Goal: Transaction & Acquisition: Purchase product/service

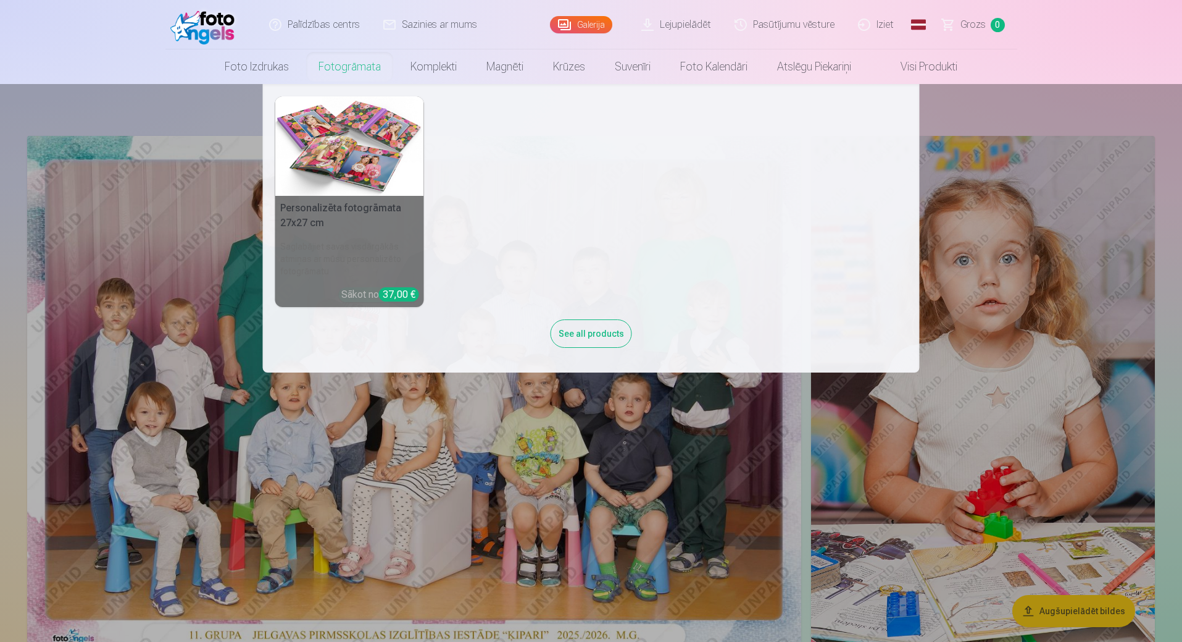
click at [353, 69] on link "Fotogrāmata" at bounding box center [350, 66] width 92 height 35
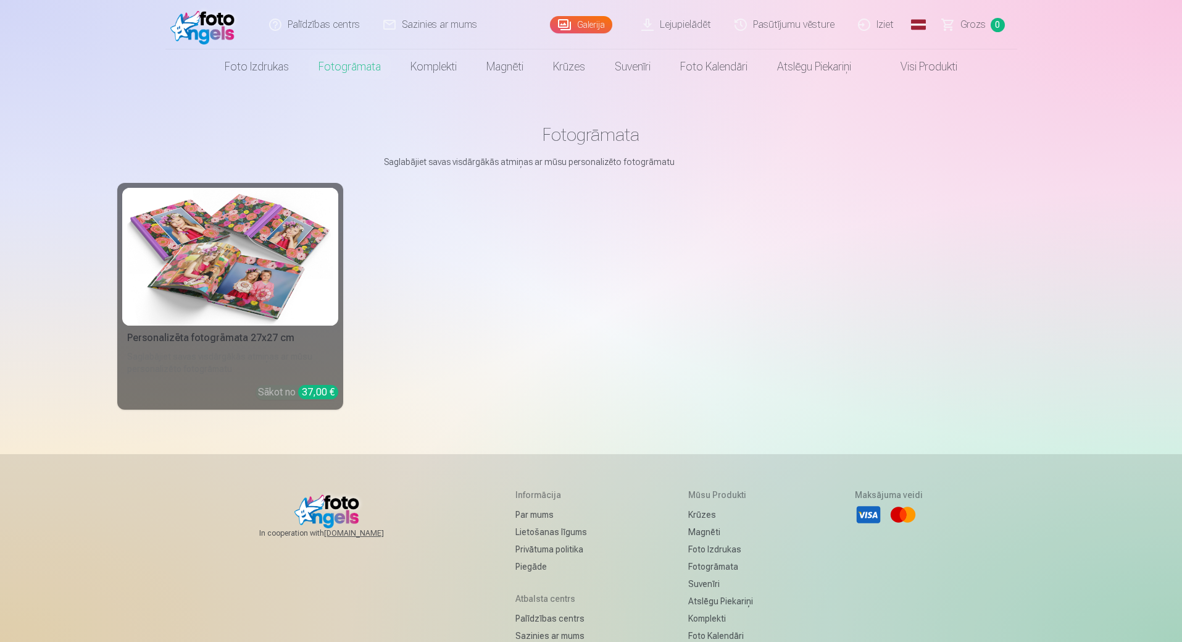
click at [287, 356] on div "Saglabājiet savas visdārgākās atmiņas ar mūsu personalizēto fotogrāmatu" at bounding box center [230, 362] width 216 height 25
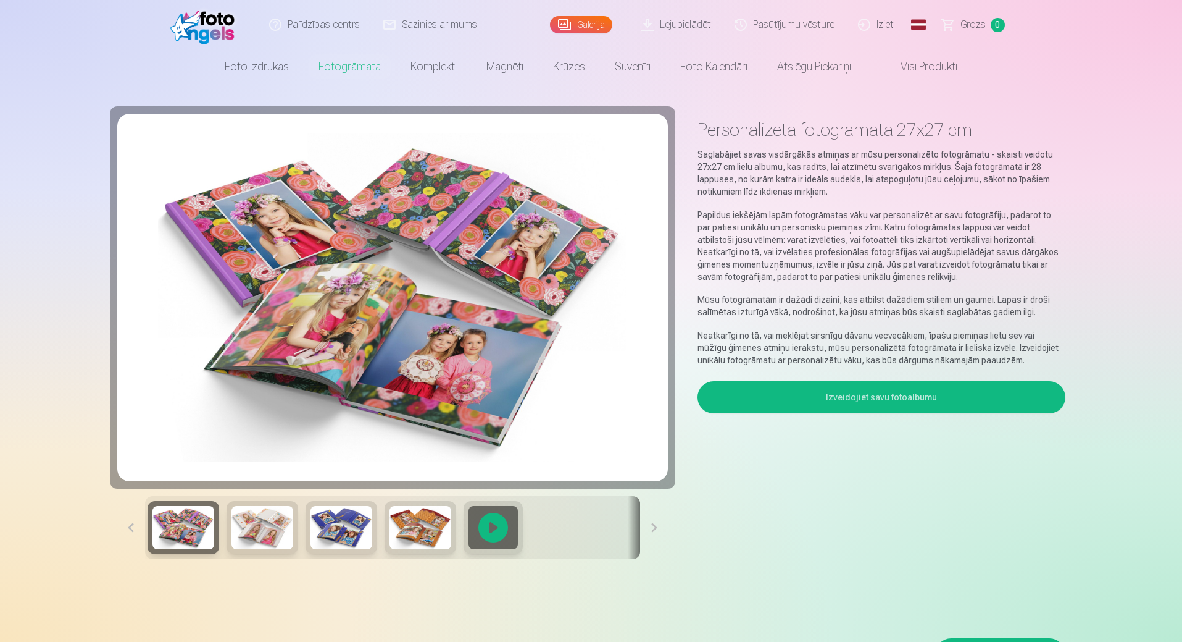
click at [826, 394] on button "Izveidojiet savu fotoalbumu" at bounding box center [881, 397] width 367 height 32
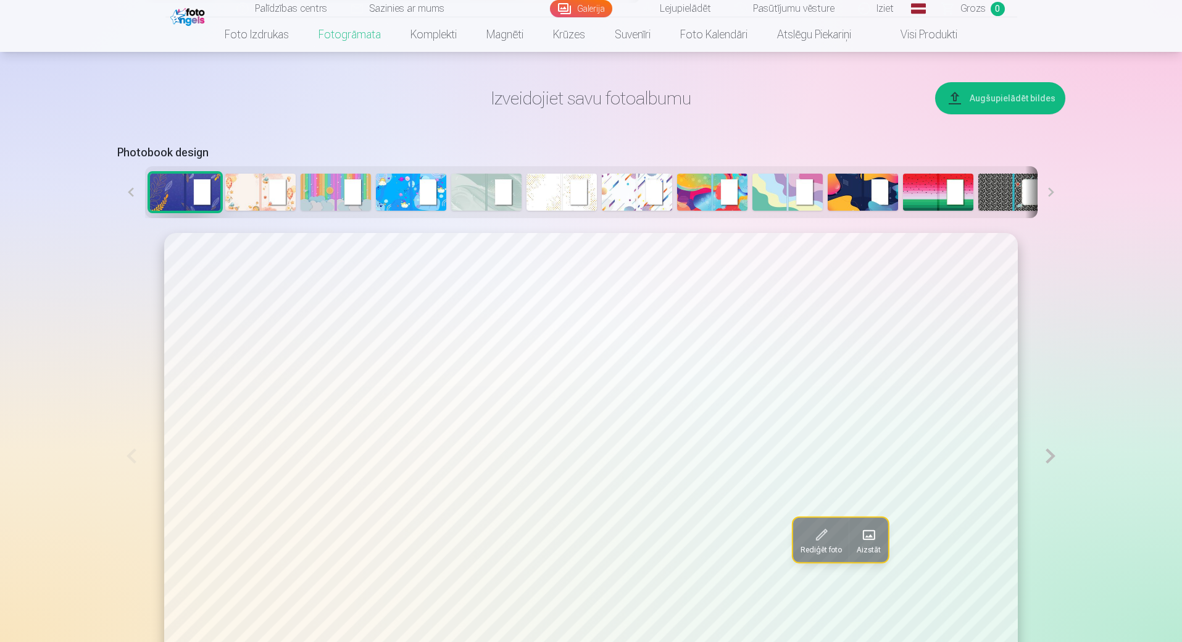
scroll to position [556, 0]
click at [244, 201] on img at bounding box center [260, 191] width 70 height 37
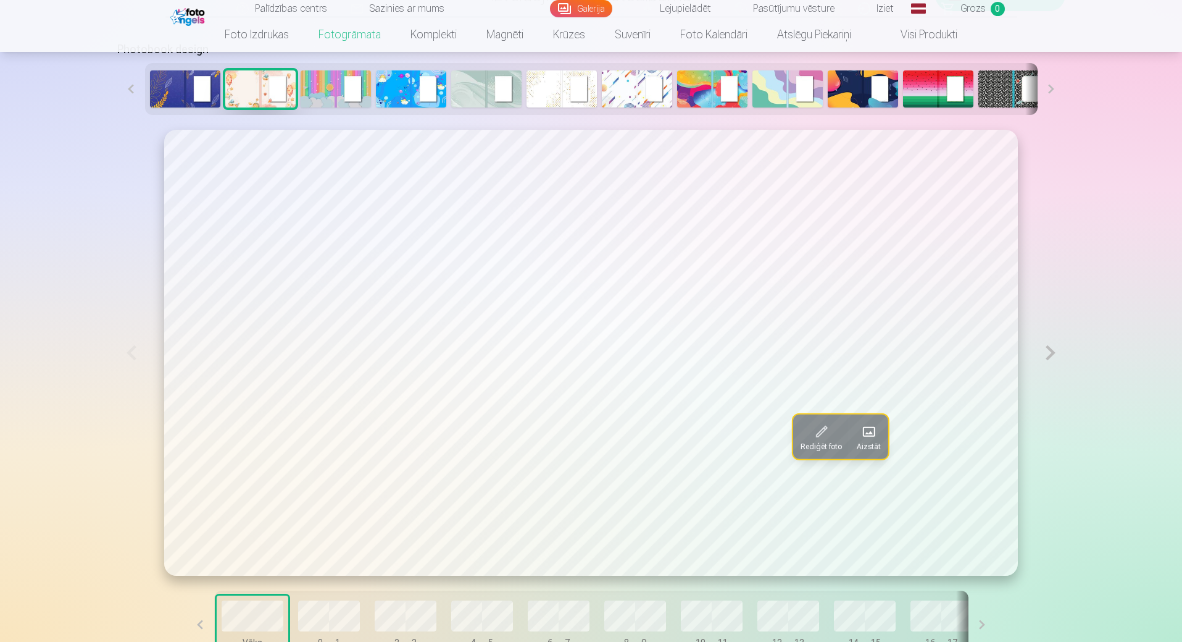
scroll to position [680, 0]
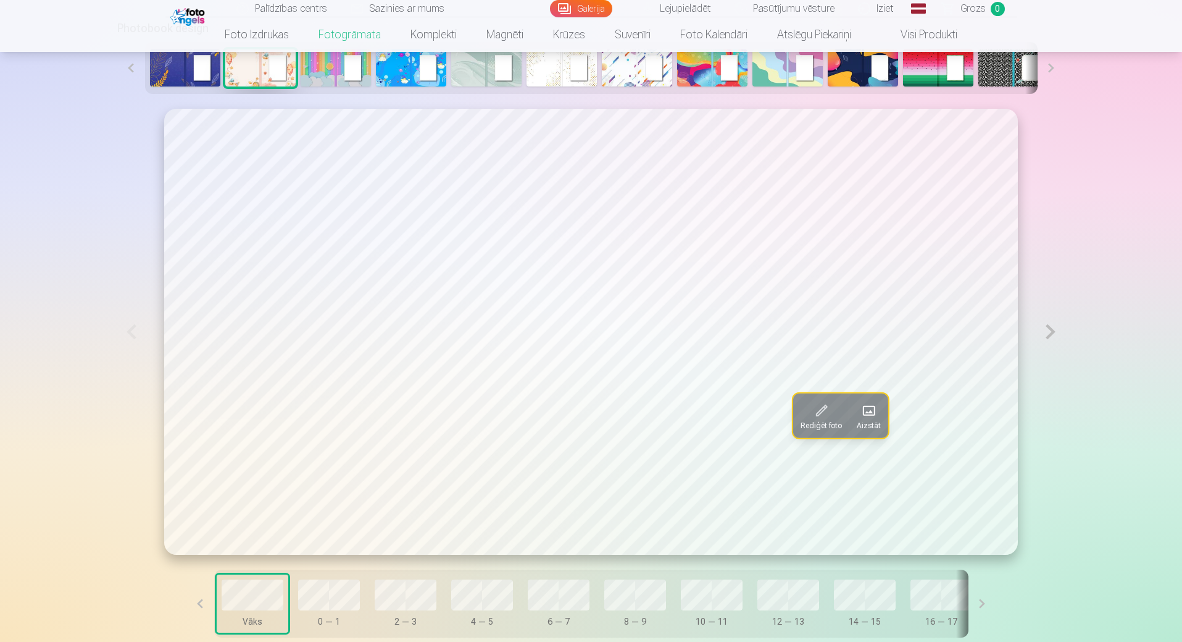
click at [857, 424] on span "Aizstāt" at bounding box center [869, 426] width 24 height 10
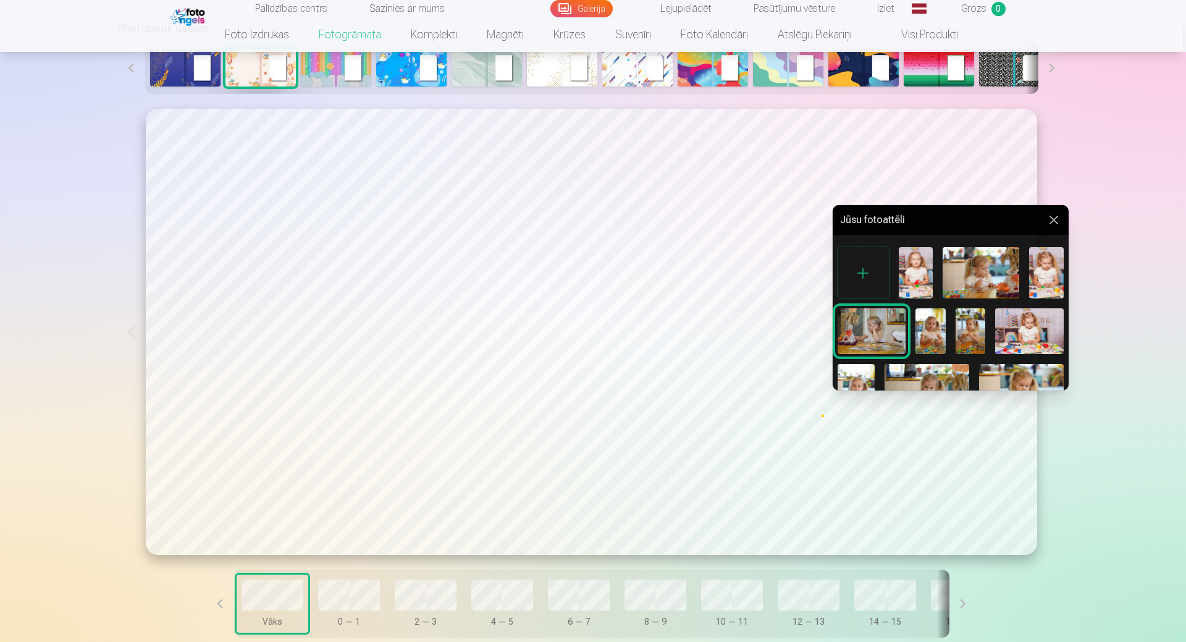
click at [918, 269] on img at bounding box center [915, 272] width 34 height 51
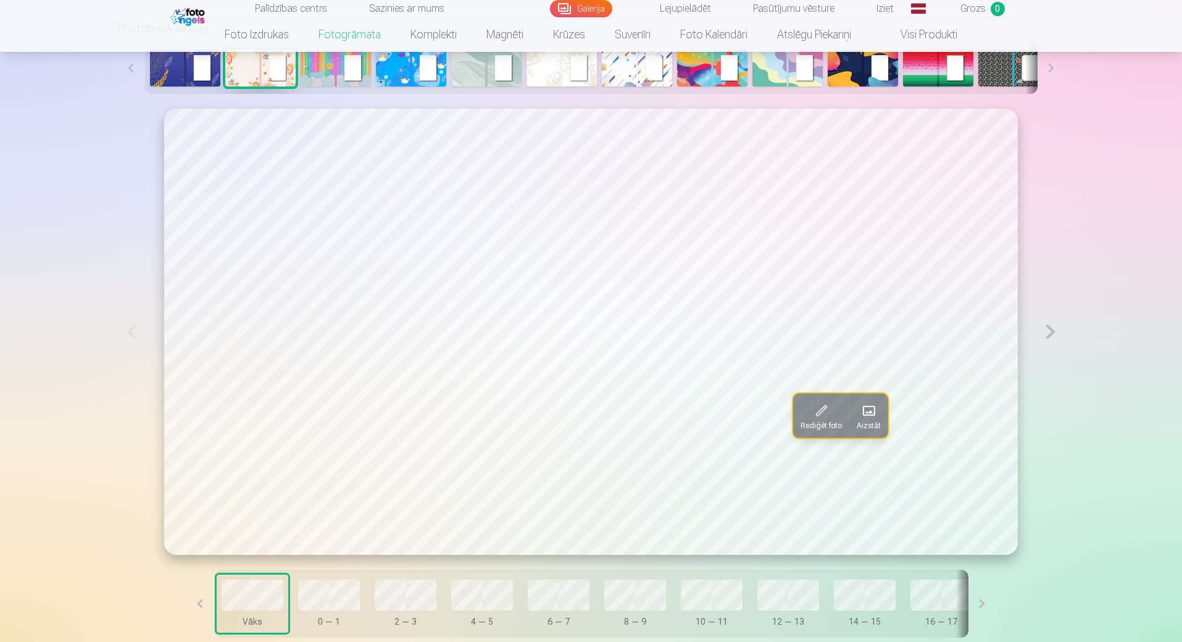
click at [1047, 329] on button at bounding box center [1051, 331] width 28 height 445
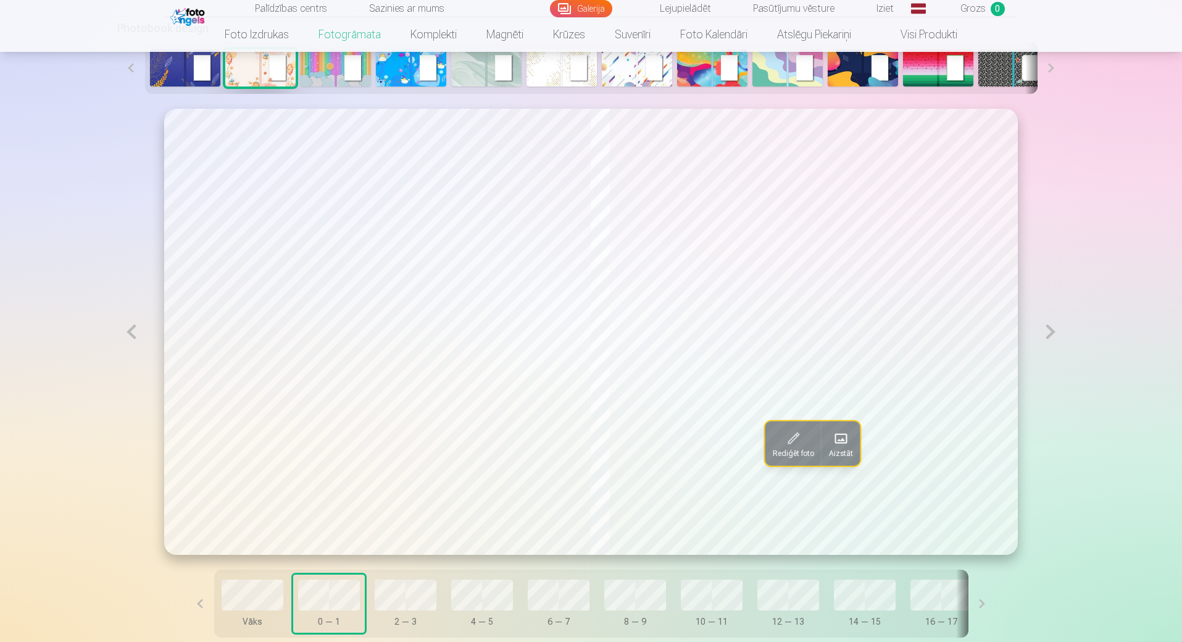
click at [1052, 332] on button at bounding box center [1051, 332] width 28 height 446
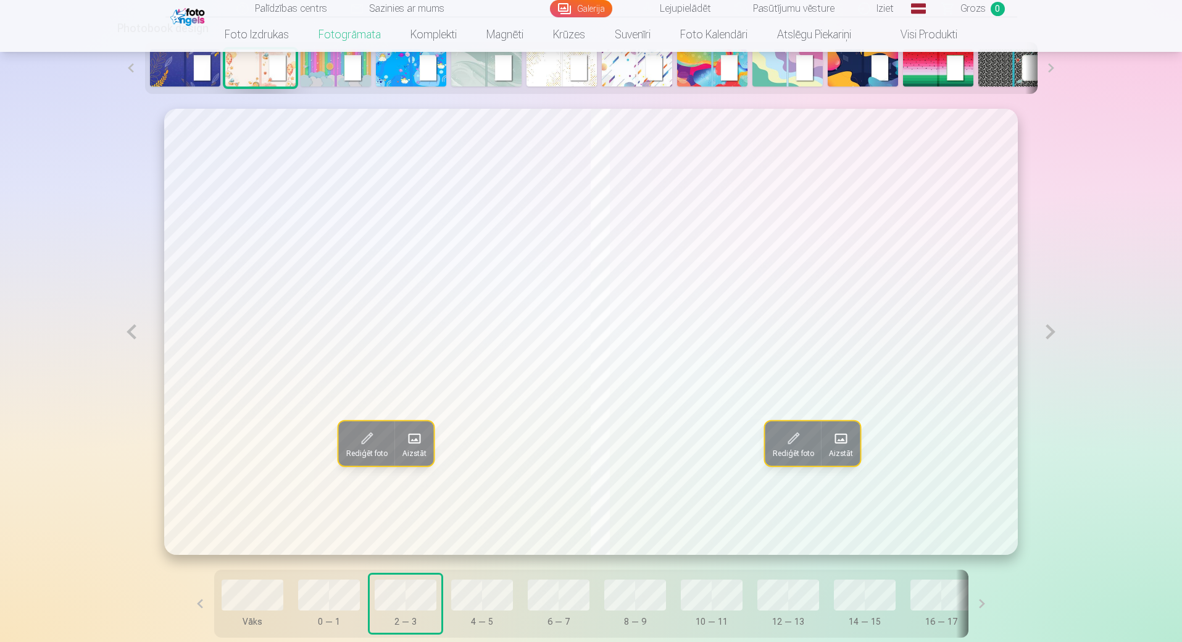
click at [1049, 337] on button at bounding box center [1051, 332] width 28 height 446
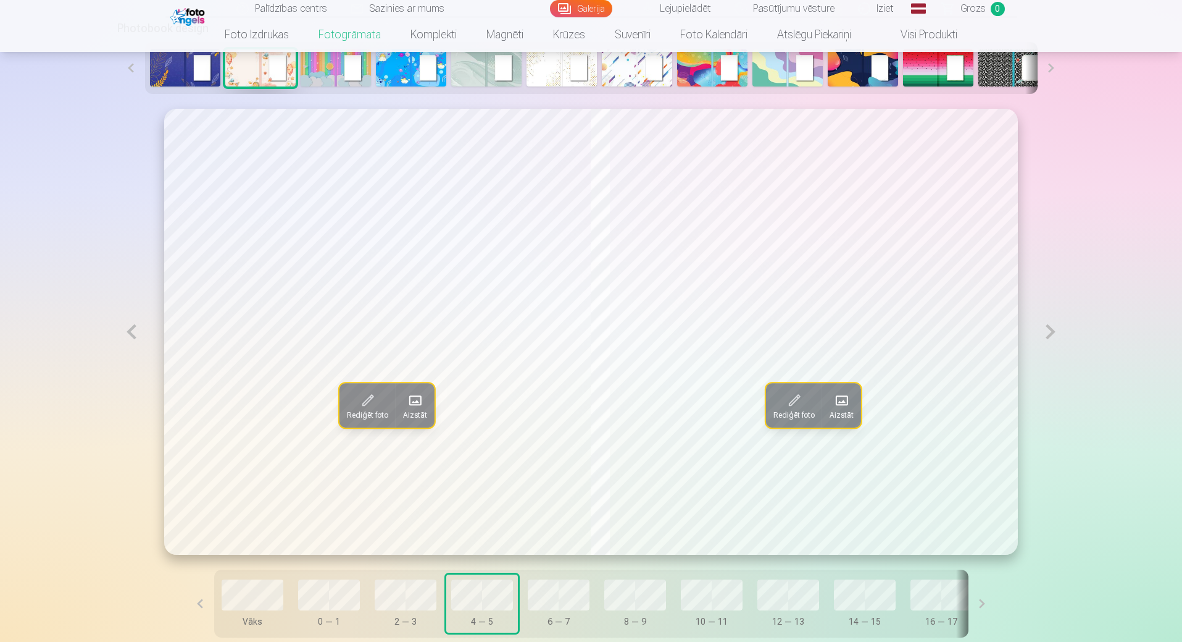
click at [1049, 337] on button at bounding box center [1051, 332] width 28 height 446
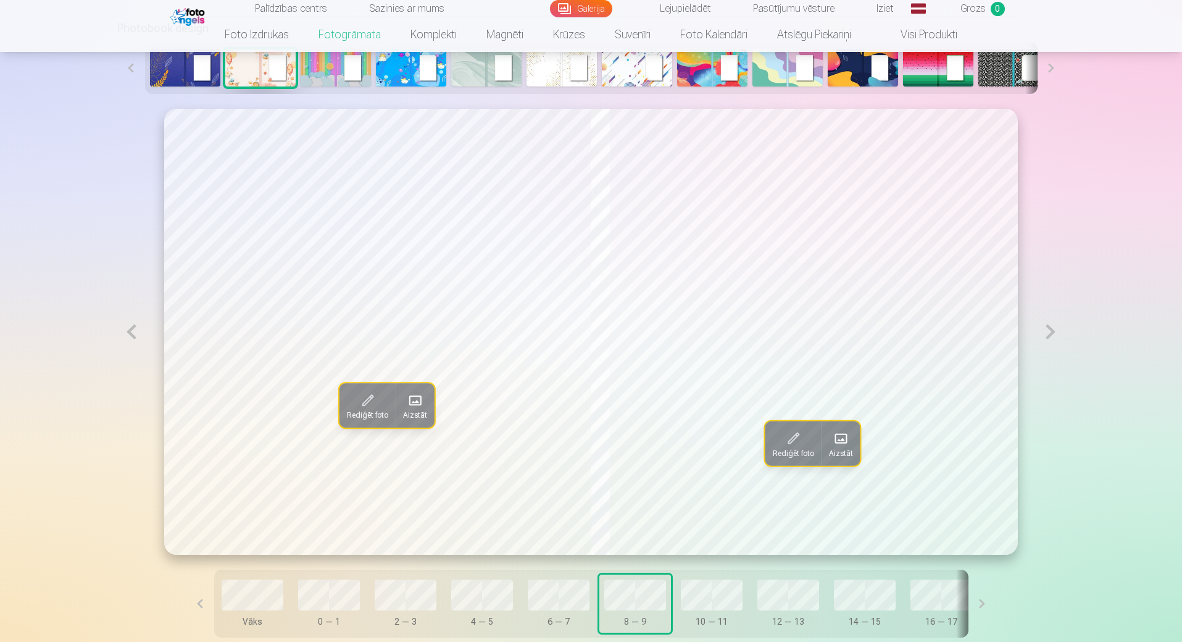
click at [1055, 339] on button at bounding box center [1051, 332] width 28 height 446
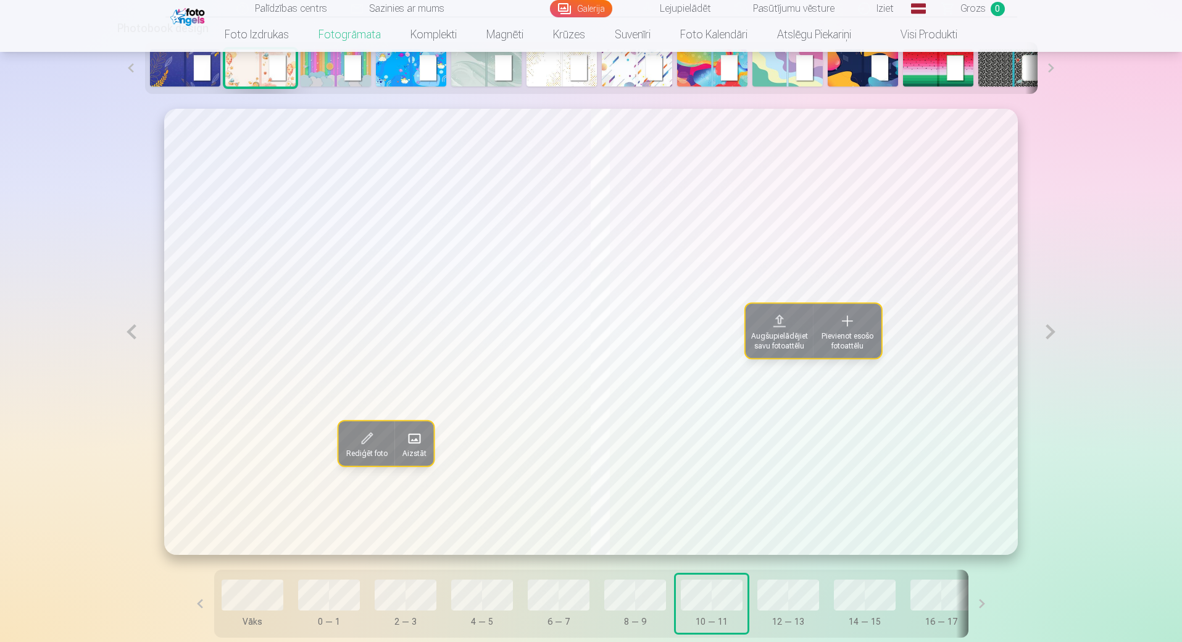
click at [133, 343] on button at bounding box center [131, 332] width 28 height 446
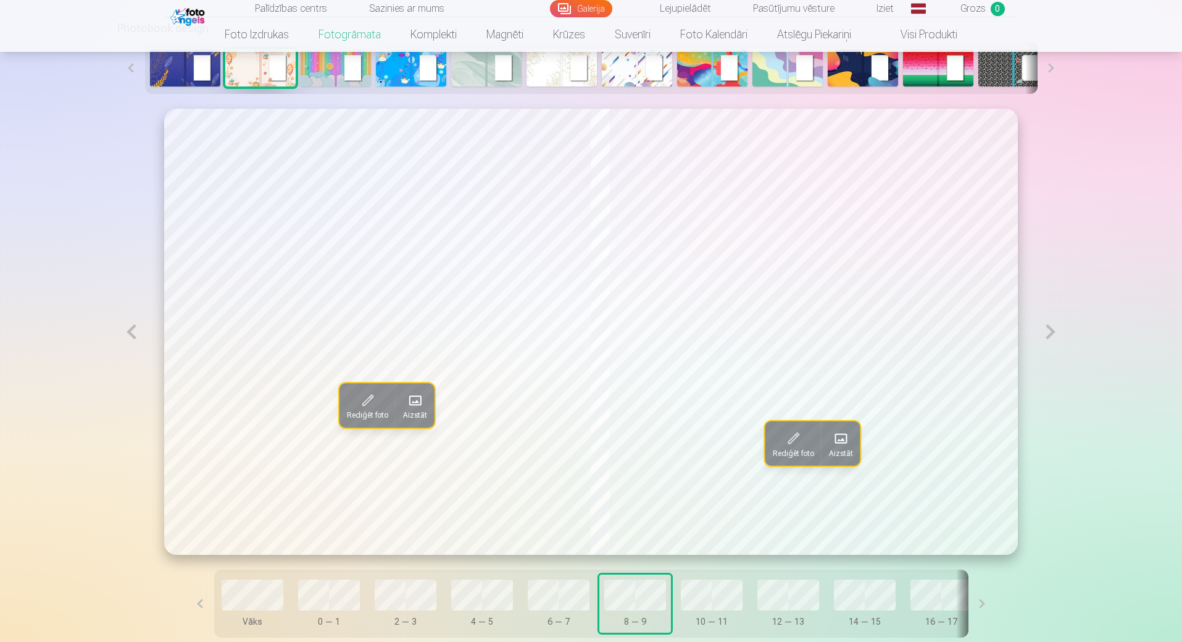
click at [133, 343] on button at bounding box center [131, 332] width 28 height 446
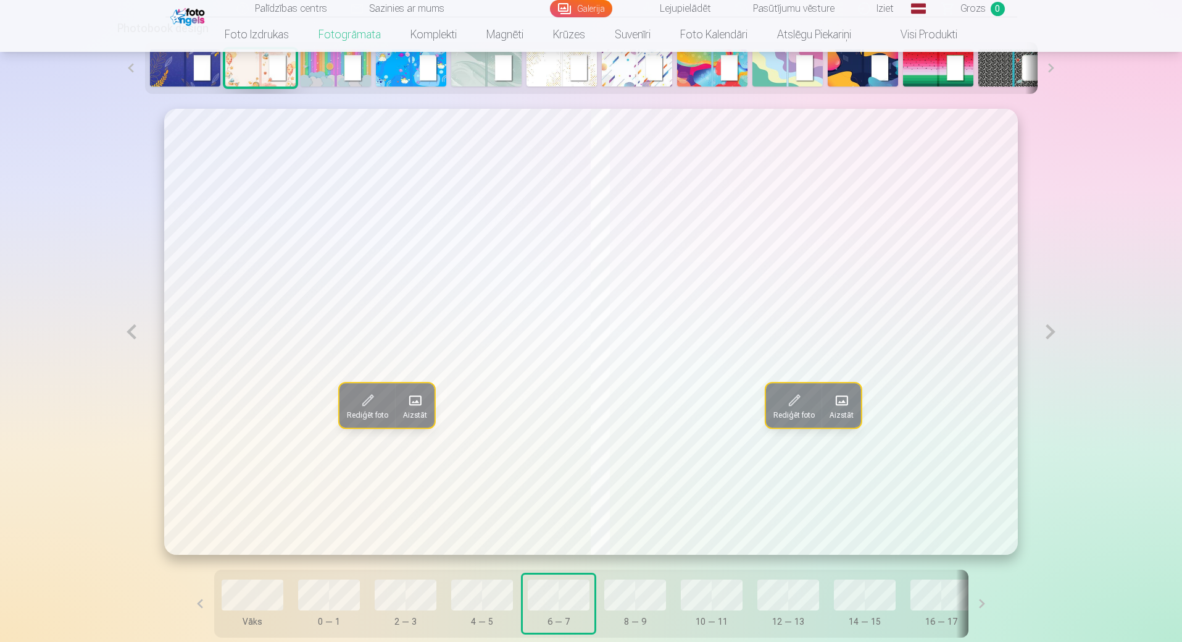
click at [133, 343] on button at bounding box center [131, 332] width 28 height 446
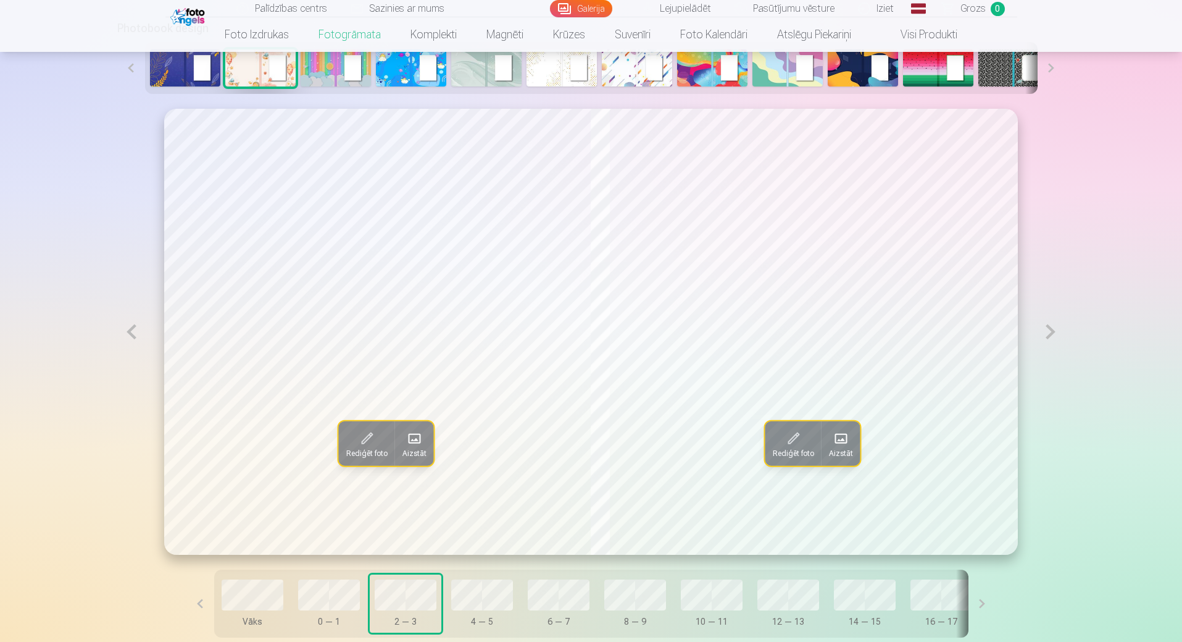
click at [133, 343] on button at bounding box center [131, 332] width 28 height 446
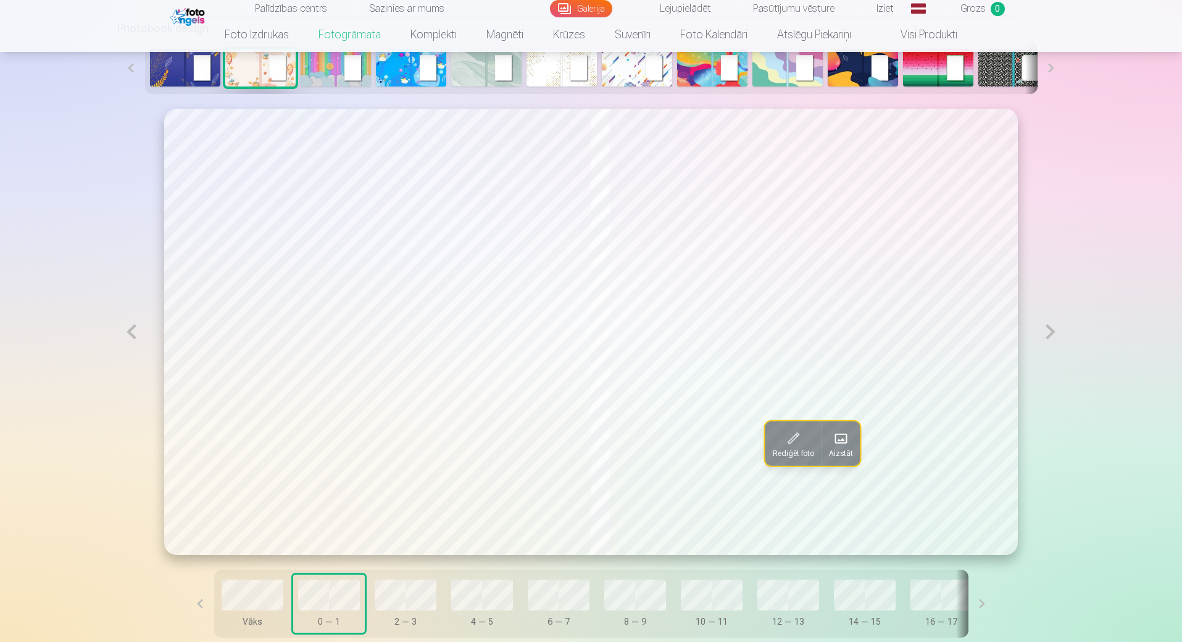
click at [1047, 337] on button at bounding box center [1051, 332] width 28 height 446
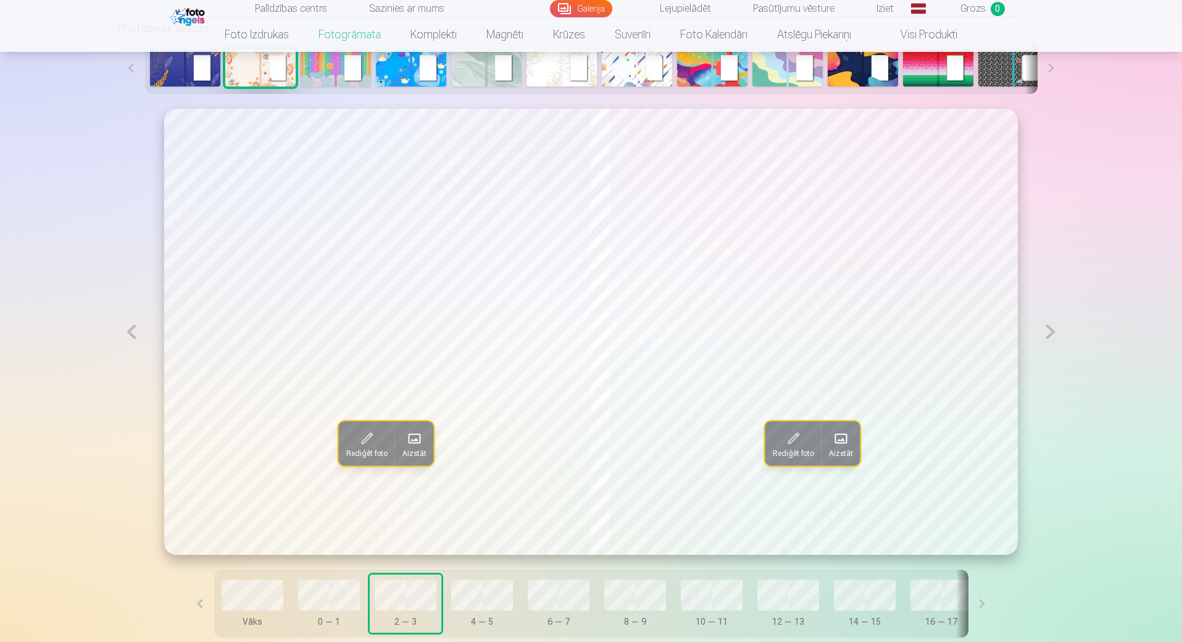
click at [1047, 337] on button at bounding box center [1051, 332] width 28 height 446
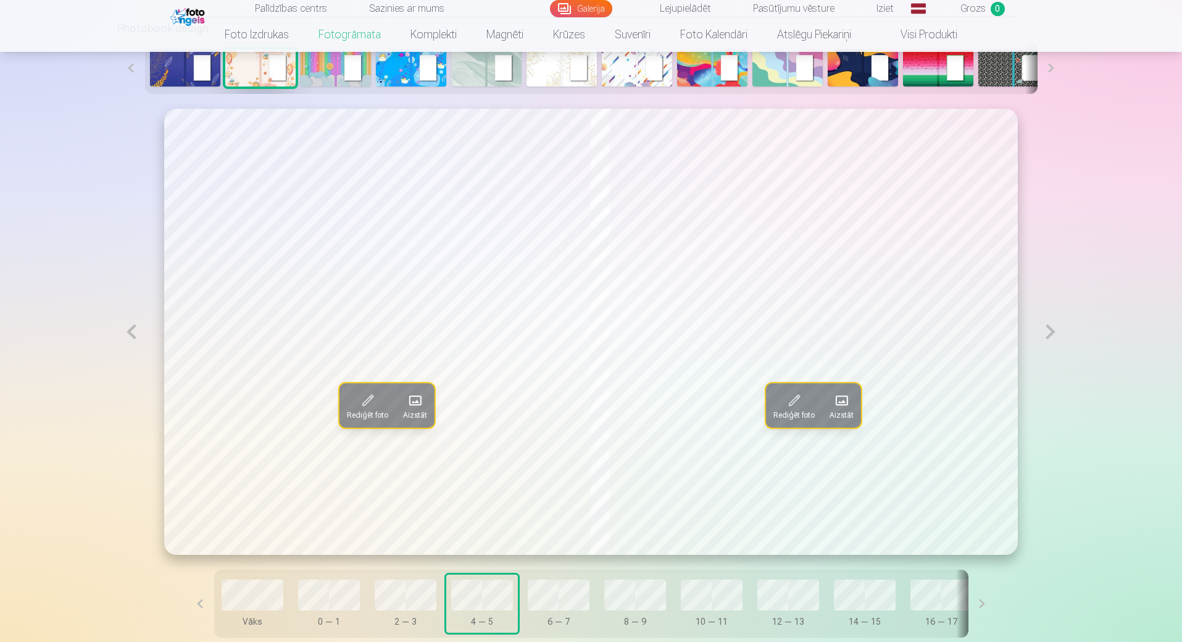
click at [1047, 337] on button at bounding box center [1051, 332] width 28 height 446
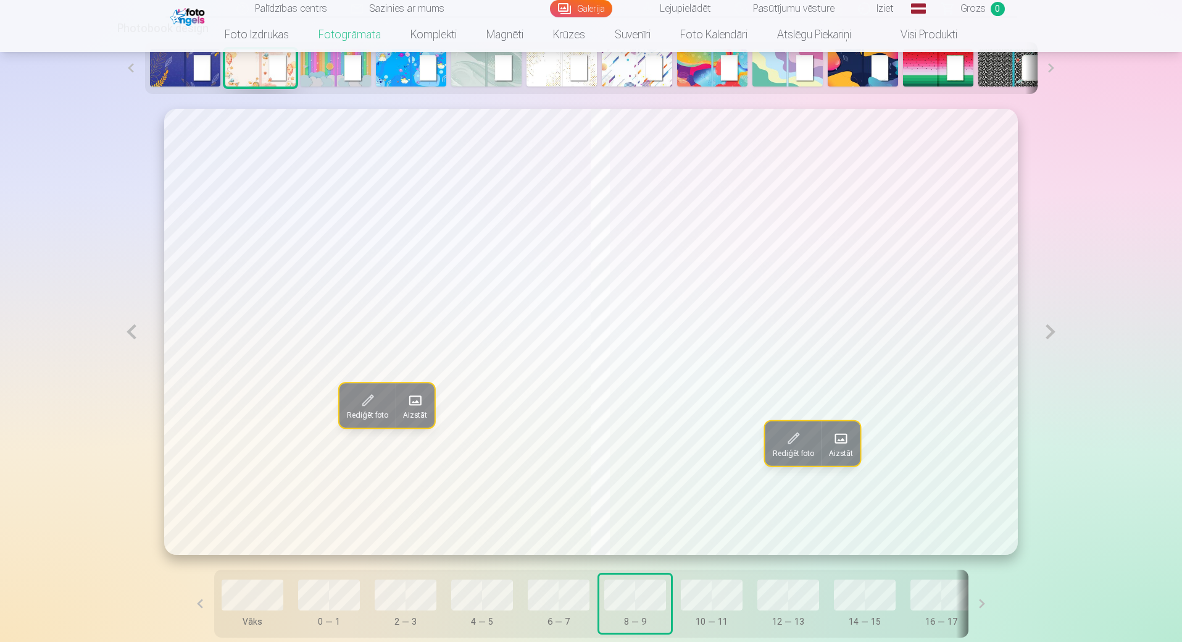
click at [1047, 337] on button at bounding box center [1051, 332] width 28 height 446
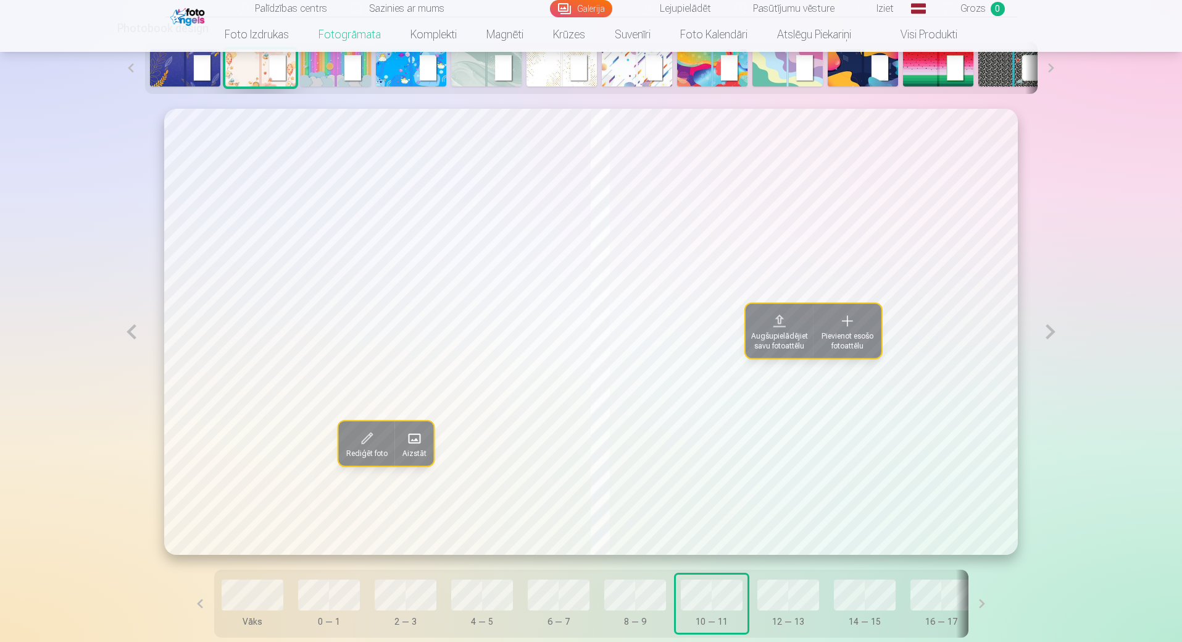
click at [787, 343] on span "Augšupielādējiet savu fotoattēlu" at bounding box center [779, 341] width 57 height 20
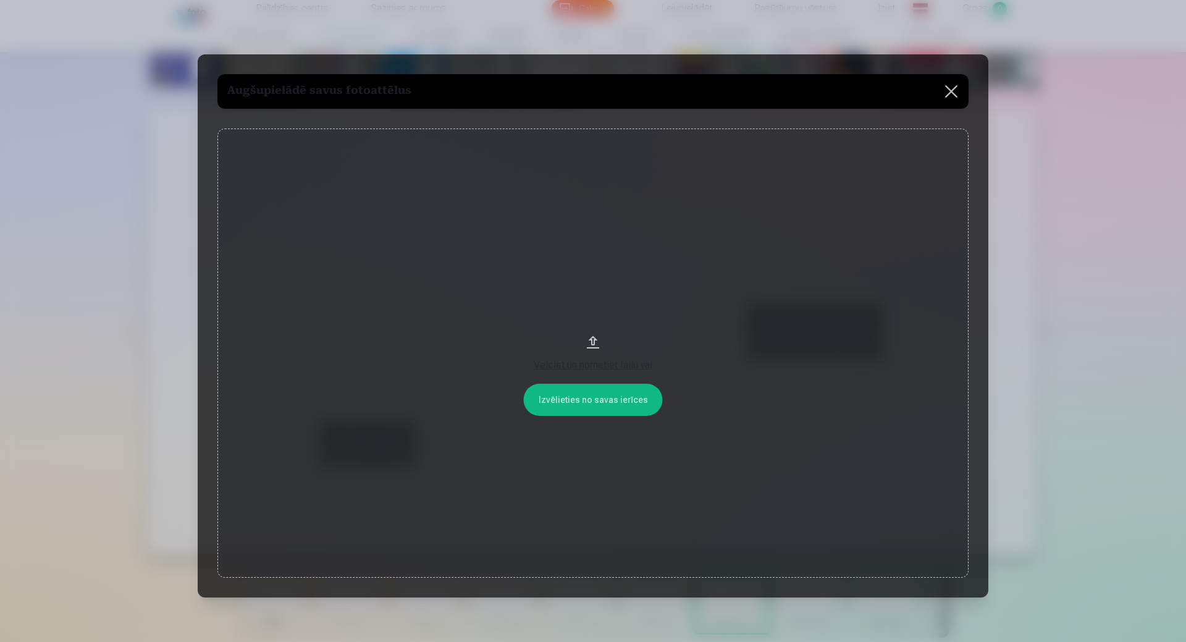
click at [591, 404] on button "Velciet un nometiet failu vai" at bounding box center [592, 352] width 751 height 449
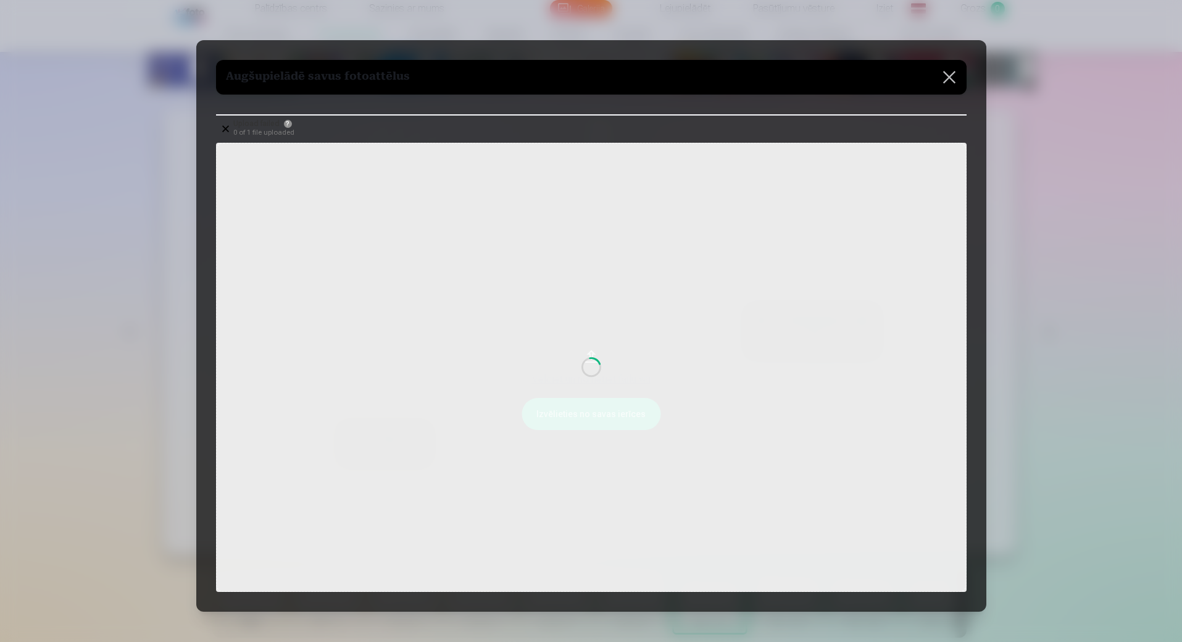
click at [687, 43] on link "Foto kalendāri" at bounding box center [714, 34] width 97 height 35
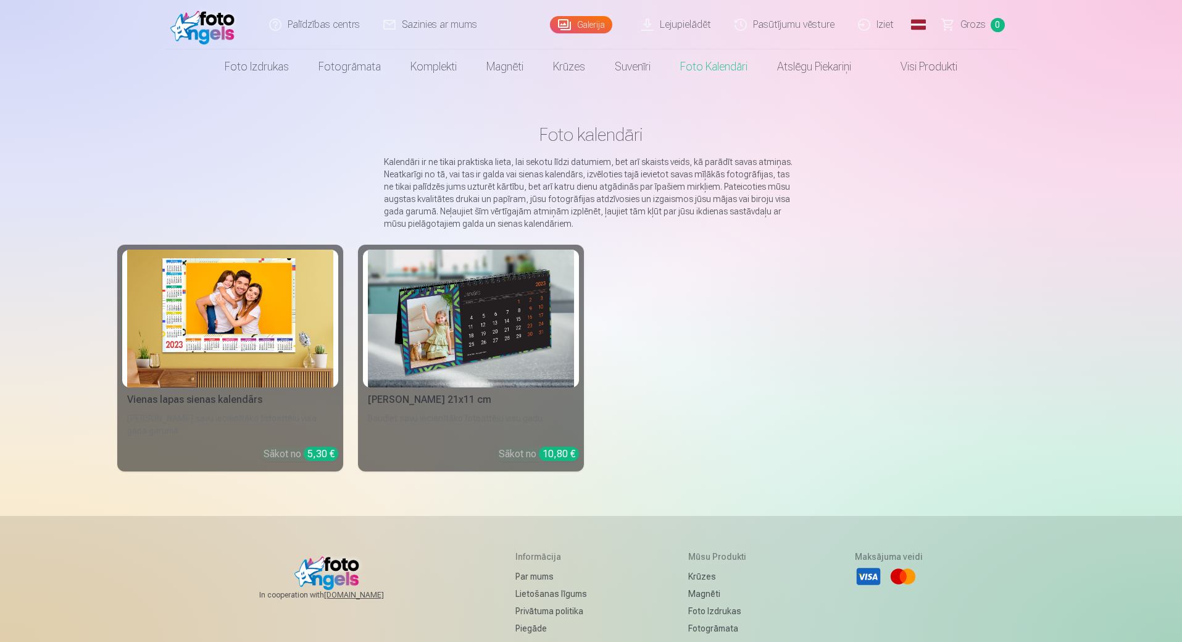
click at [687, 43] on link "Lejupielādēt" at bounding box center [676, 24] width 93 height 49
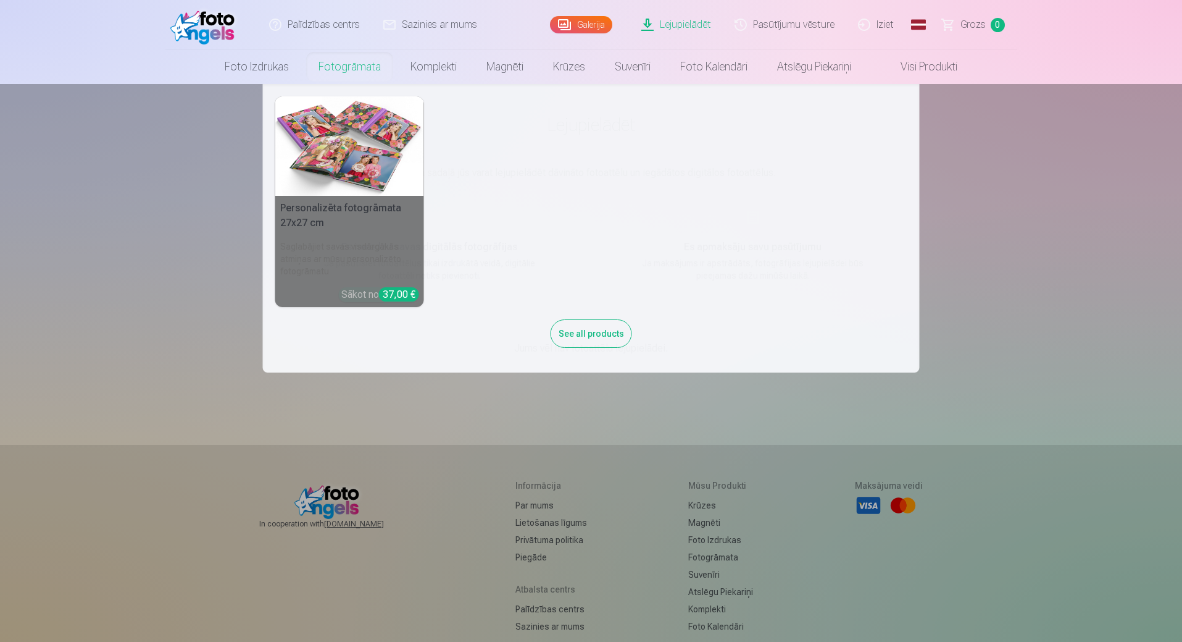
click at [333, 72] on link "Fotogrāmata" at bounding box center [350, 66] width 92 height 35
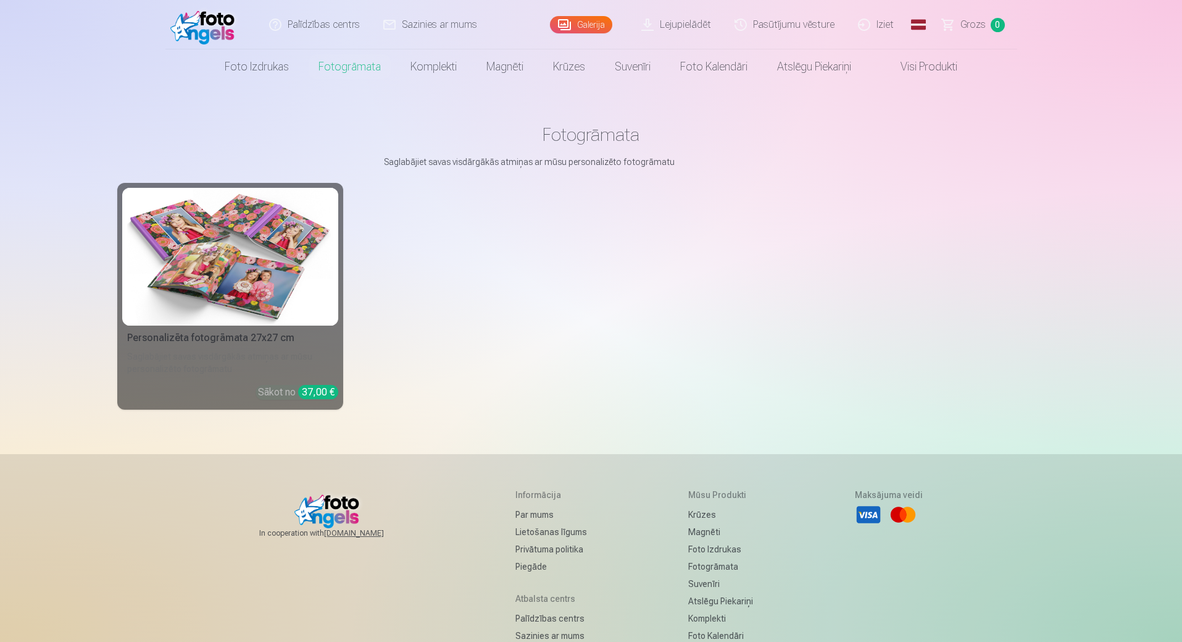
click at [322, 363] on div "Saglabājiet savas visdārgākās atmiņas ar mūsu personalizēto fotogrāmatu" at bounding box center [230, 362] width 216 height 25
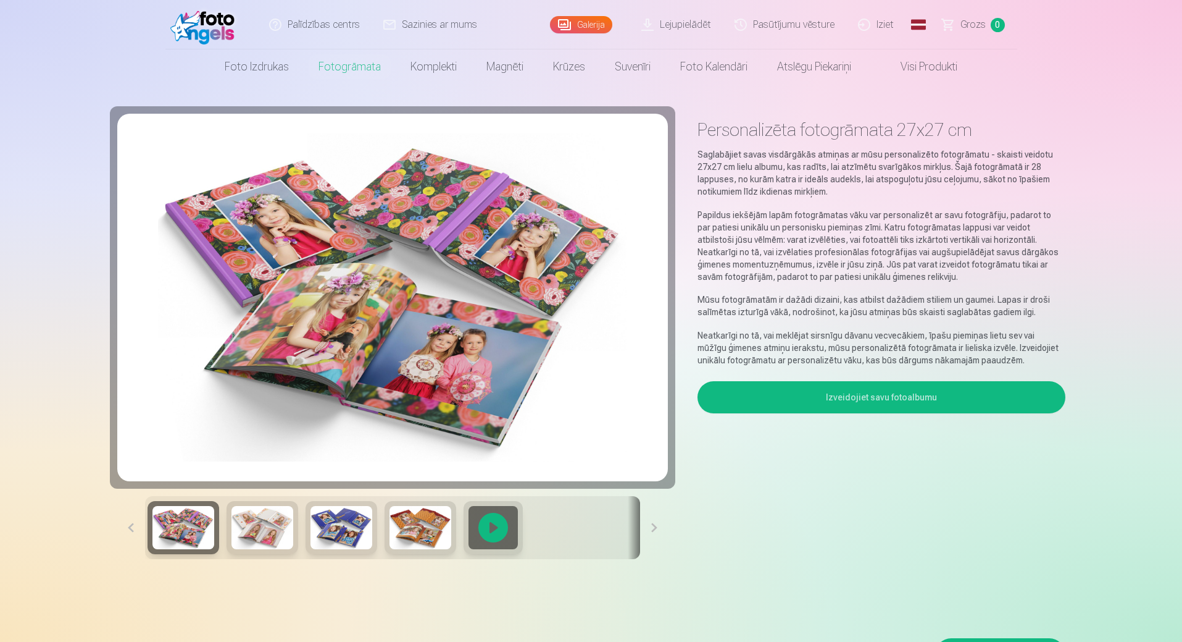
click at [828, 397] on button "Izveidojiet savu fotoalbumu" at bounding box center [881, 397] width 367 height 32
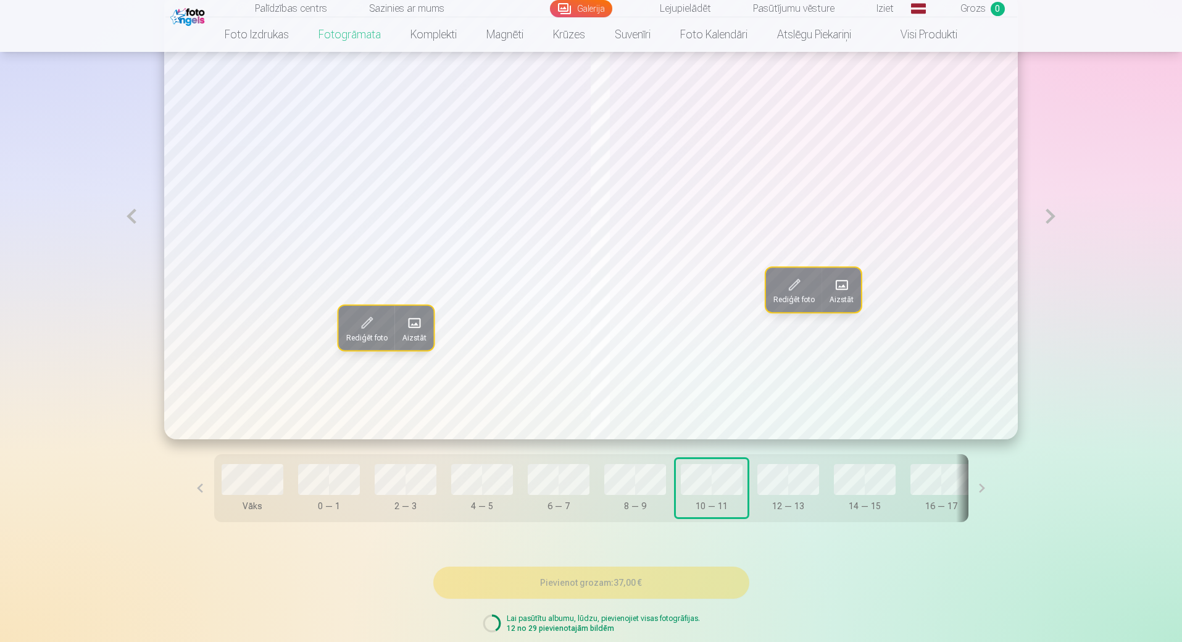
scroll to position [680, 0]
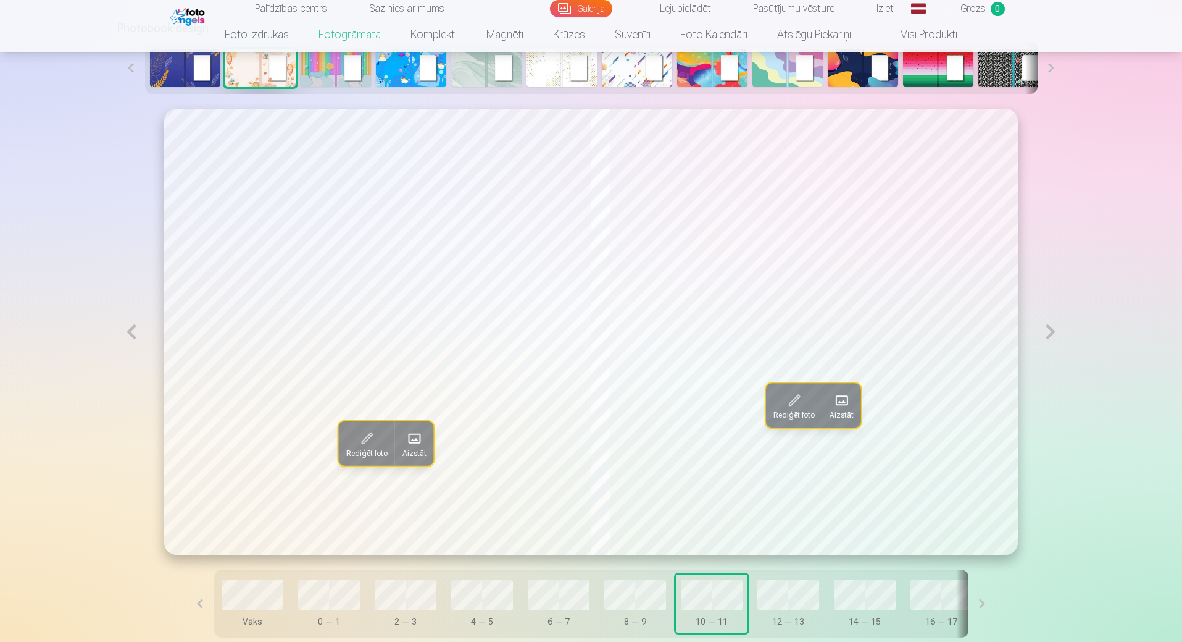
click at [1055, 336] on button at bounding box center [1051, 332] width 28 height 446
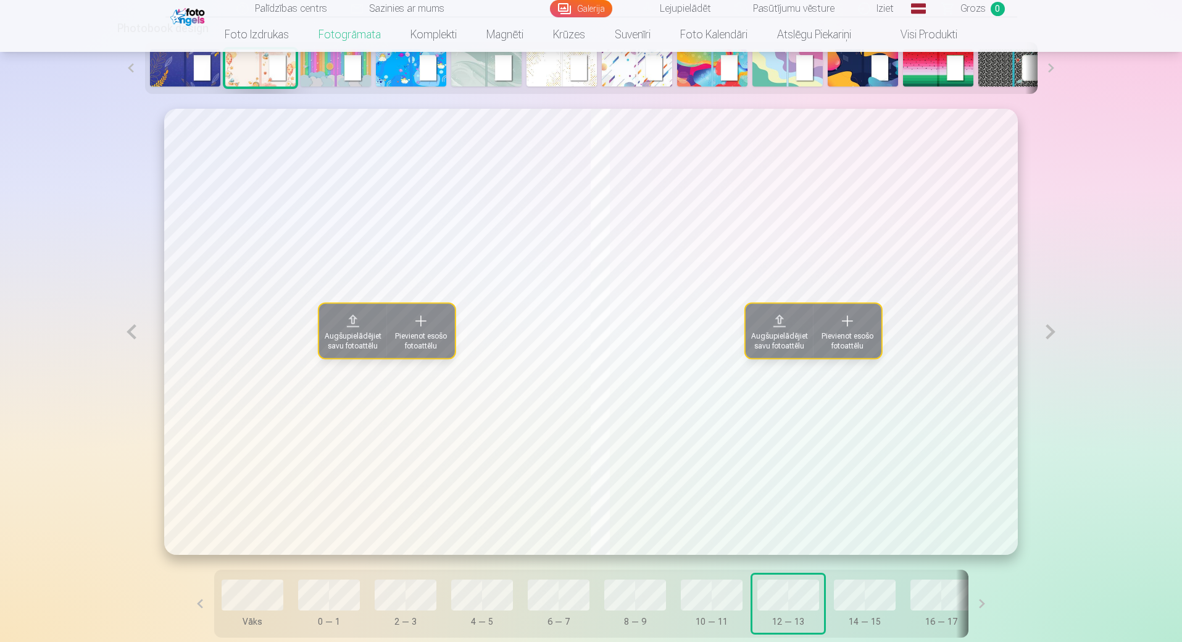
click at [128, 338] on button at bounding box center [131, 332] width 28 height 446
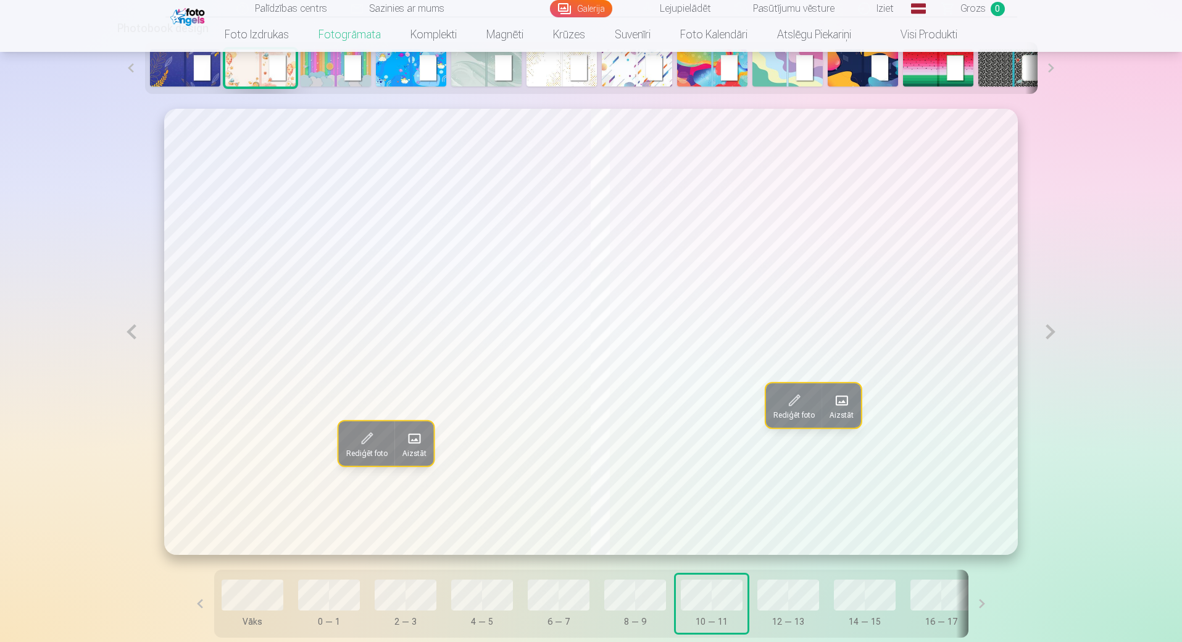
click at [128, 338] on button at bounding box center [131, 332] width 28 height 446
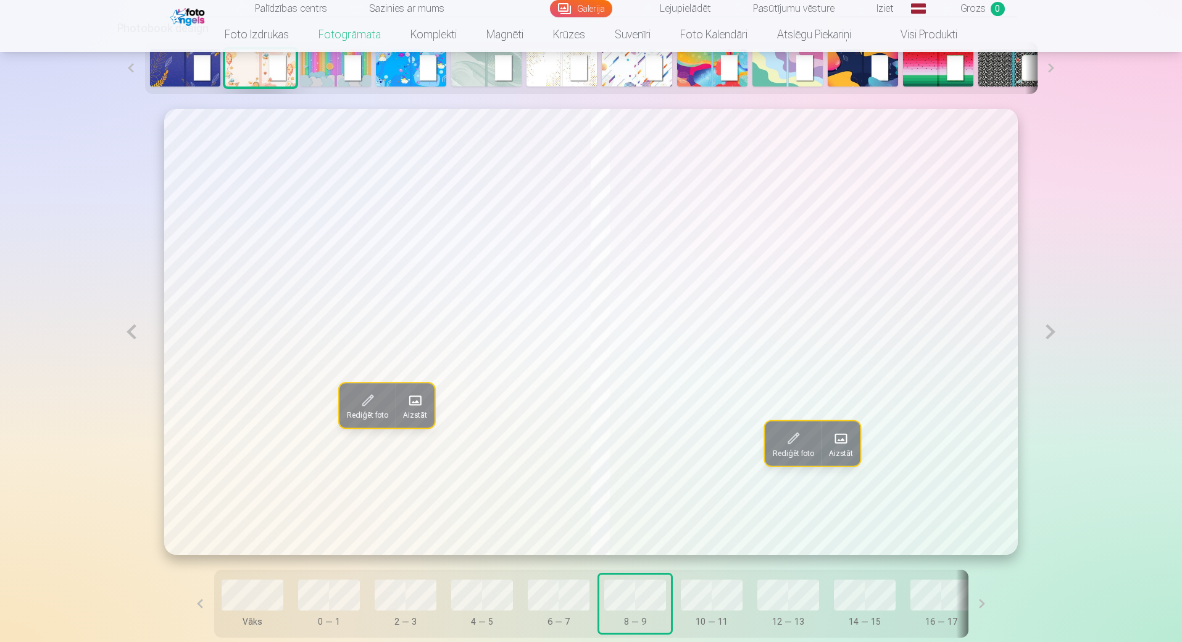
click at [128, 338] on button at bounding box center [131, 332] width 28 height 446
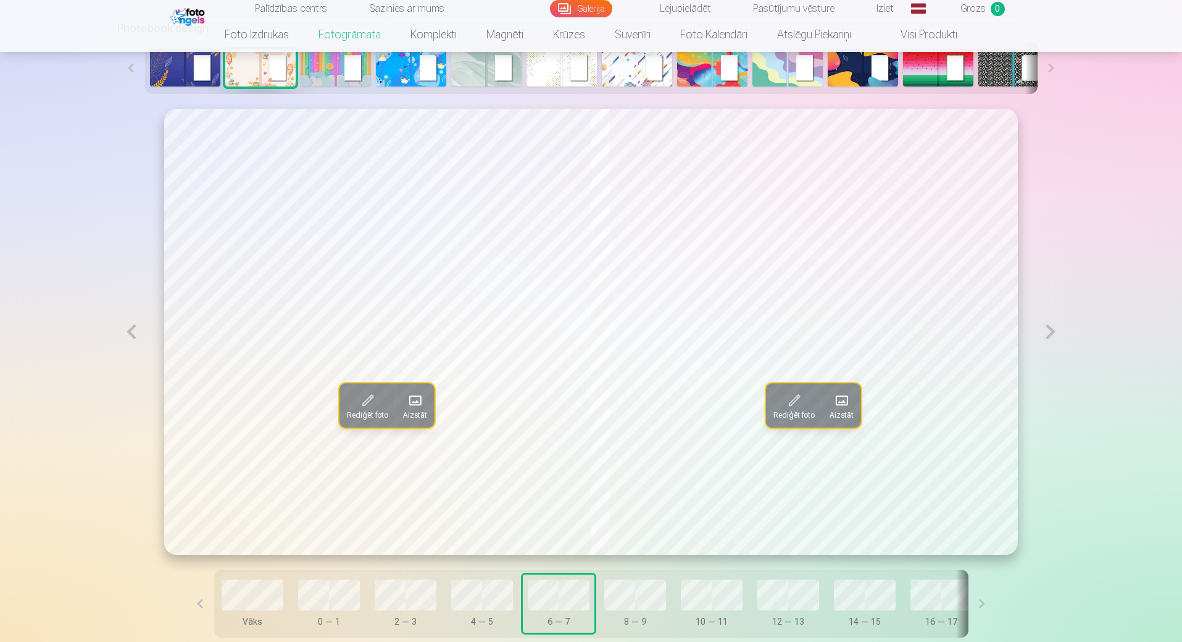
click at [128, 338] on button at bounding box center [131, 332] width 28 height 446
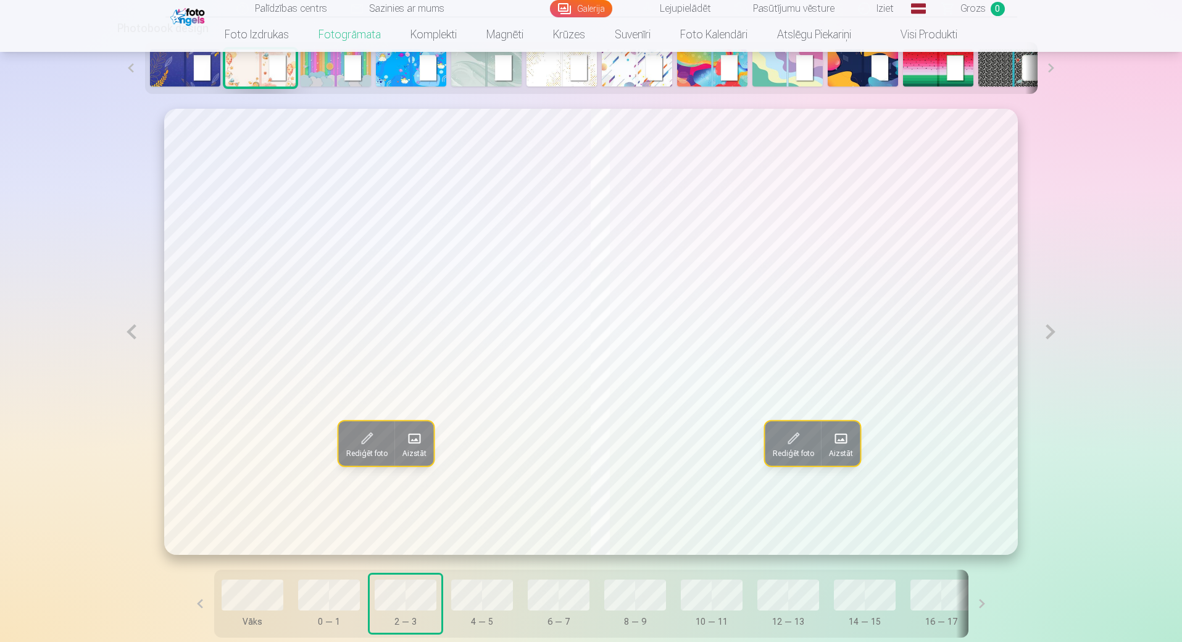
click at [128, 338] on button at bounding box center [131, 332] width 28 height 446
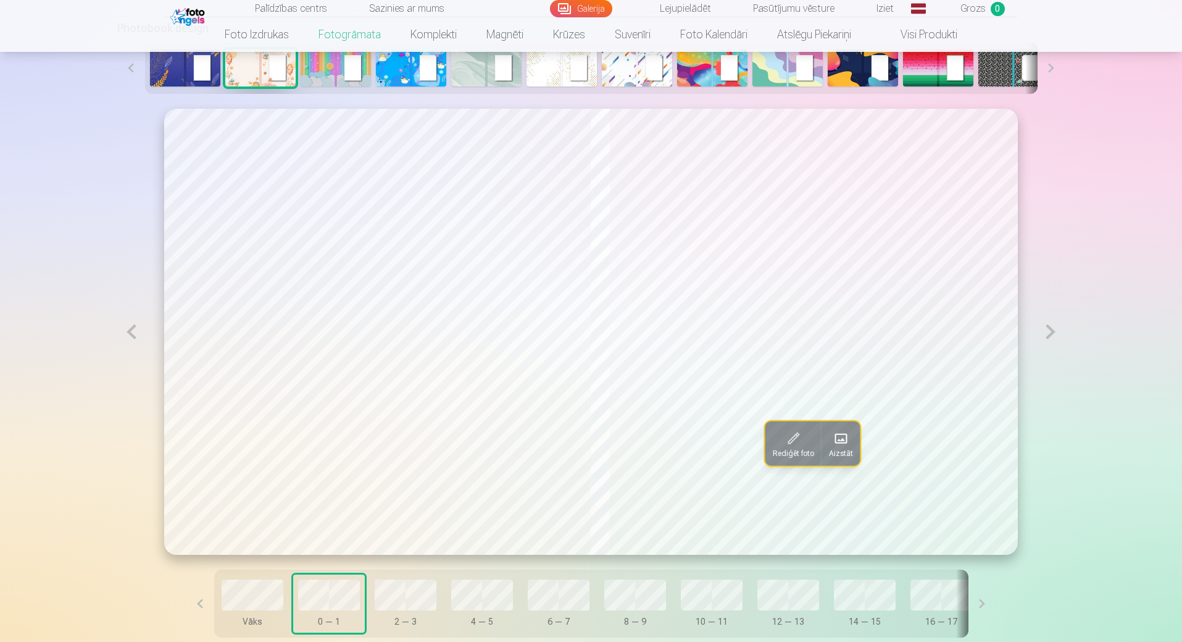
click at [128, 338] on button at bounding box center [131, 332] width 28 height 446
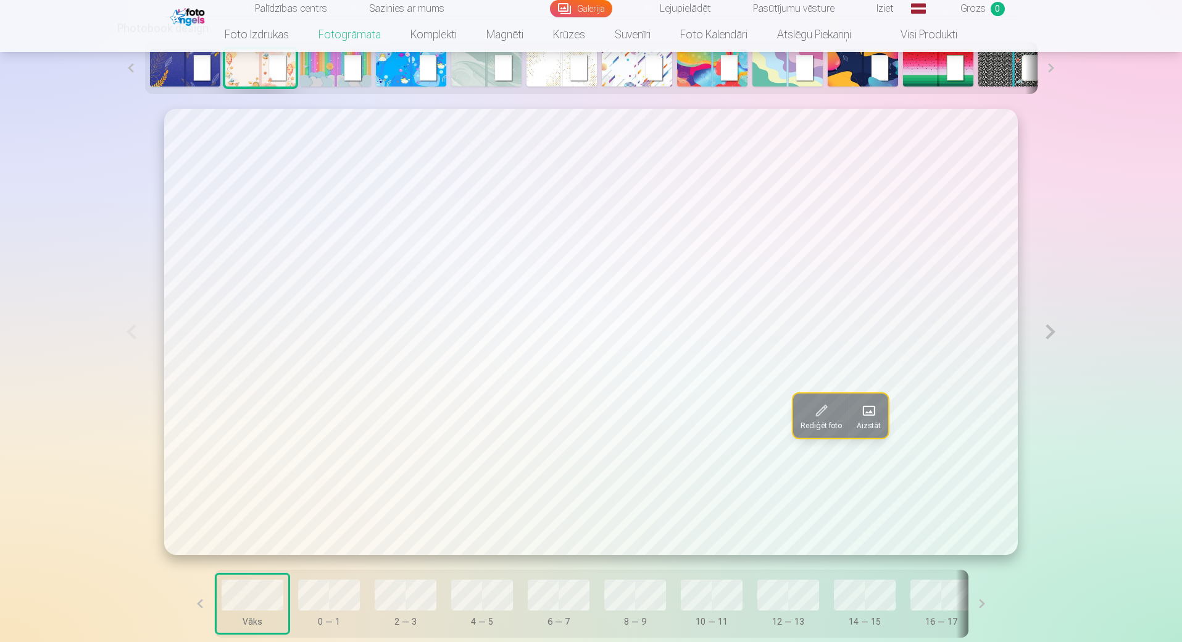
click at [1044, 329] on button at bounding box center [1051, 331] width 28 height 445
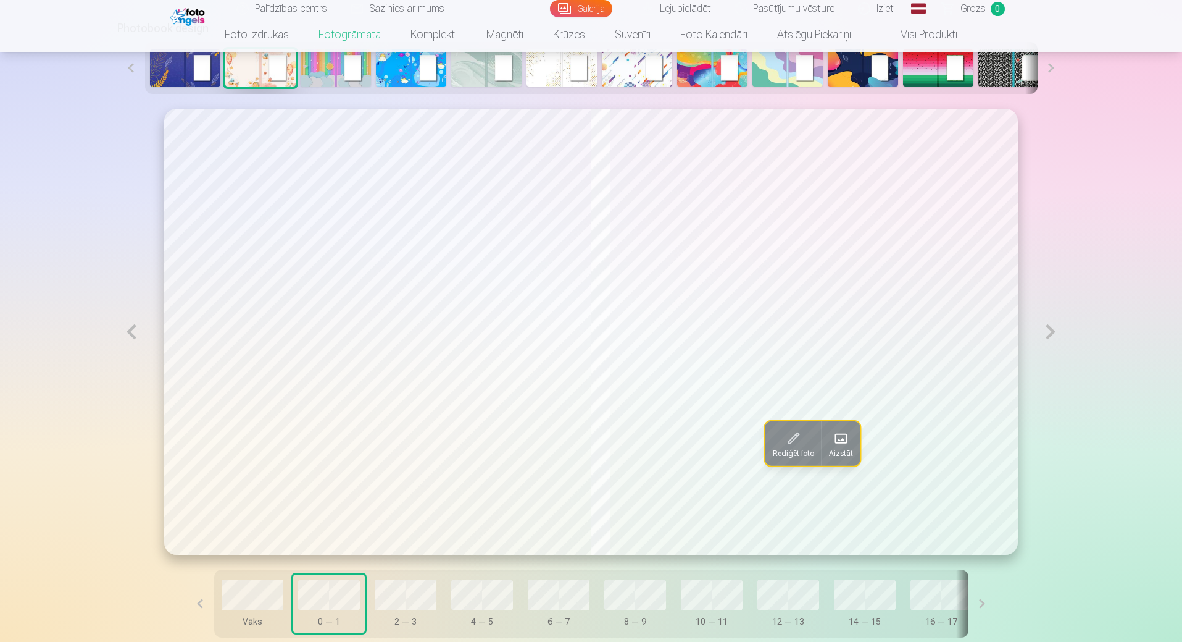
click at [1048, 329] on button at bounding box center [1051, 332] width 28 height 446
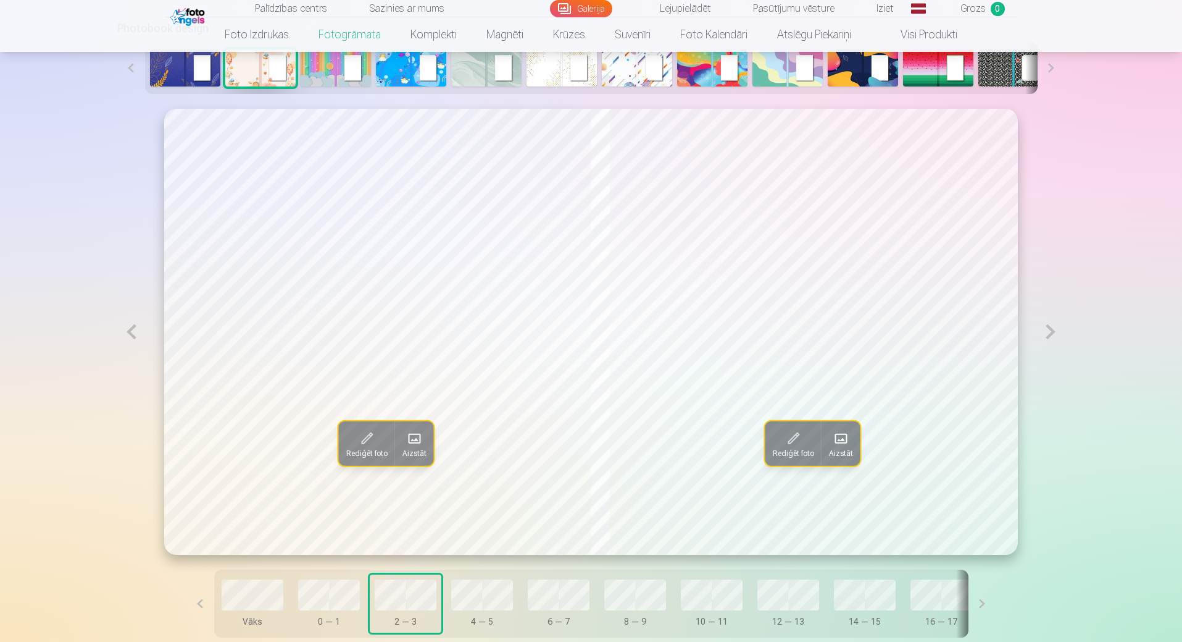
click at [1049, 329] on button at bounding box center [1051, 332] width 28 height 446
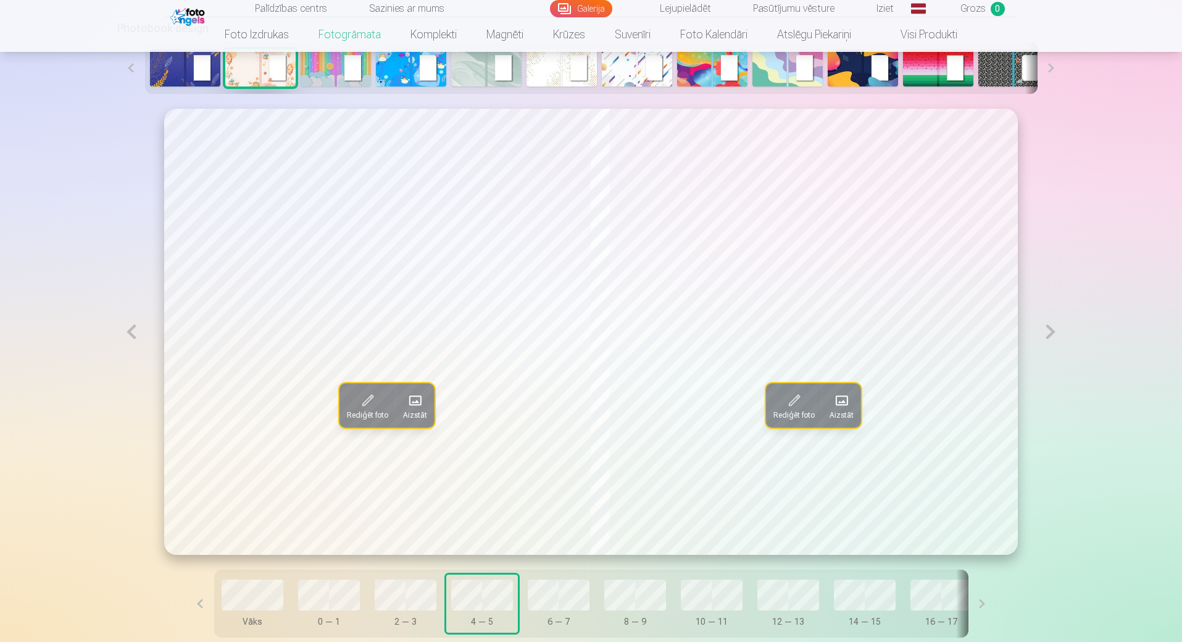
click at [1049, 329] on button at bounding box center [1051, 332] width 28 height 446
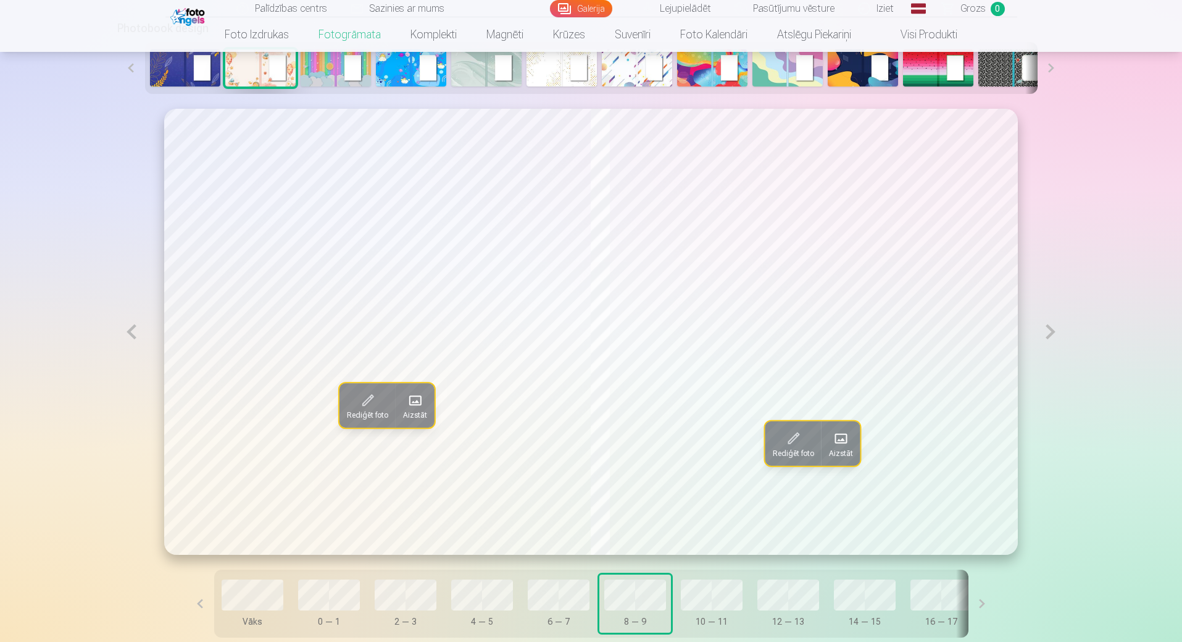
click at [1049, 329] on button at bounding box center [1051, 332] width 28 height 446
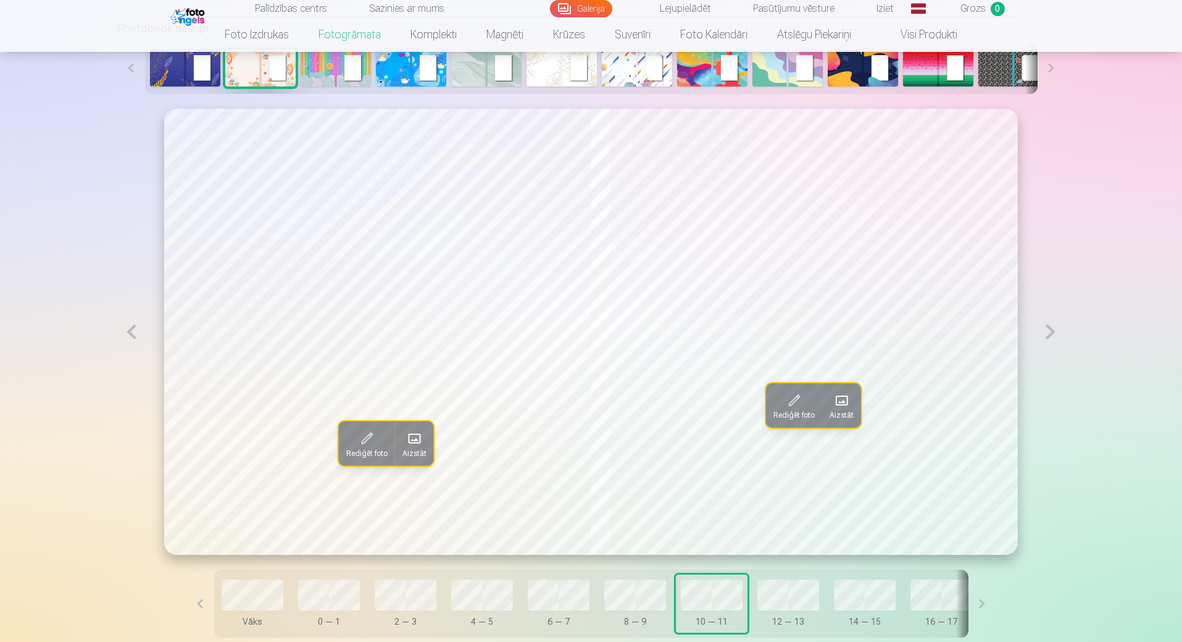
click at [1049, 329] on button at bounding box center [1051, 332] width 28 height 446
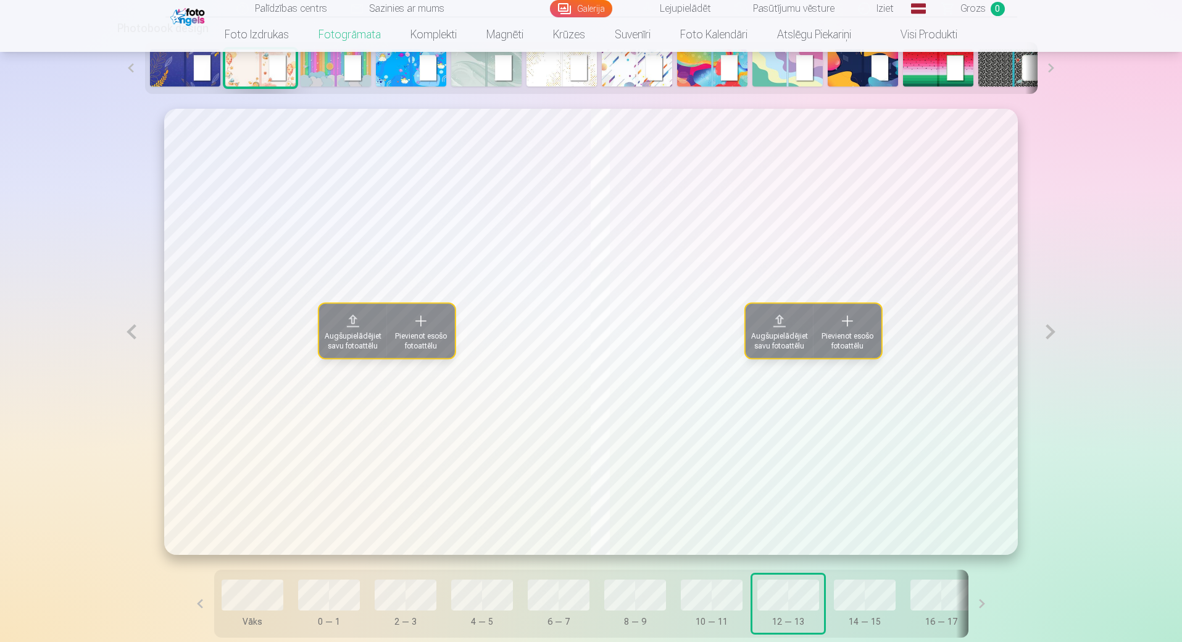
click at [331, 333] on span "Augšupielādējiet savu fotoattēlu" at bounding box center [353, 341] width 57 height 20
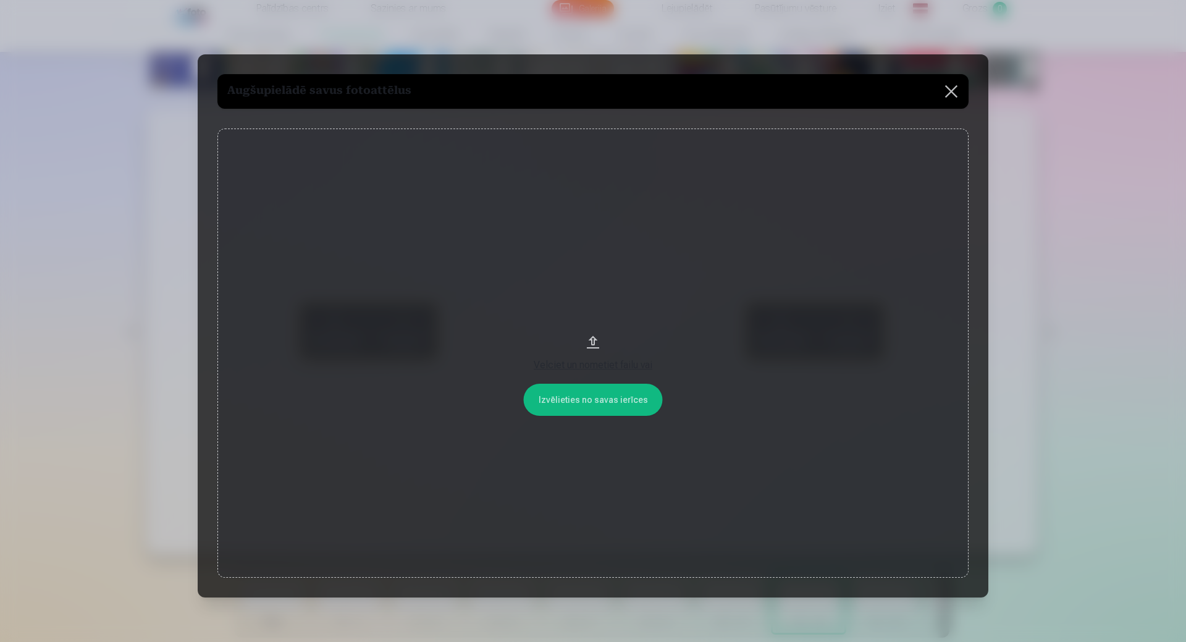
click at [602, 398] on button "Velciet un nometiet failu vai" at bounding box center [592, 352] width 751 height 449
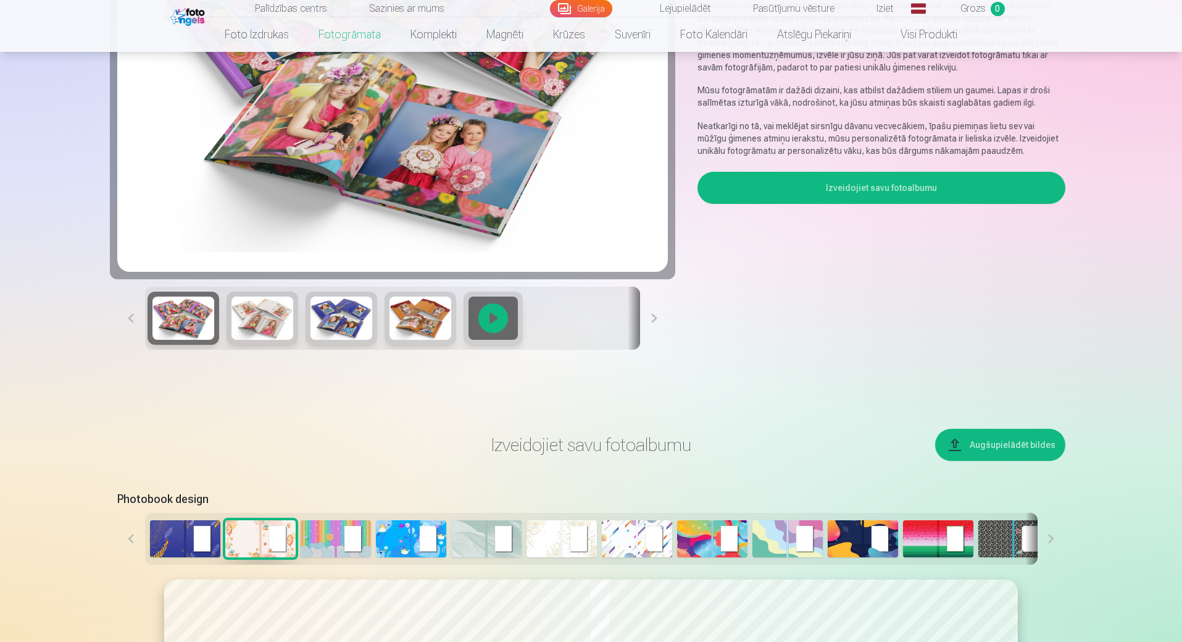
scroll to position [186, 0]
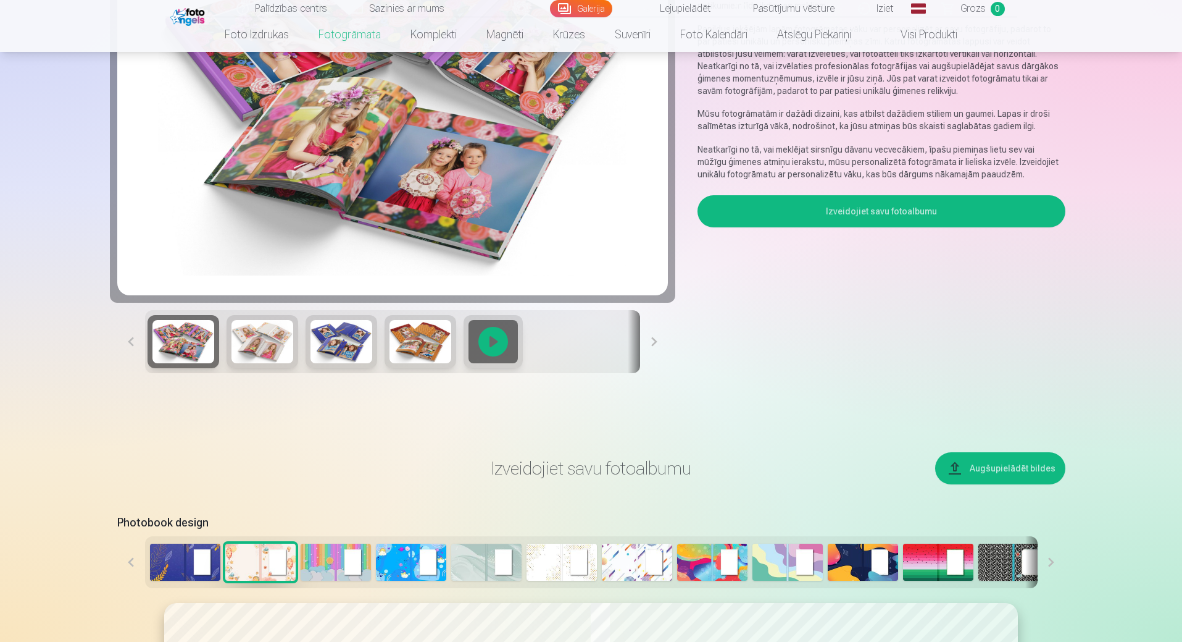
click at [988, 464] on button "Augšupielādēt bildes" at bounding box center [1000, 468] width 130 height 32
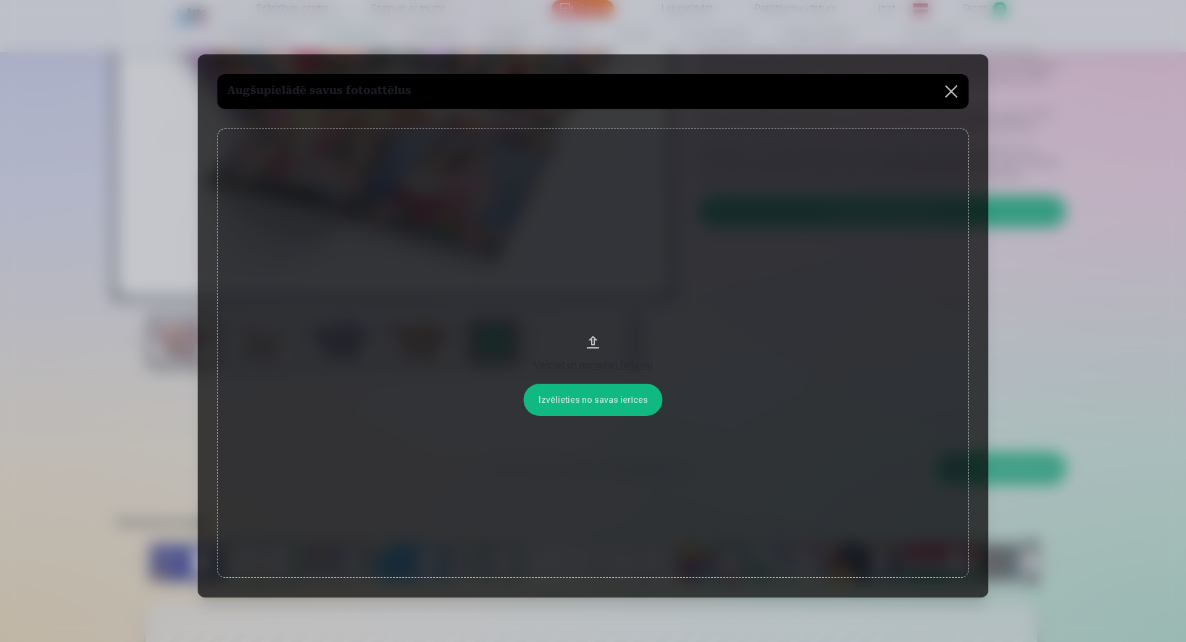
click at [584, 402] on button "Velciet un nometiet failu vai" at bounding box center [592, 352] width 751 height 449
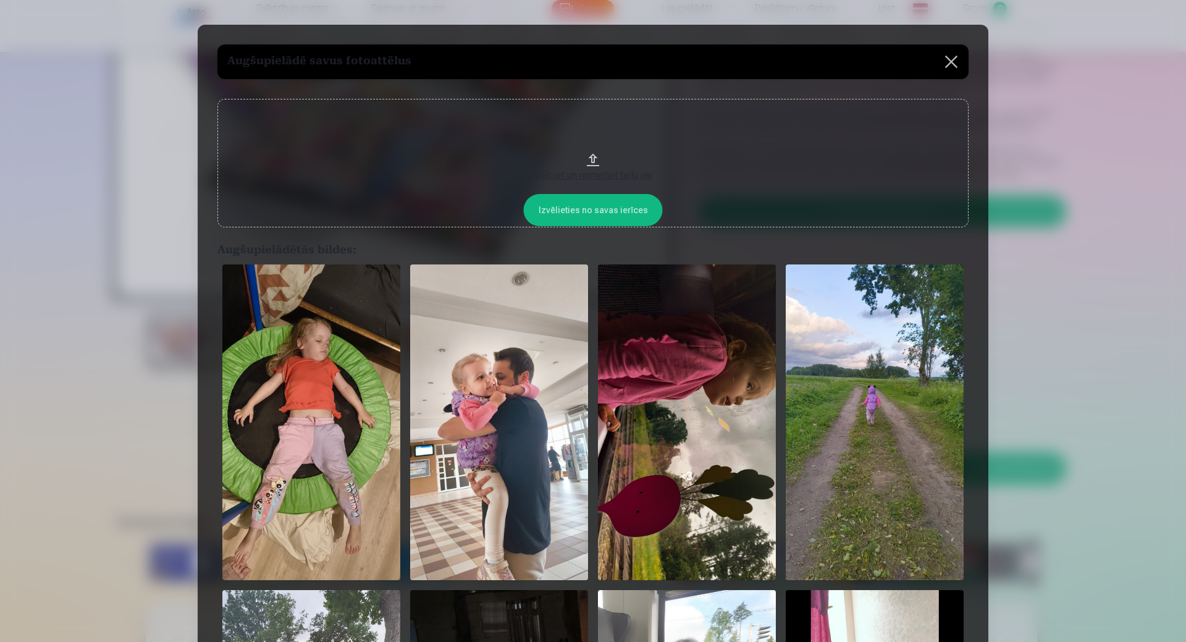
click at [955, 60] on button at bounding box center [951, 61] width 35 height 35
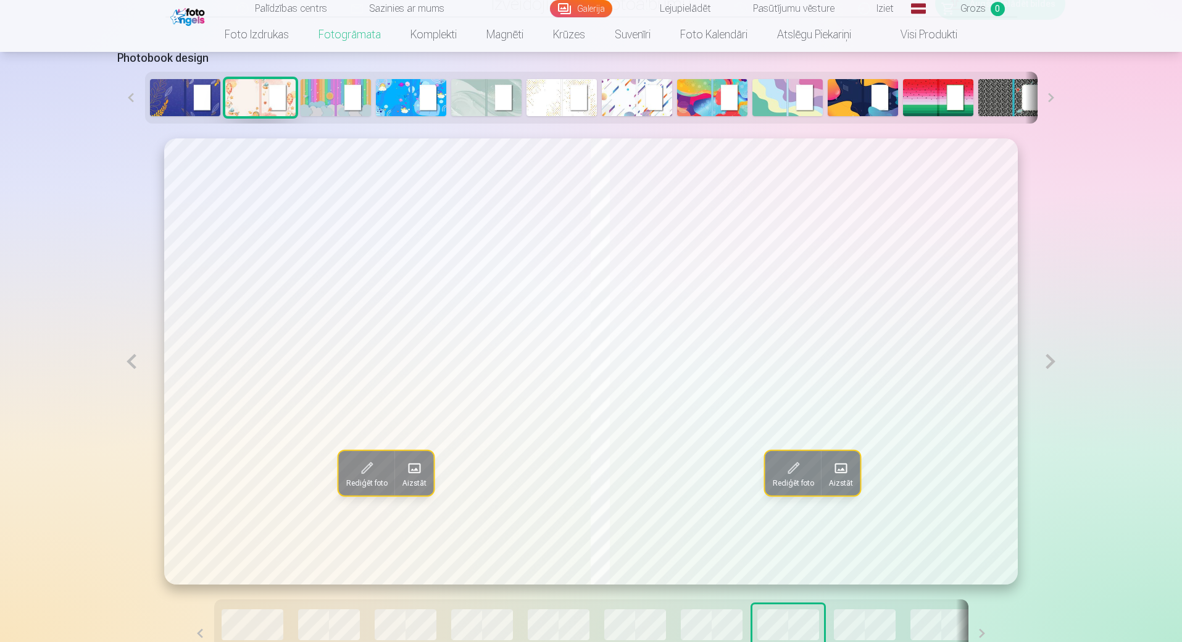
scroll to position [680, 0]
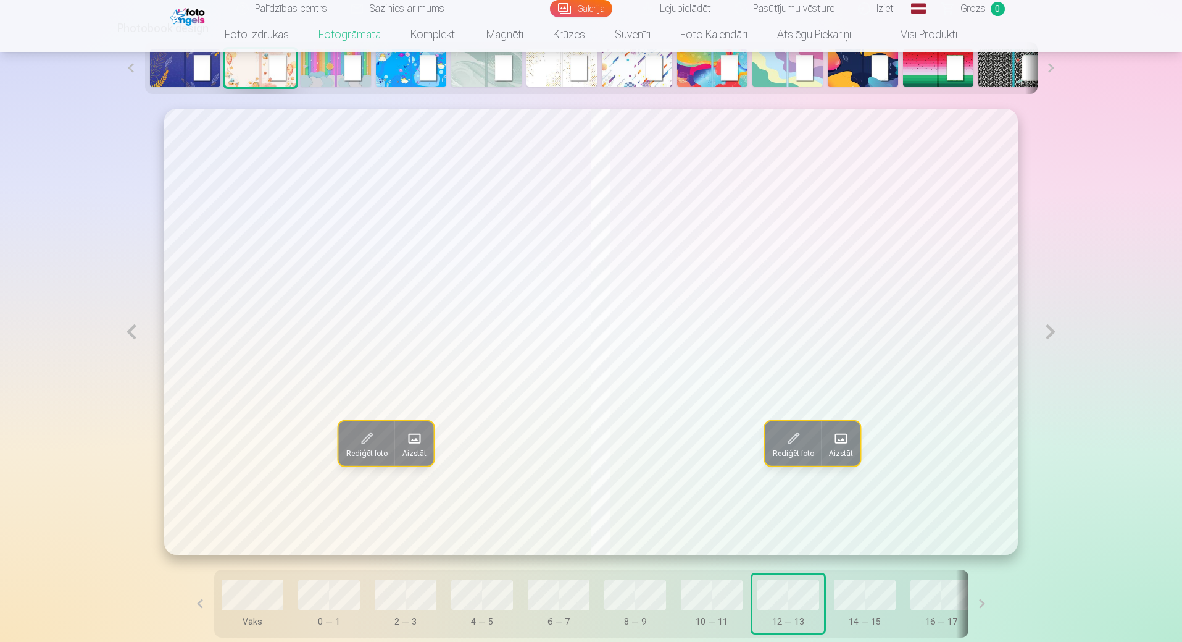
click at [1045, 332] on button at bounding box center [1051, 332] width 28 height 446
click at [1050, 330] on button at bounding box center [1051, 332] width 28 height 446
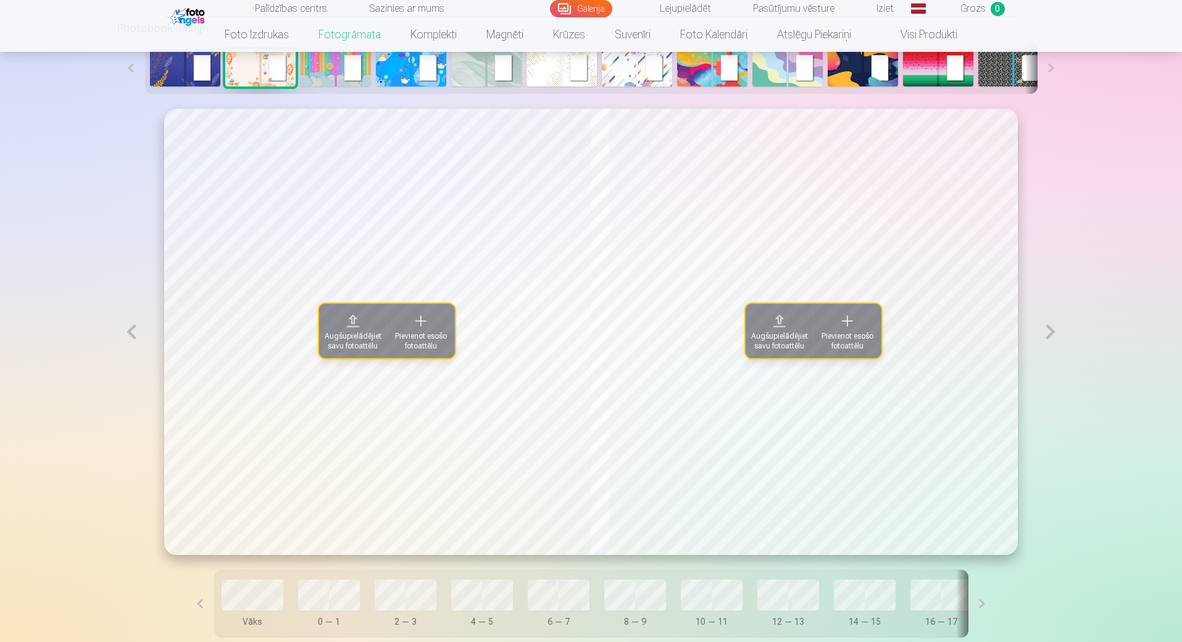
click at [1050, 330] on button at bounding box center [1051, 332] width 28 height 446
click at [132, 335] on button at bounding box center [131, 332] width 28 height 446
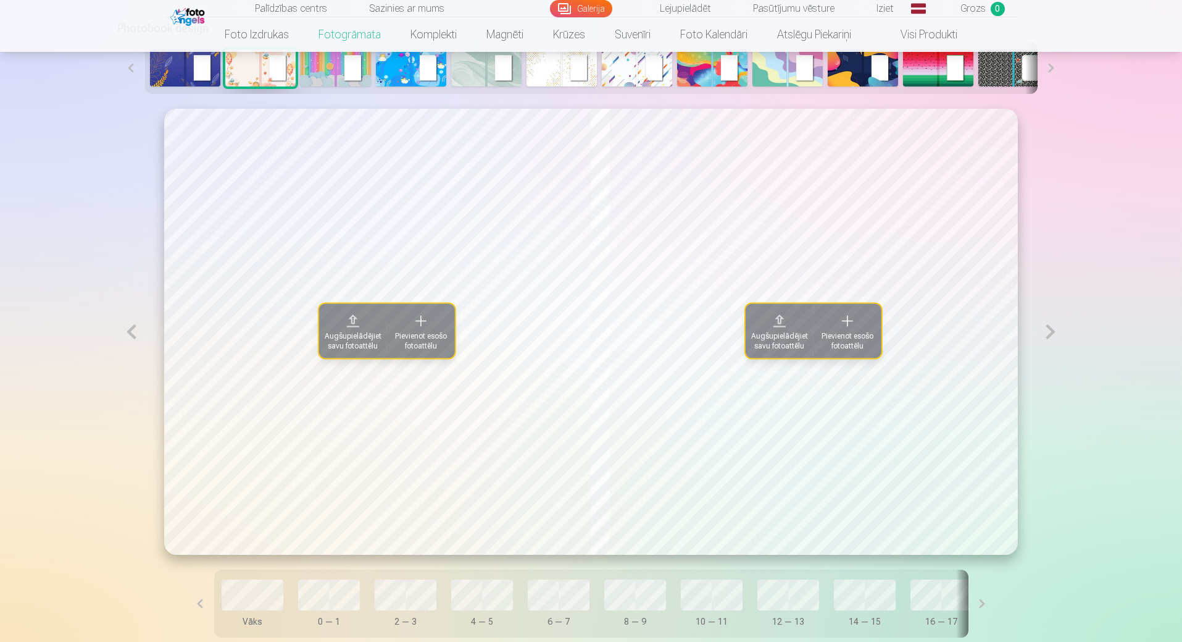
click at [132, 335] on button at bounding box center [131, 332] width 28 height 446
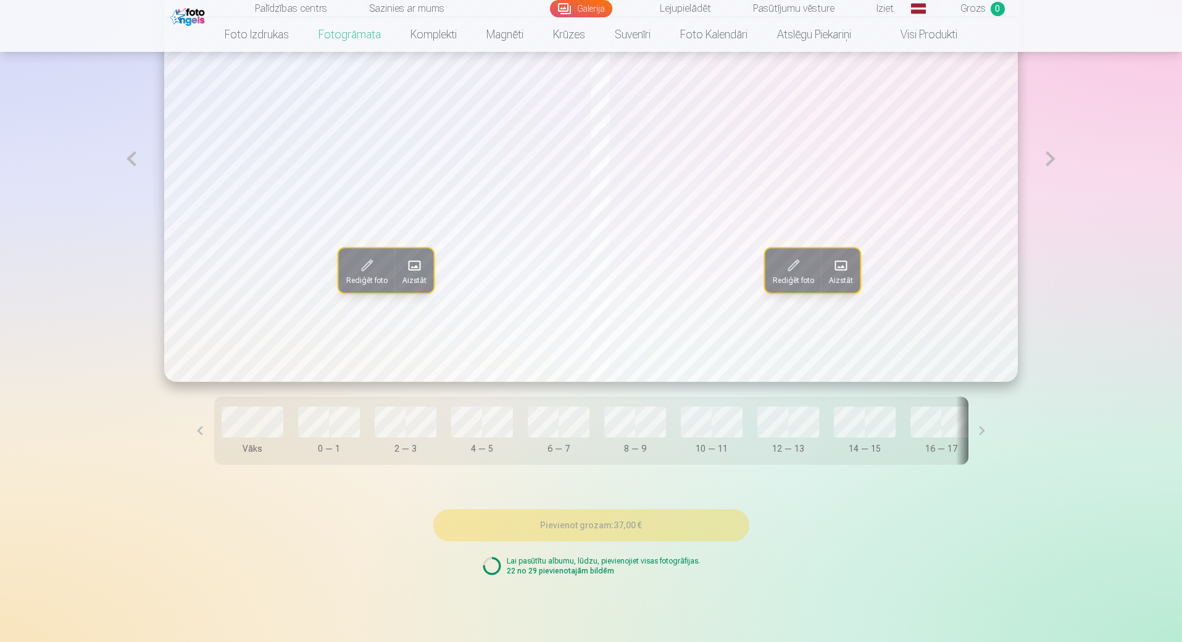
scroll to position [865, 0]
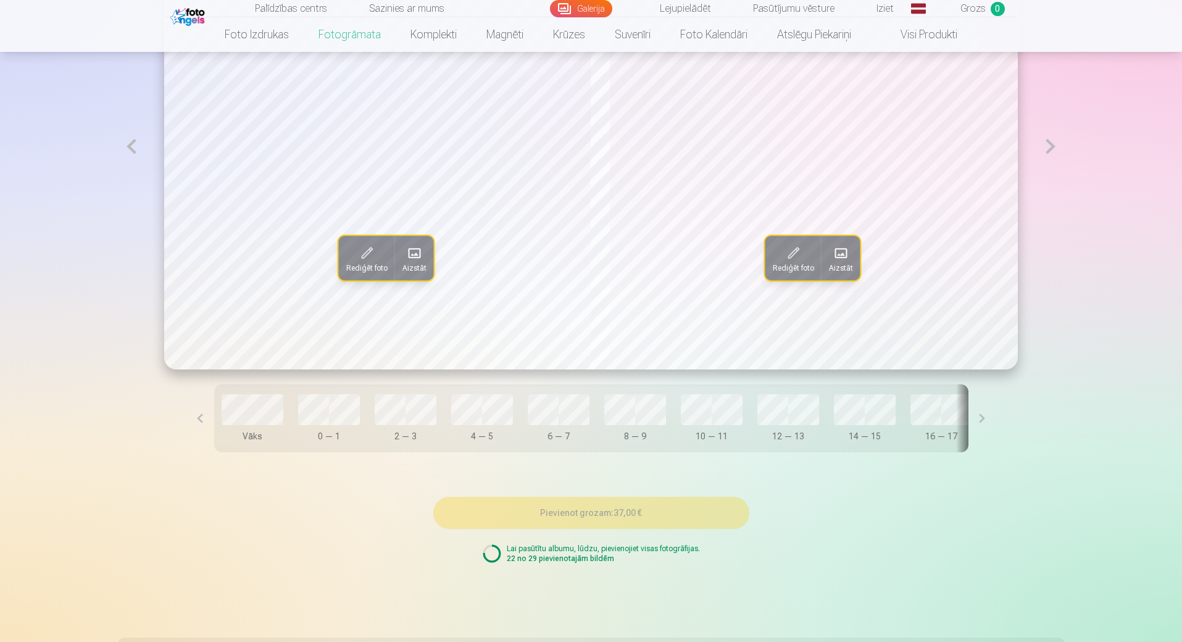
click at [969, 421] on button at bounding box center [983, 418] width 28 height 68
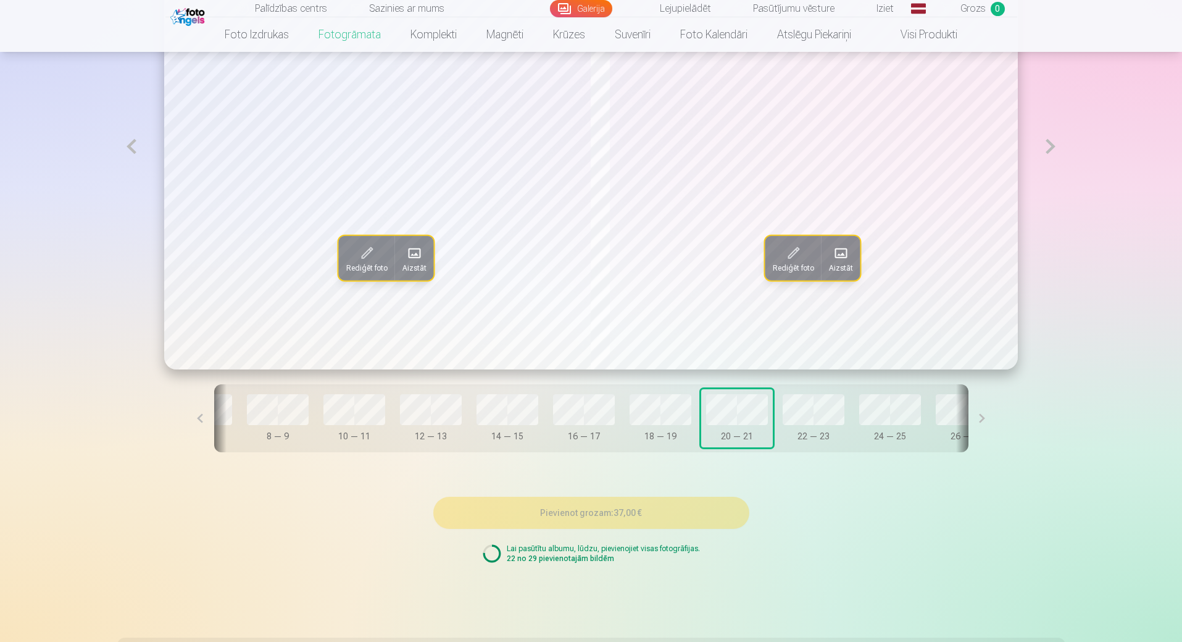
click at [969, 421] on button at bounding box center [983, 418] width 28 height 68
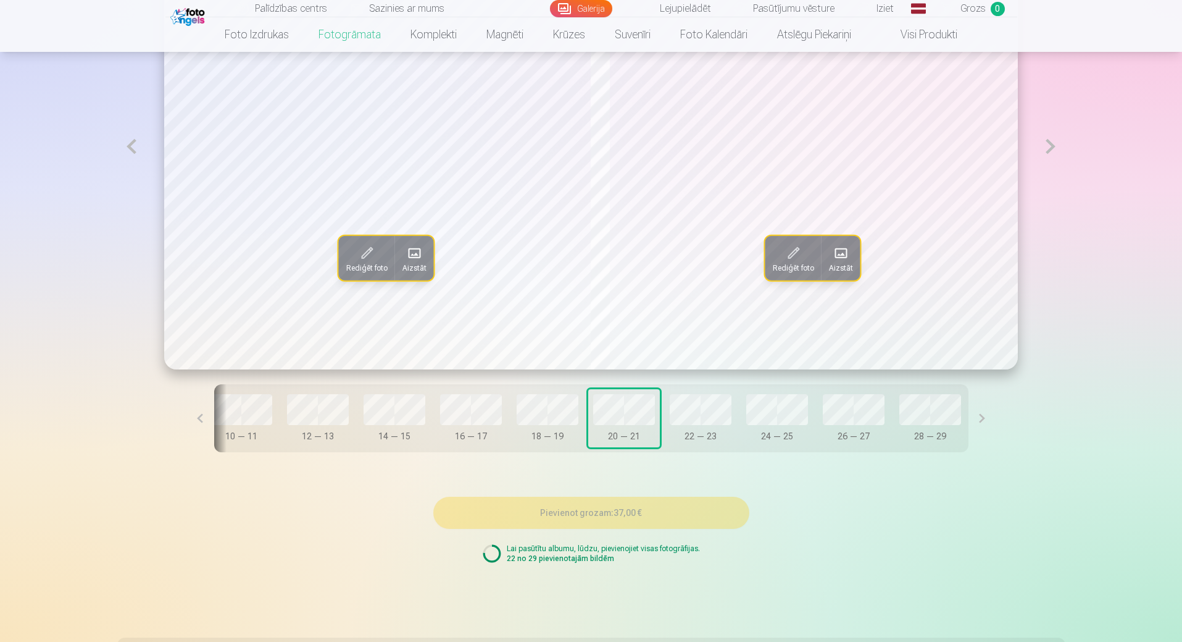
scroll to position [0, 510]
click at [969, 421] on button at bounding box center [983, 418] width 28 height 68
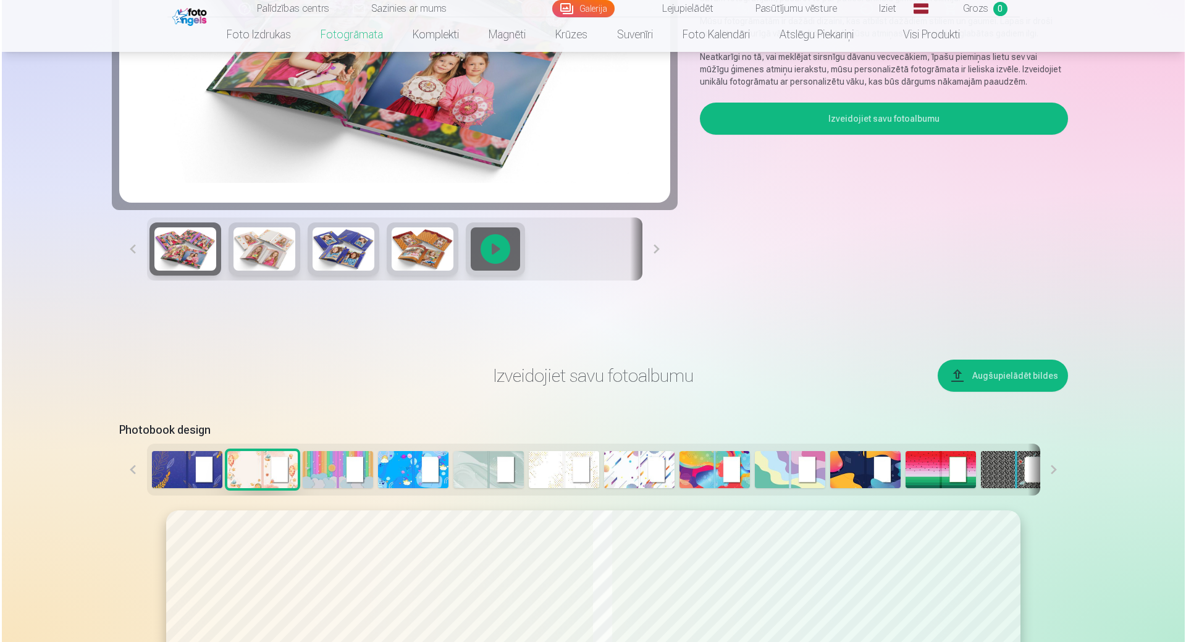
scroll to position [248, 0]
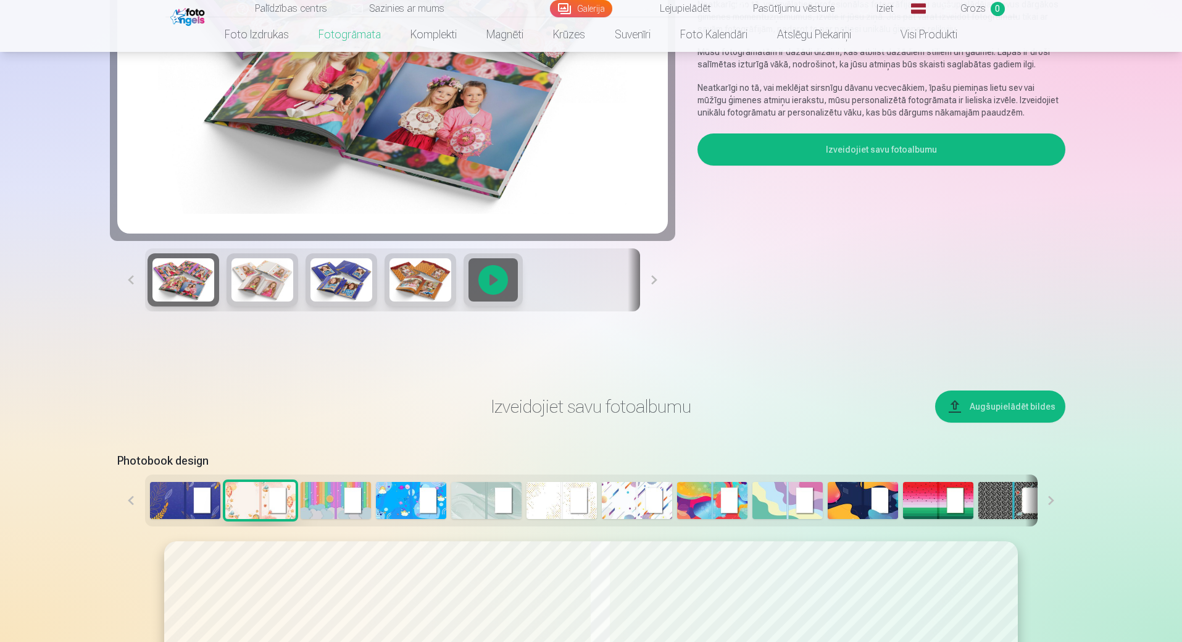
click at [974, 411] on button "Augšupielādēt bildes" at bounding box center [1000, 406] width 130 height 32
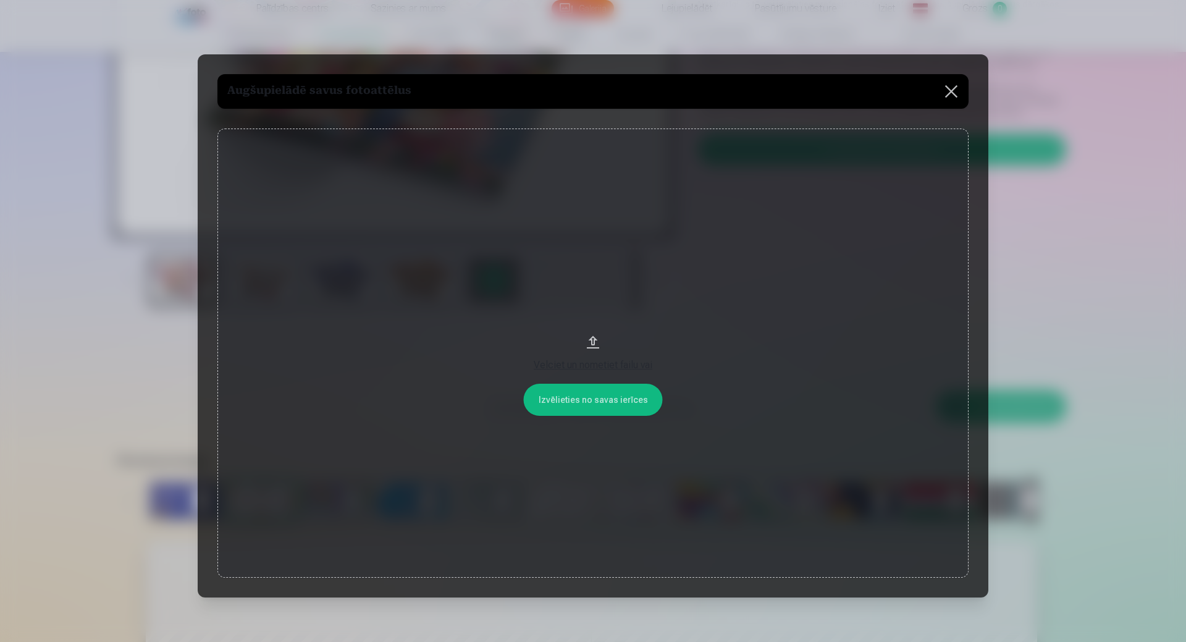
click at [600, 398] on button "Velciet un nometiet failu vai" at bounding box center [592, 352] width 751 height 449
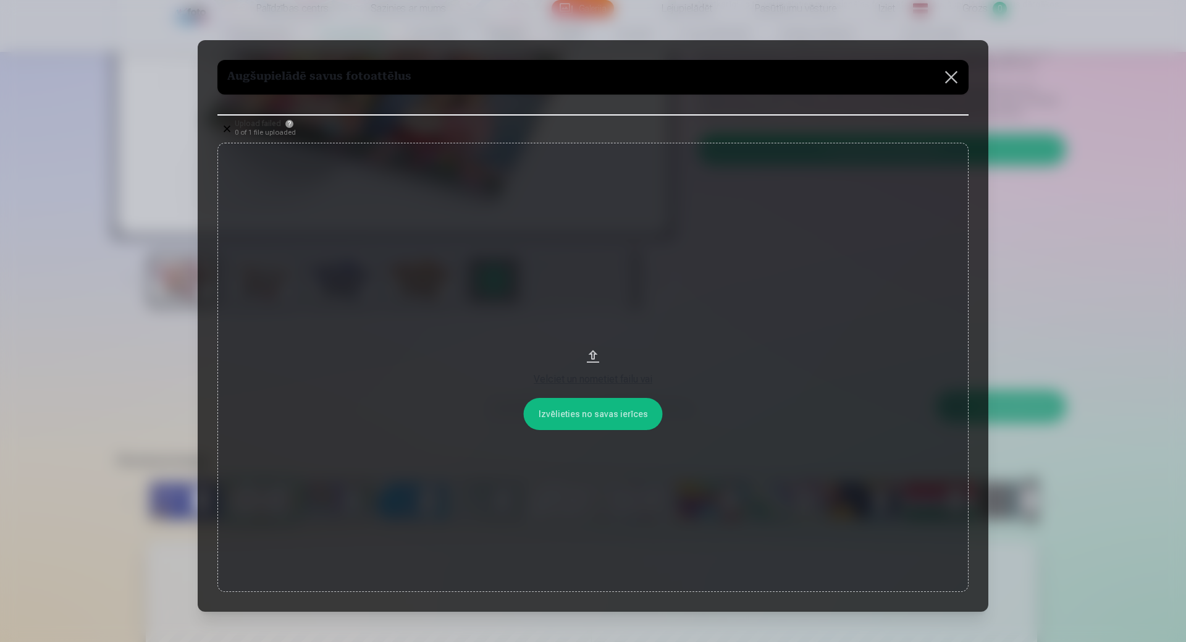
click at [605, 376] on div "Velciet un nometiet failu vai" at bounding box center [593, 379] width 726 height 15
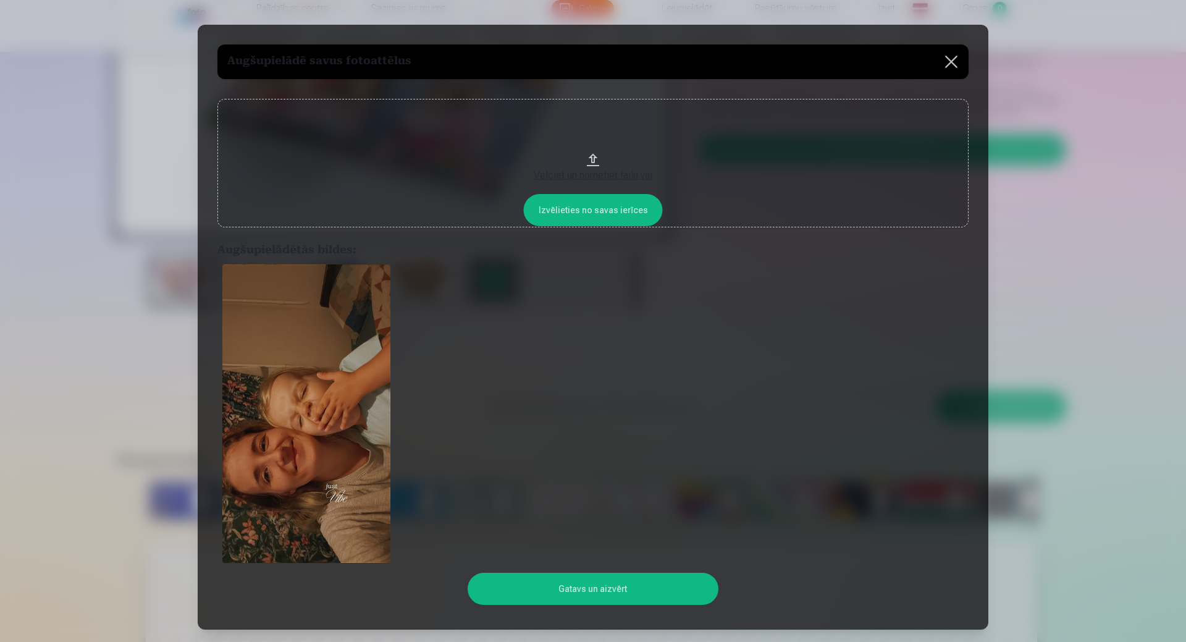
click at [602, 211] on button "Velciet un nometiet failu vai" at bounding box center [592, 163] width 751 height 128
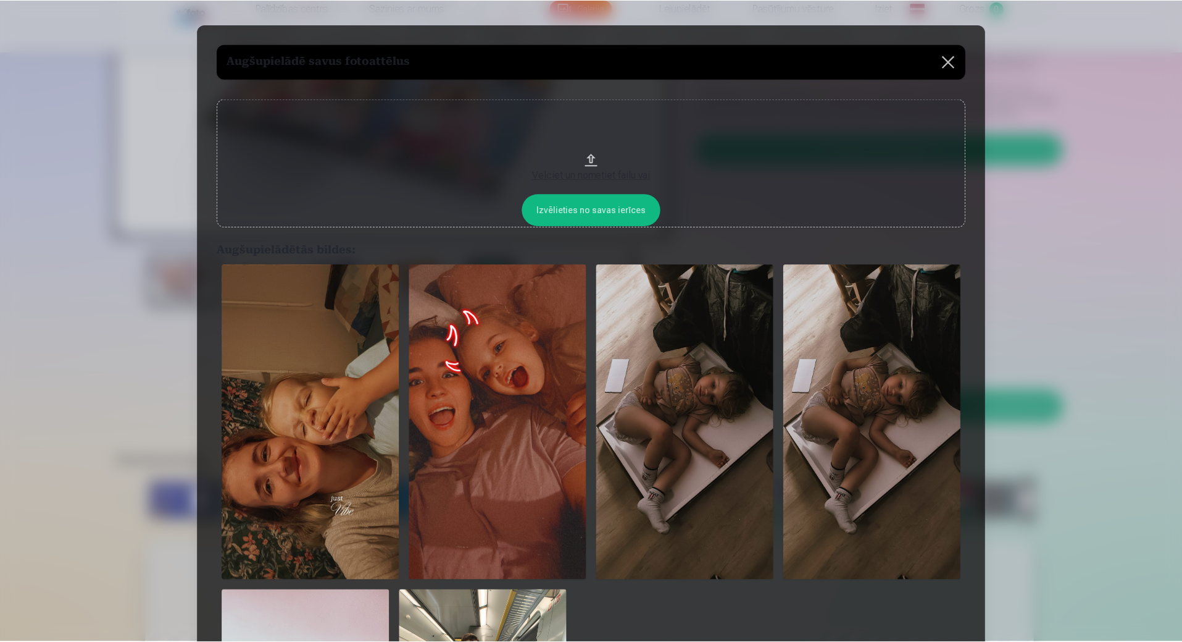
scroll to position [412, 0]
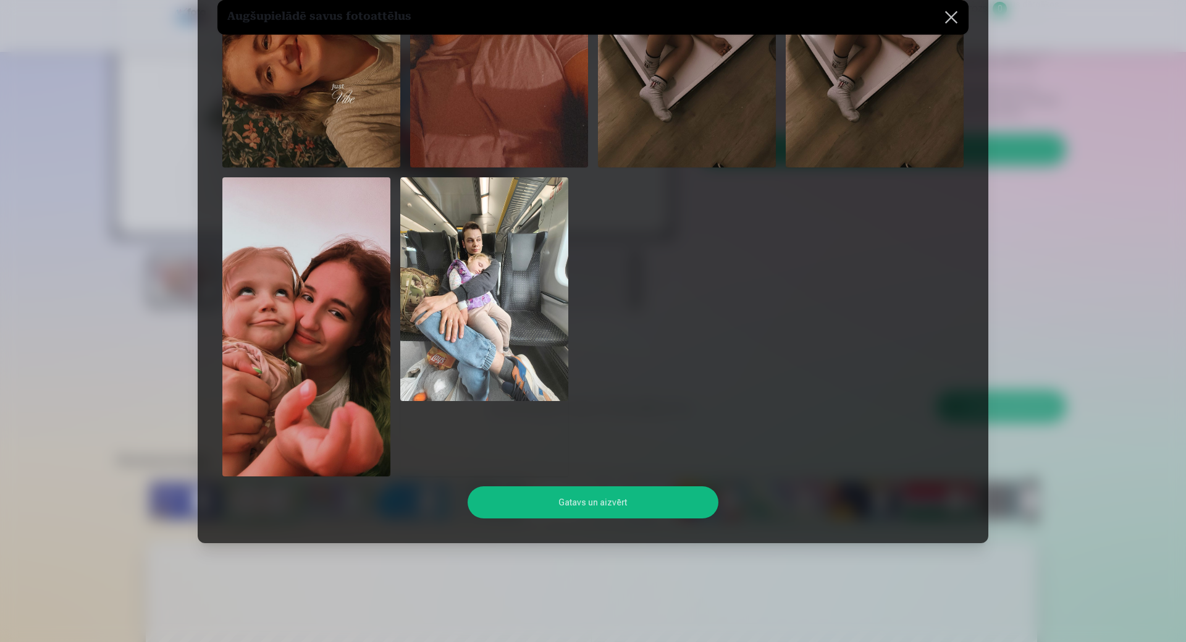
click at [583, 501] on button "Gatavs un aizvērt" at bounding box center [592, 502] width 250 height 32
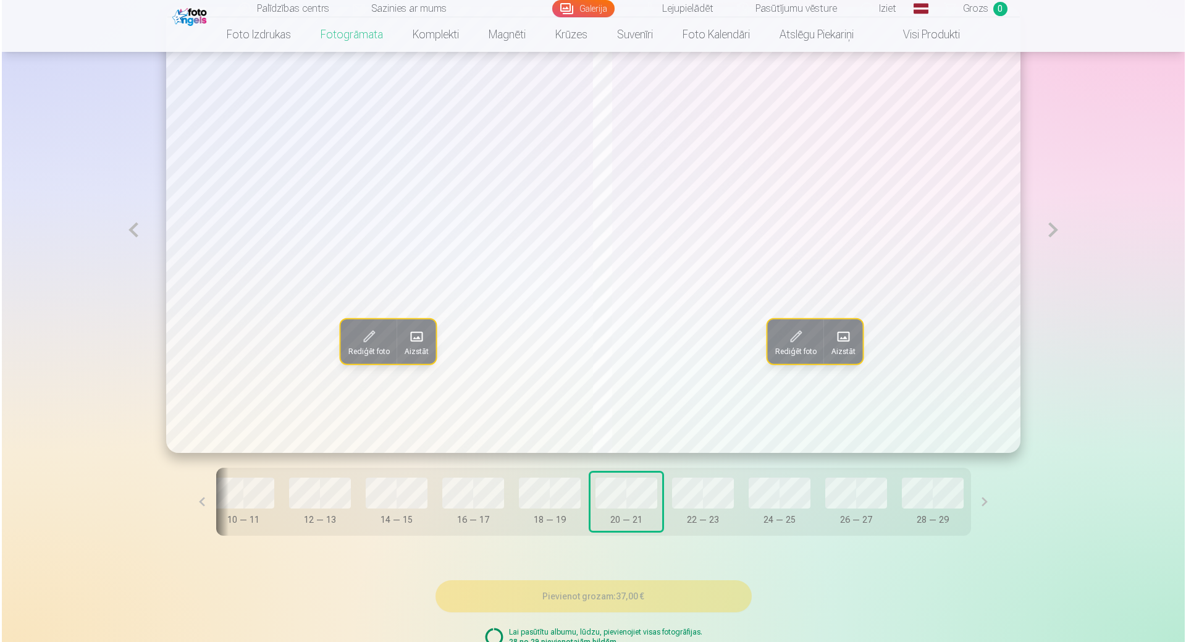
scroll to position [803, 0]
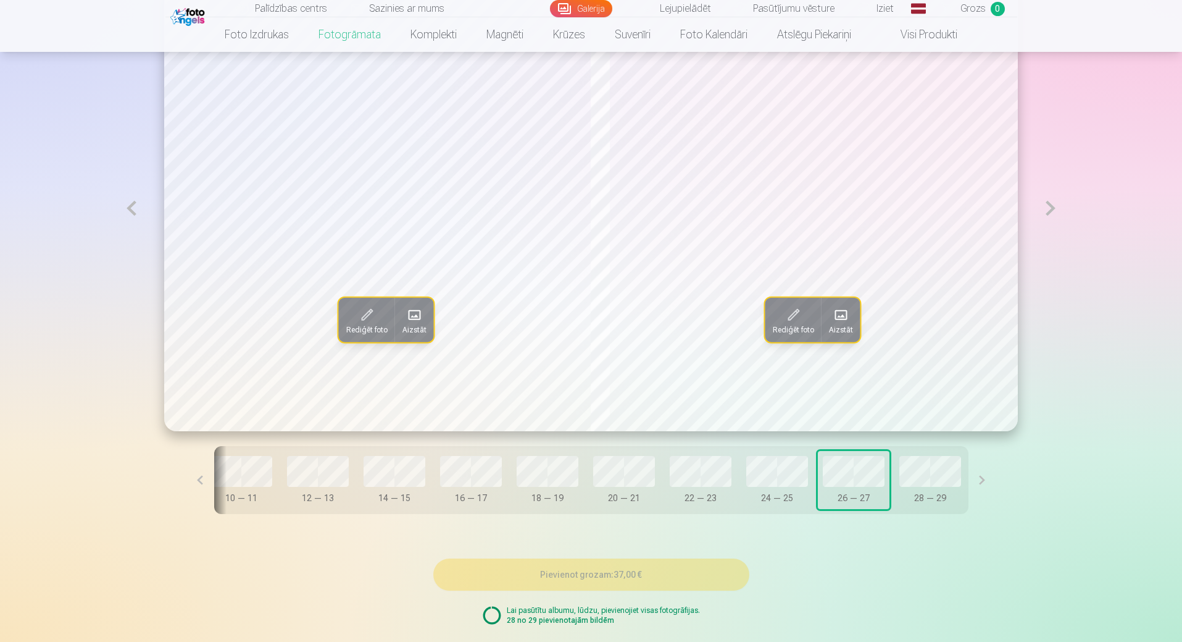
click at [404, 320] on span at bounding box center [414, 315] width 20 height 20
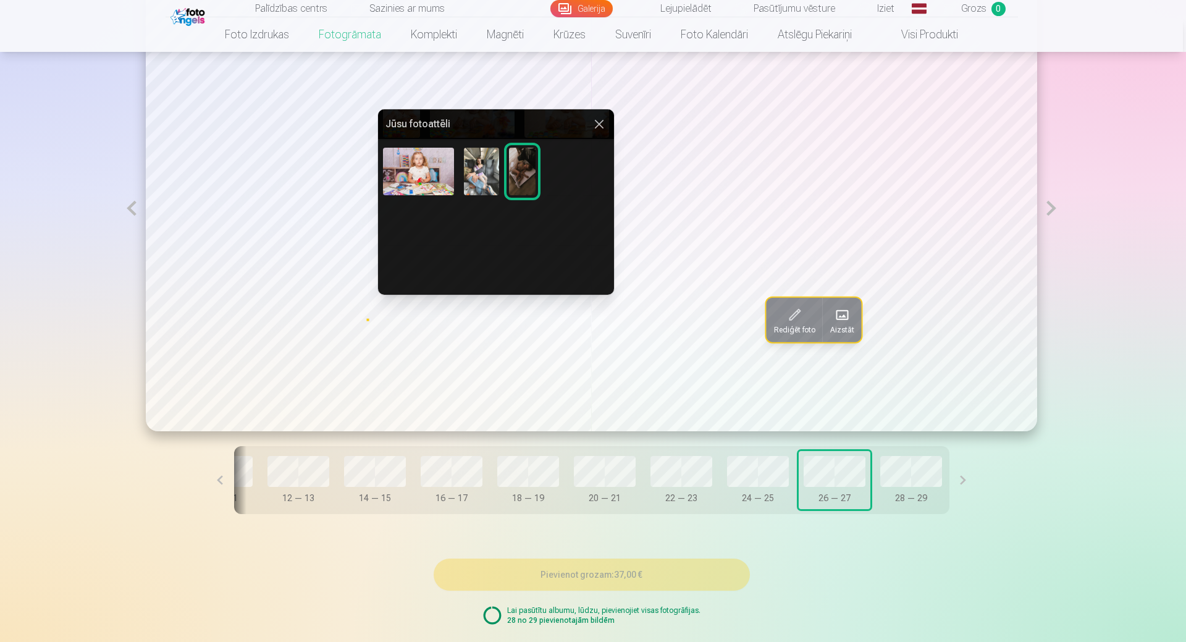
scroll to position [187, 0]
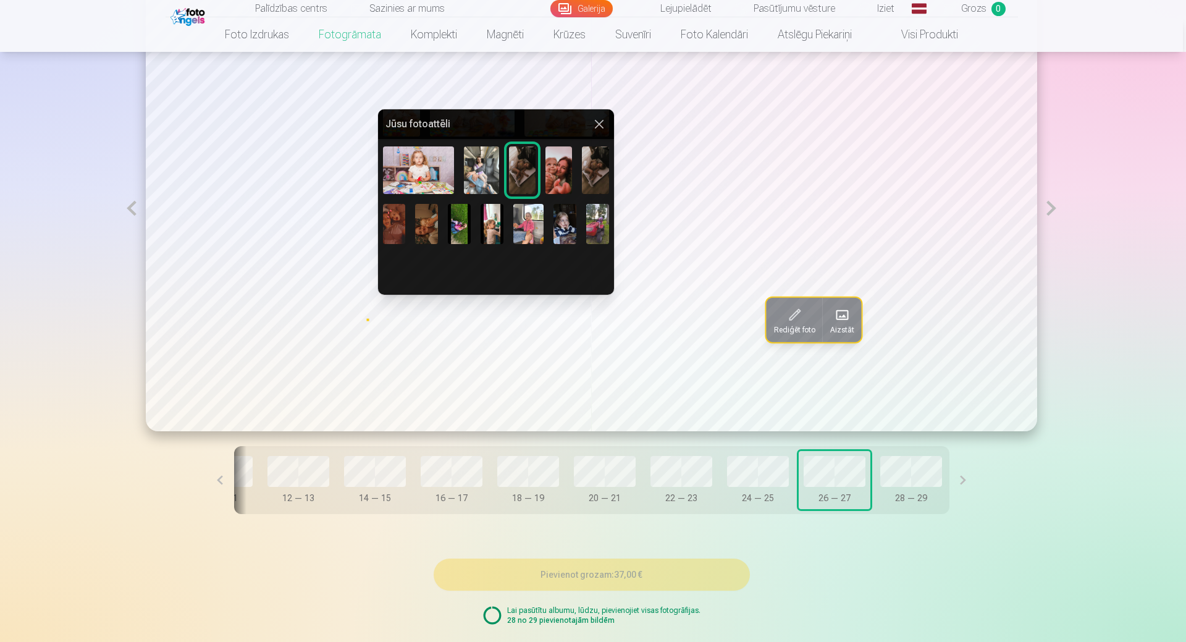
click at [592, 123] on button at bounding box center [599, 124] width 15 height 15
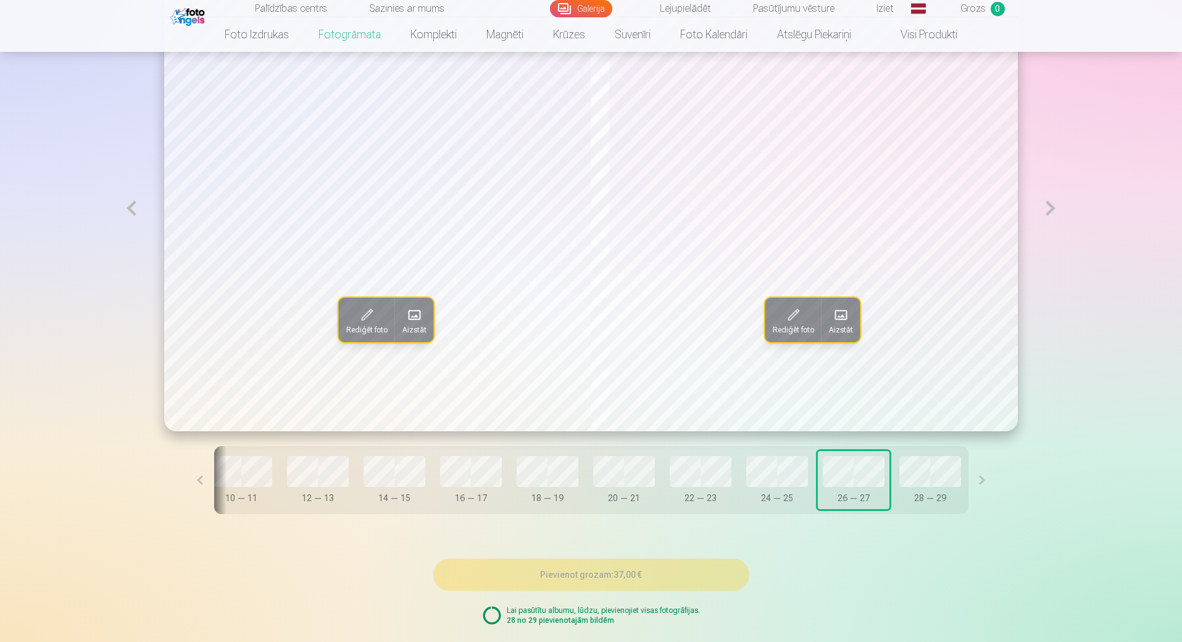
click at [403, 326] on span "Aizstāt" at bounding box center [415, 330] width 24 height 10
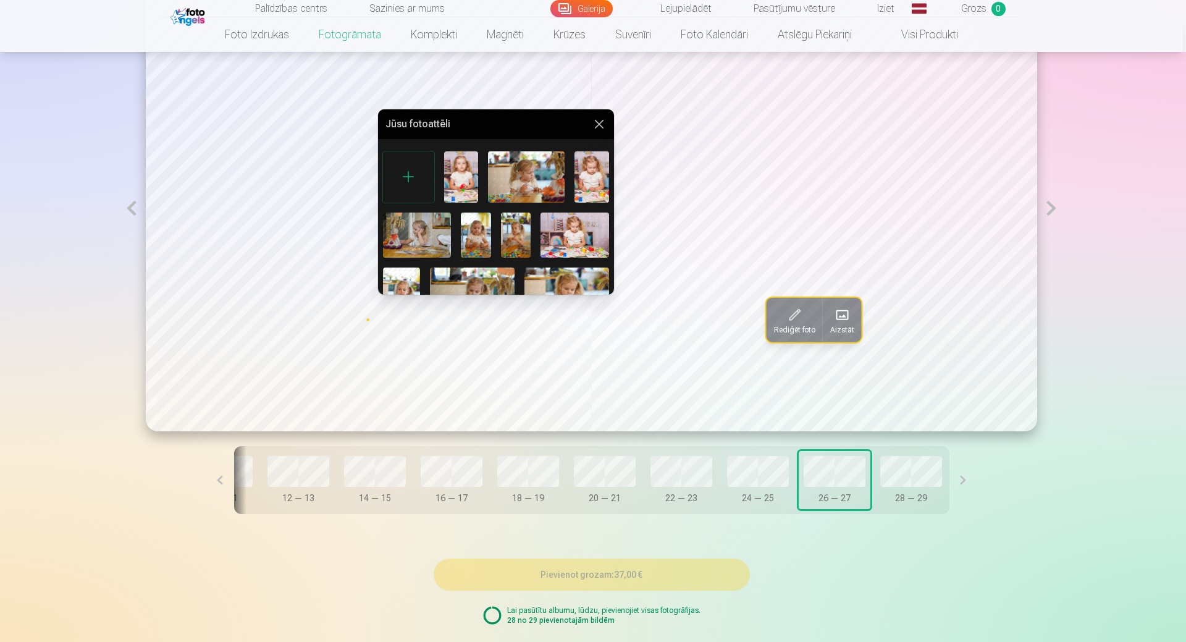
click at [411, 165] on div at bounding box center [408, 176] width 51 height 51
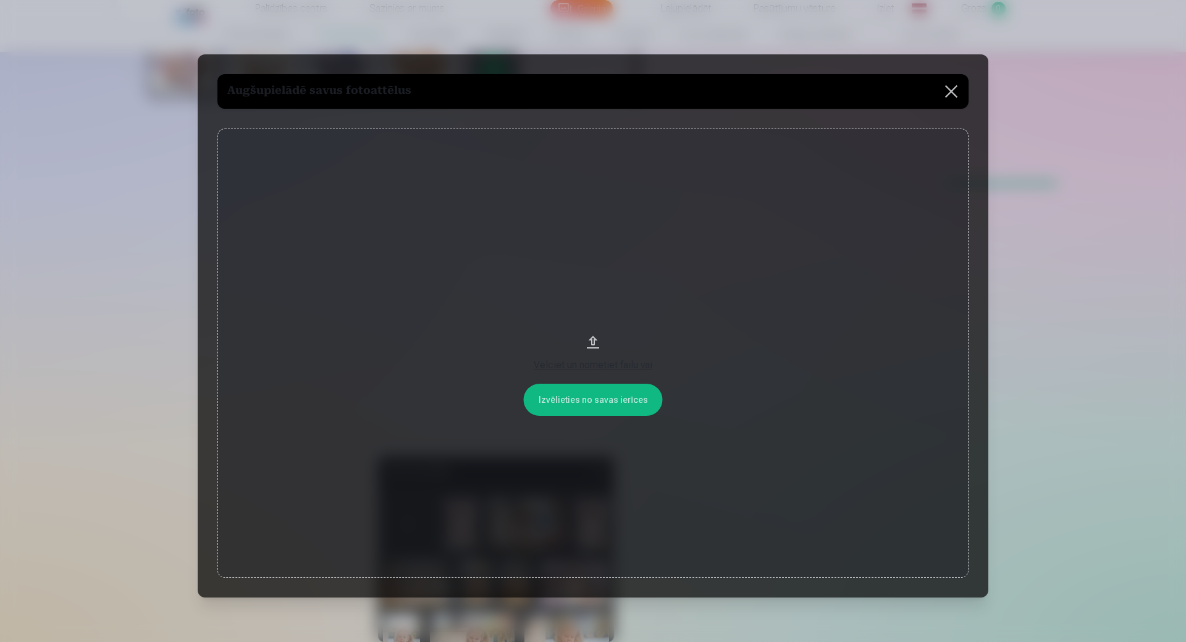
click at [613, 398] on button "Velciet un nometiet failu vai" at bounding box center [592, 352] width 751 height 449
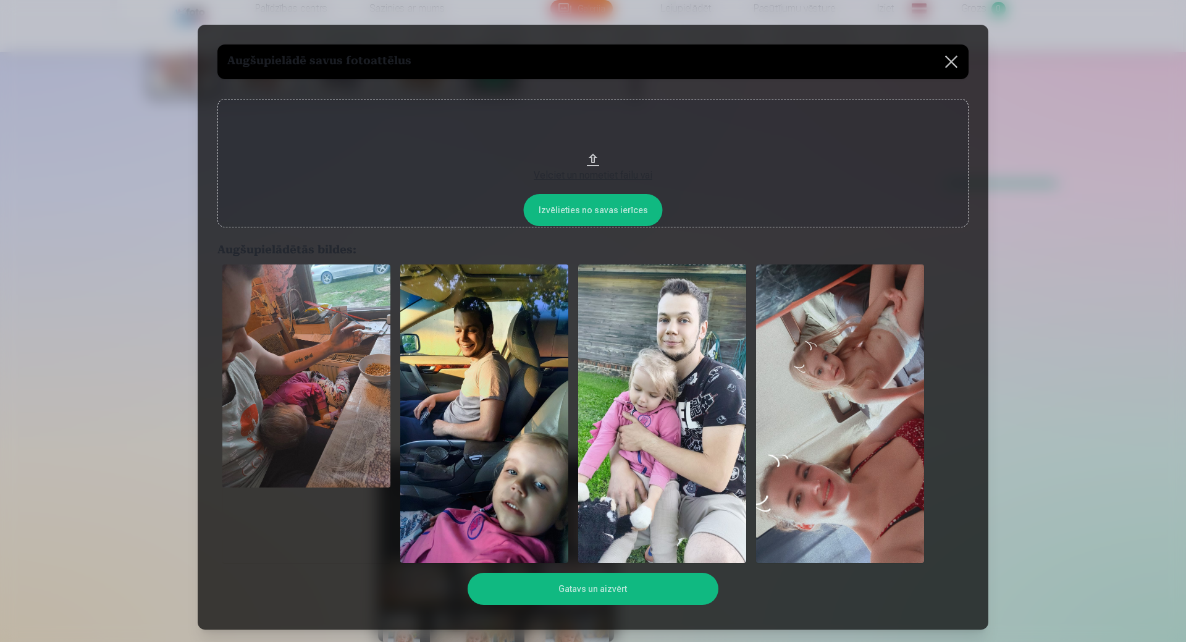
click at [649, 587] on button "Gatavs un aizvērt" at bounding box center [592, 588] width 250 height 32
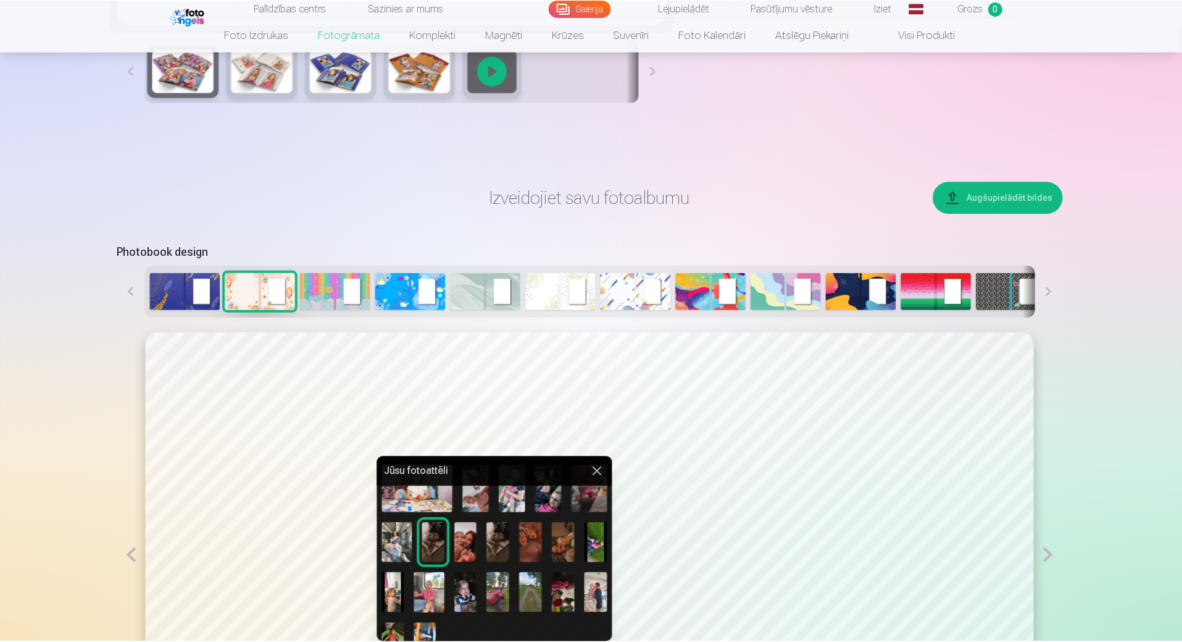
scroll to position [236, 0]
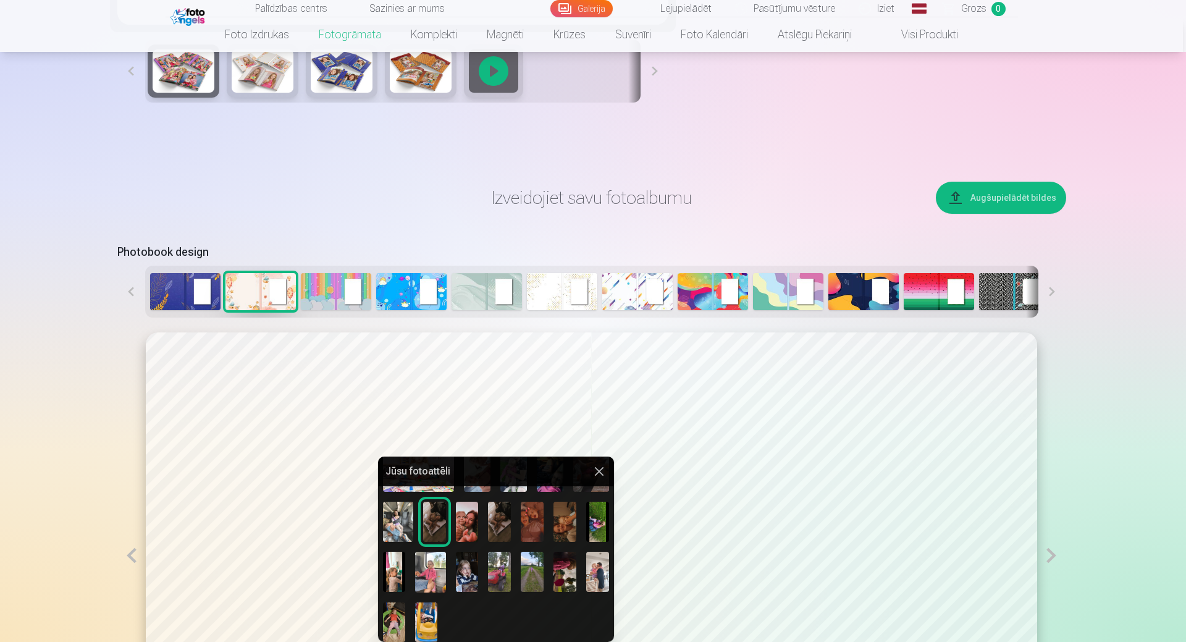
drag, startPoint x: 501, startPoint y: 522, endPoint x: 524, endPoint y: 613, distance: 93.5
click at [524, 613] on div at bounding box center [496, 452] width 236 height 390
click at [600, 467] on button at bounding box center [599, 471] width 15 height 15
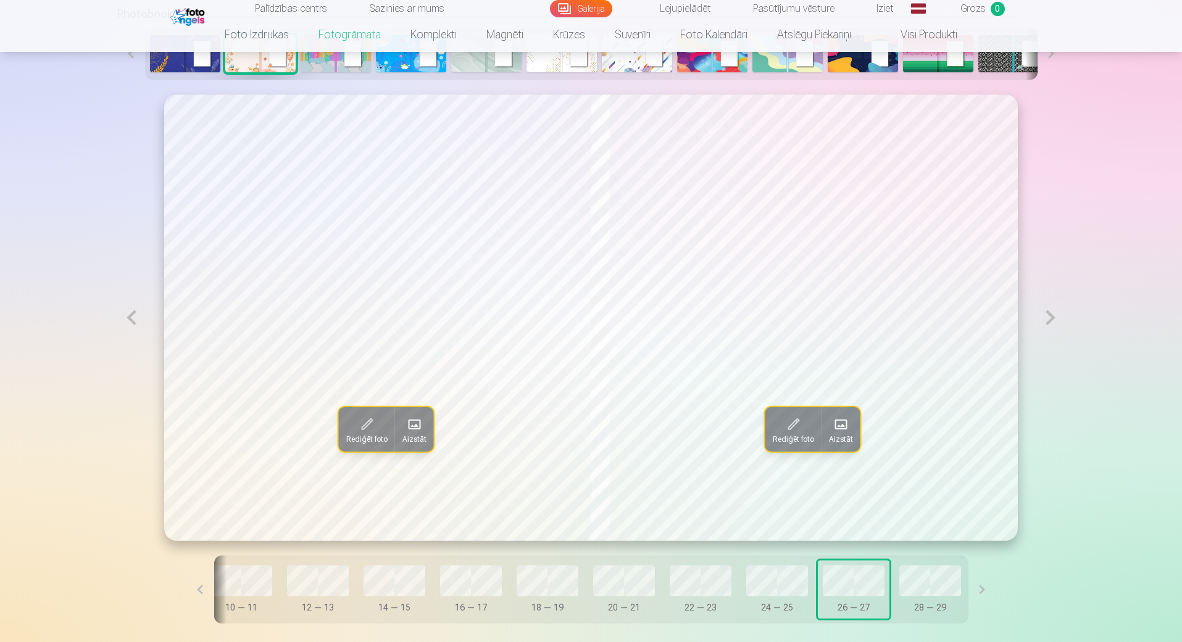
scroll to position [765, 0]
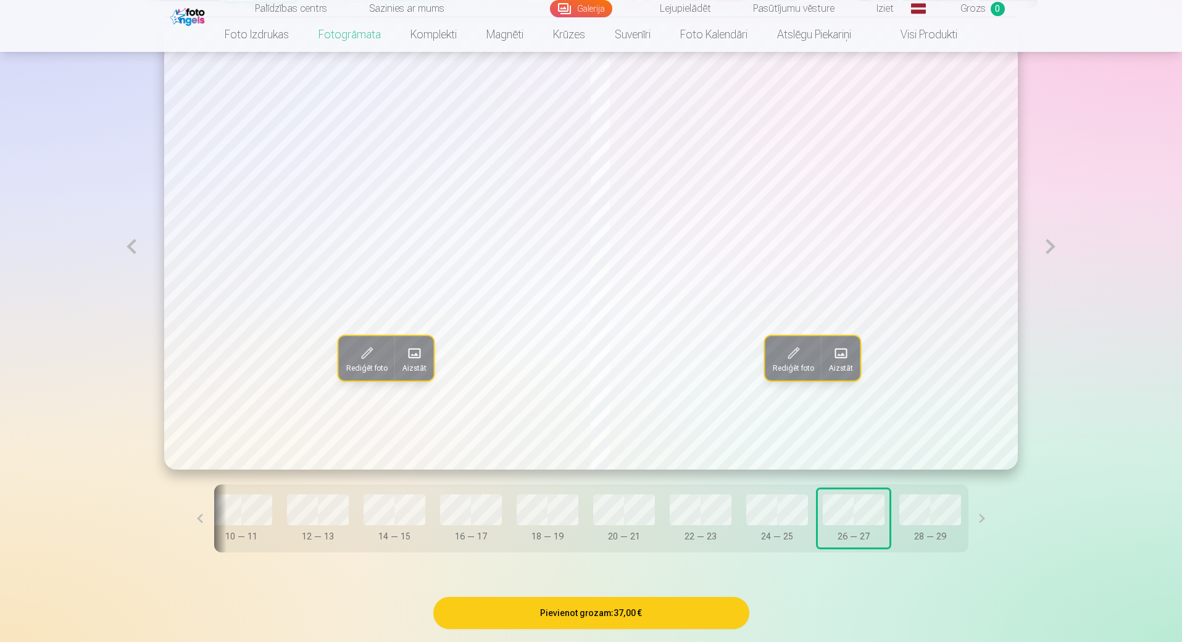
click at [969, 519] on button at bounding box center [983, 518] width 28 height 68
click at [969, 521] on button at bounding box center [983, 518] width 28 height 68
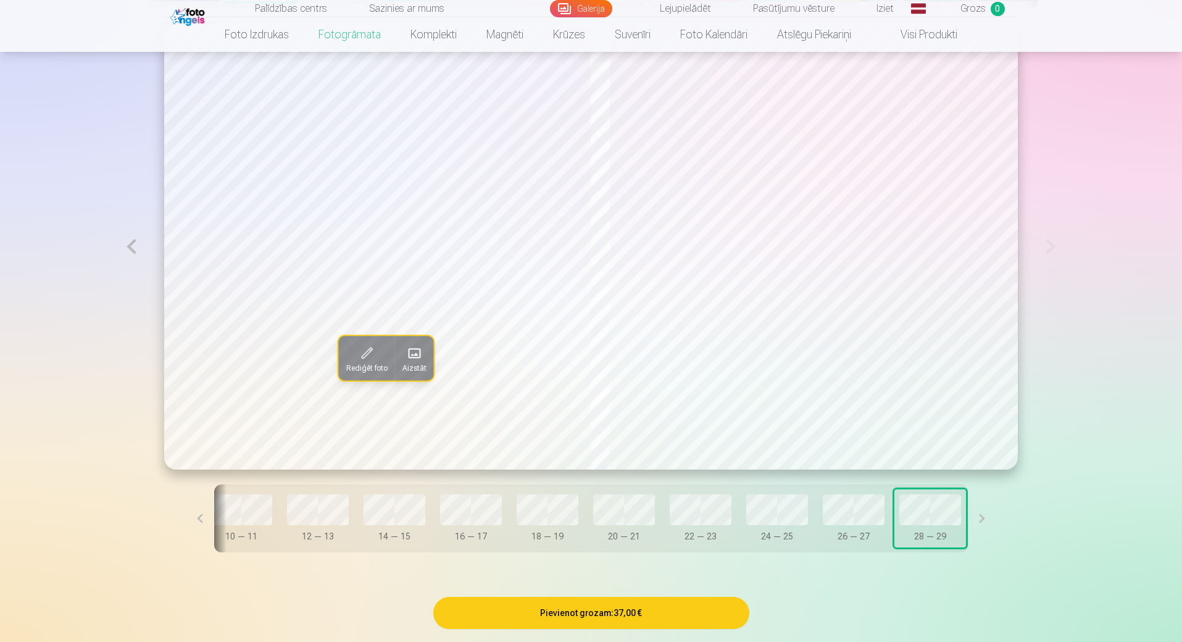
click at [866, 510] on button "26 — 27" at bounding box center [854, 518] width 72 height 58
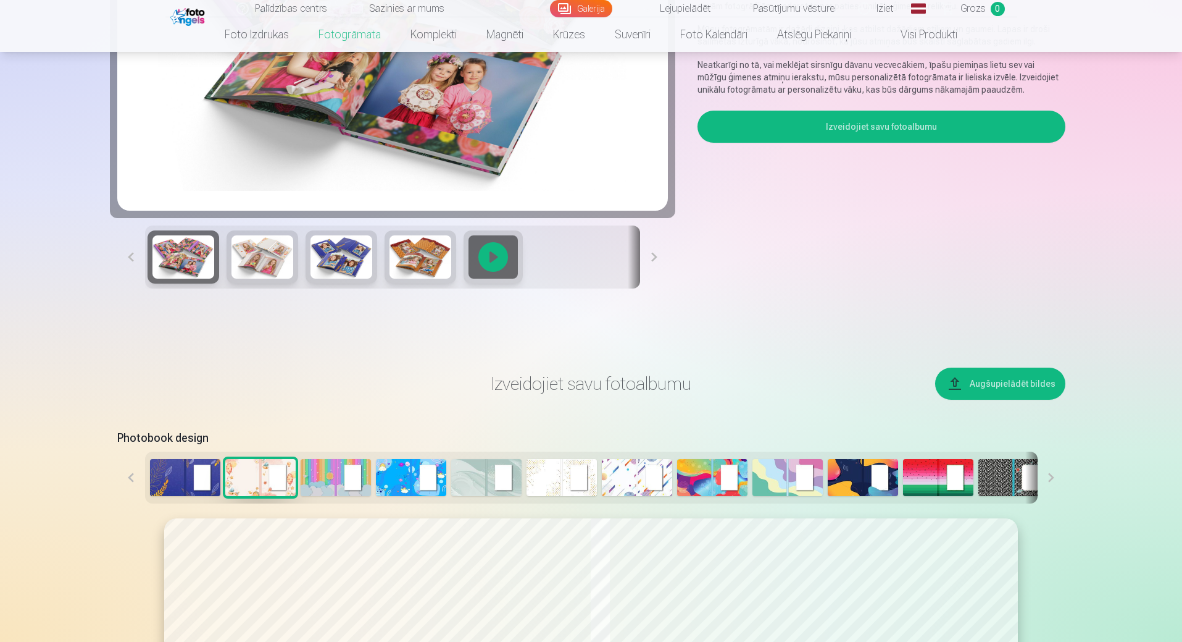
scroll to position [209, 0]
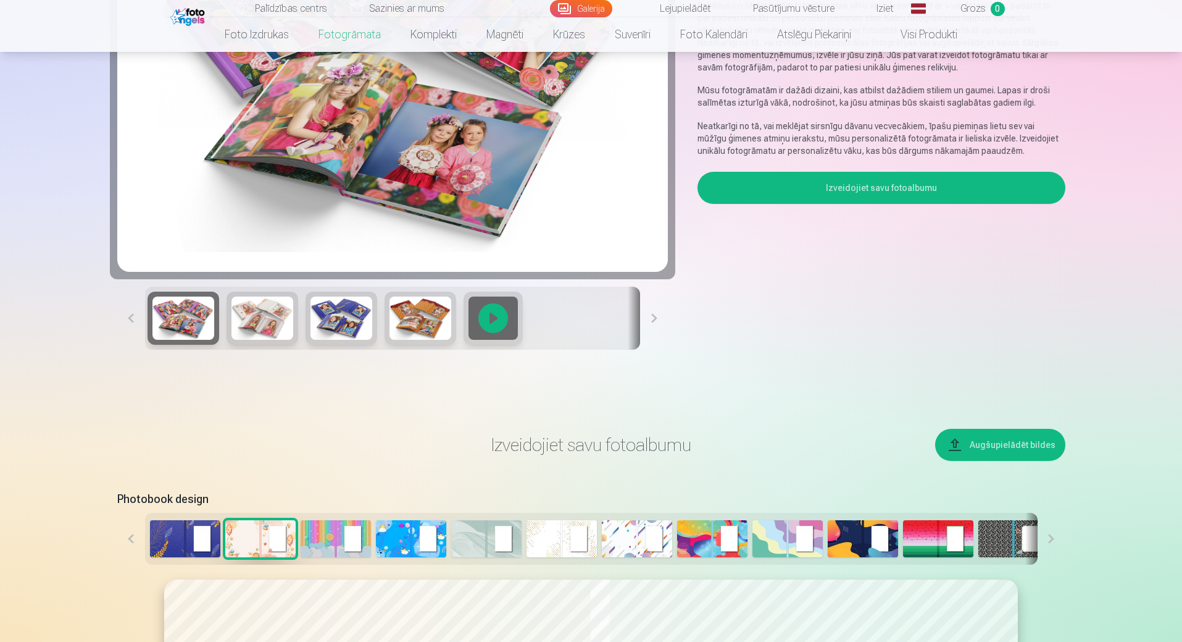
click at [961, 452] on button "Augšupielādēt bildes" at bounding box center [1000, 445] width 130 height 32
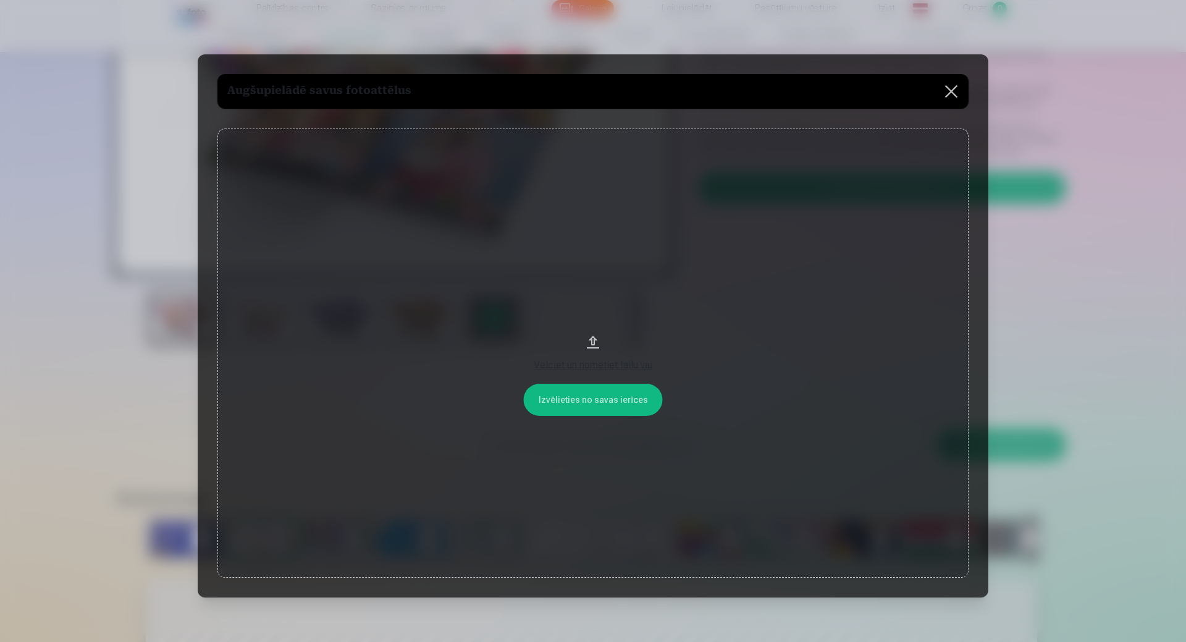
click at [588, 400] on button "Velciet un nometiet failu vai" at bounding box center [592, 352] width 751 height 449
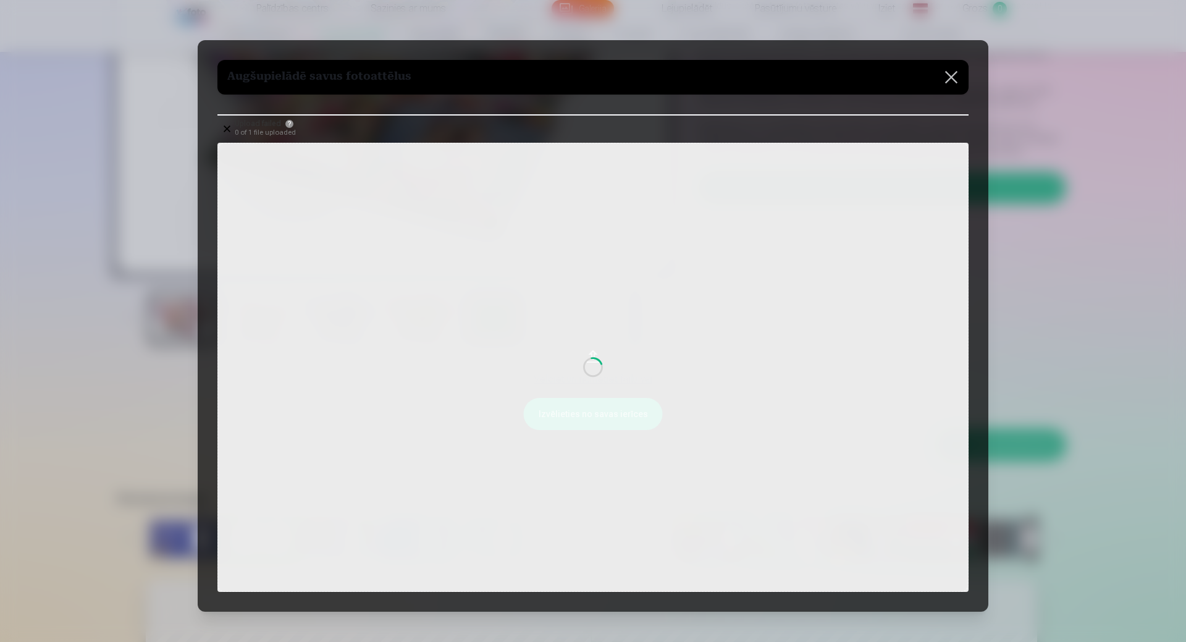
click at [702, 38] on div at bounding box center [593, 321] width 1186 height 642
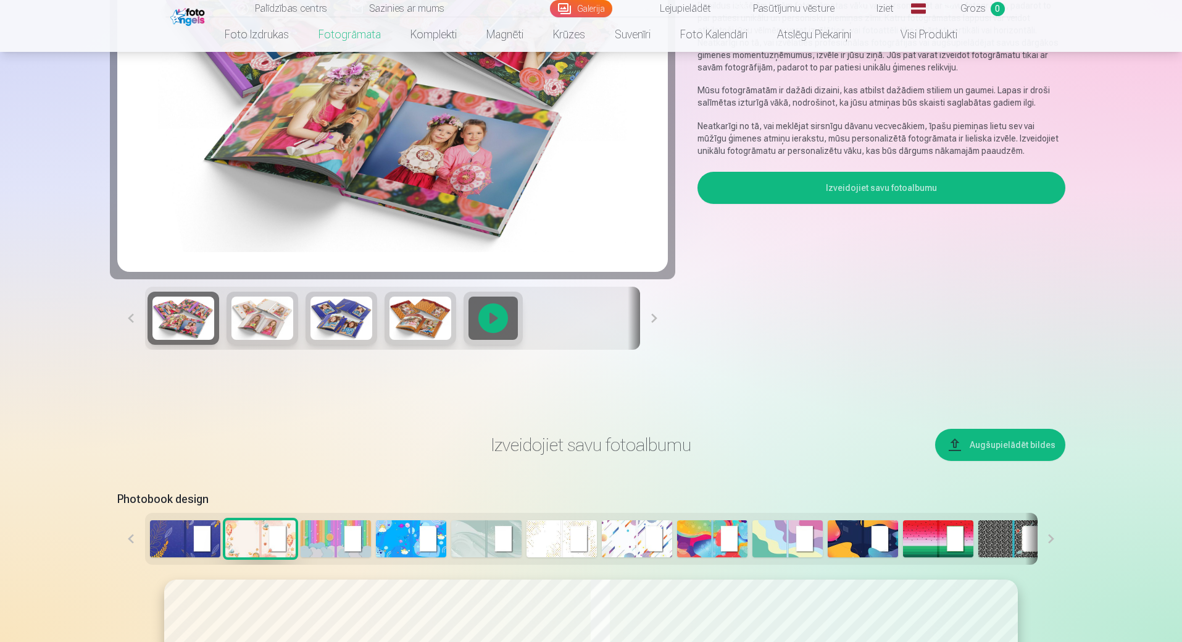
click at [834, 346] on div "Izveidojiet savu fotoalbumu" at bounding box center [881, 263] width 367 height 183
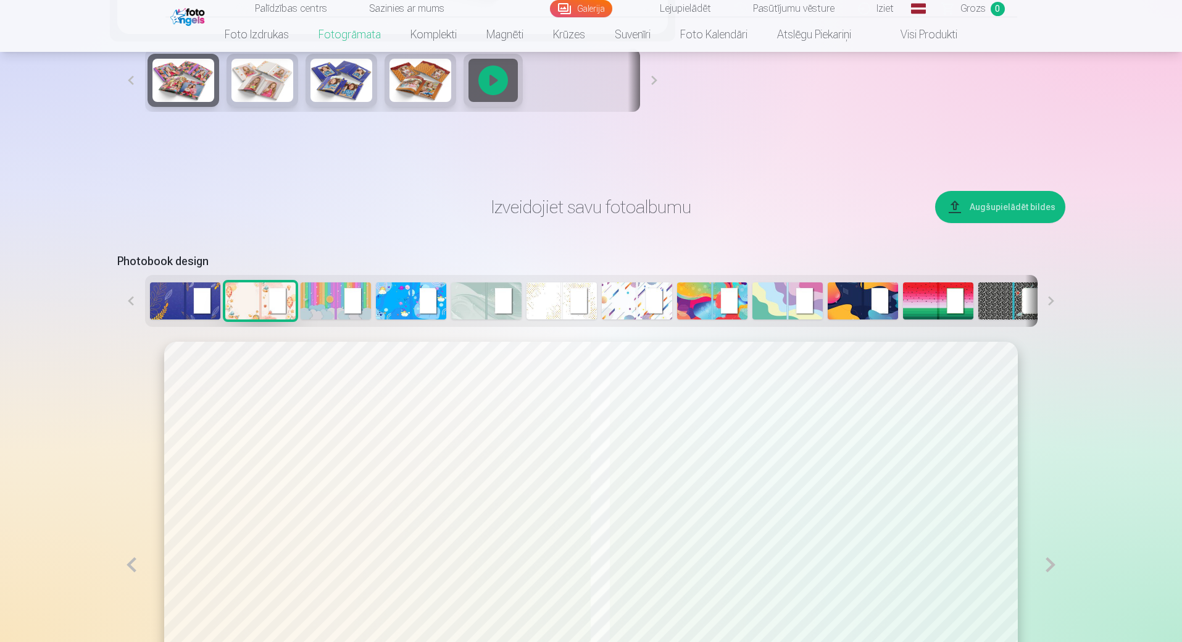
scroll to position [333, 0]
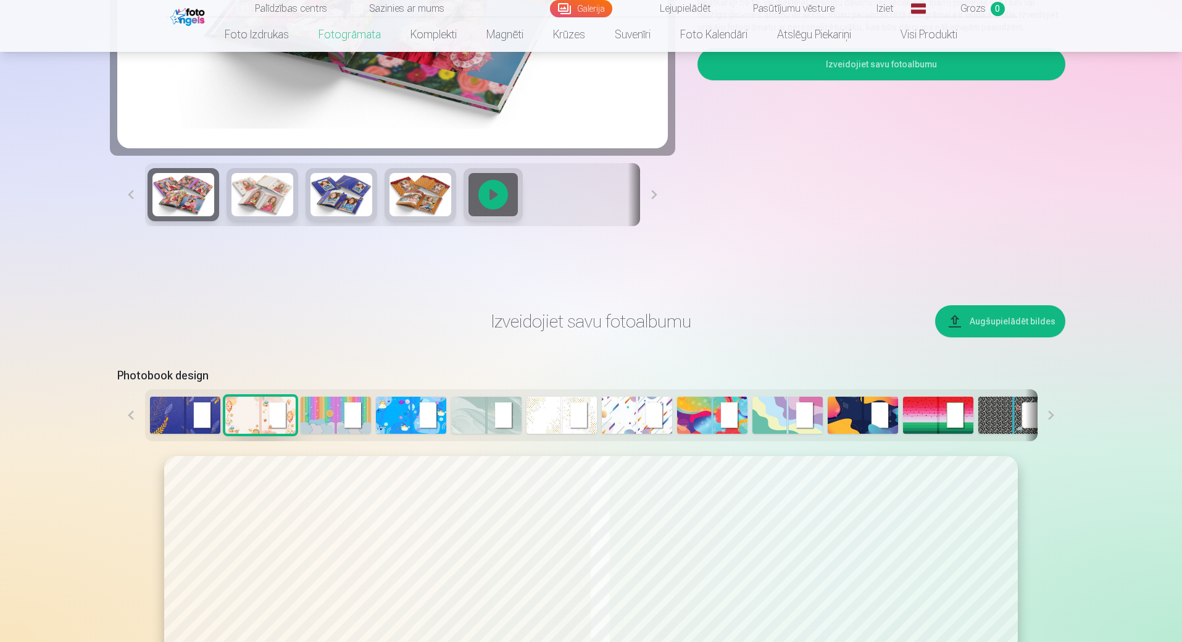
click at [978, 322] on button "Augšupielādēt bildes" at bounding box center [1000, 321] width 130 height 32
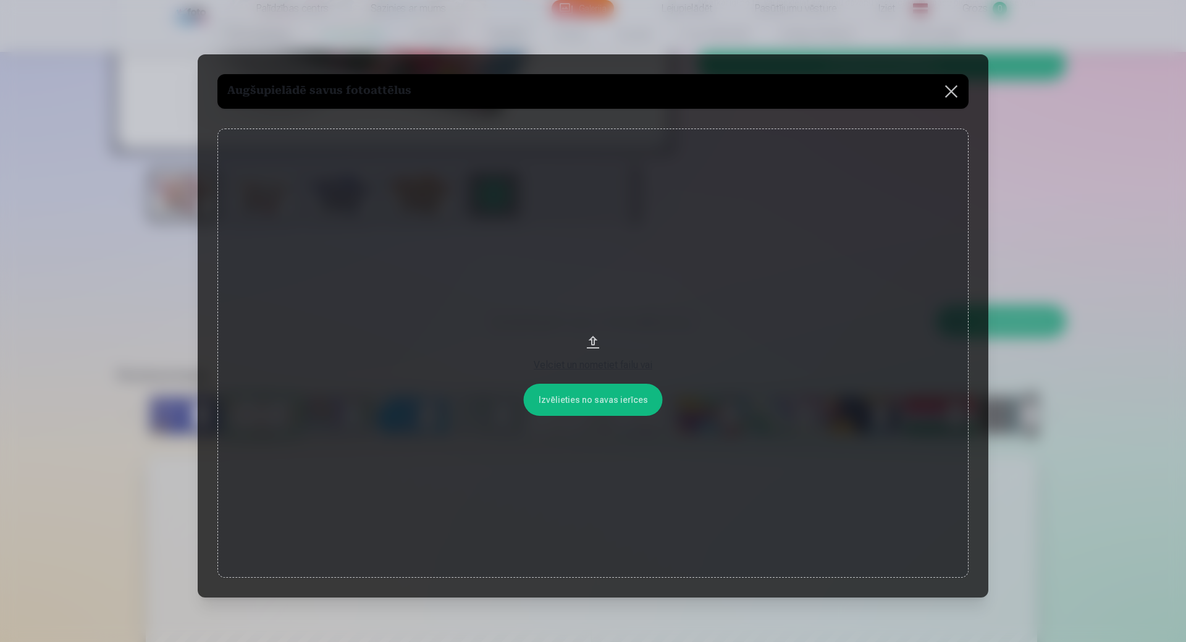
click at [584, 398] on button "Velciet un nometiet failu vai" at bounding box center [592, 352] width 751 height 449
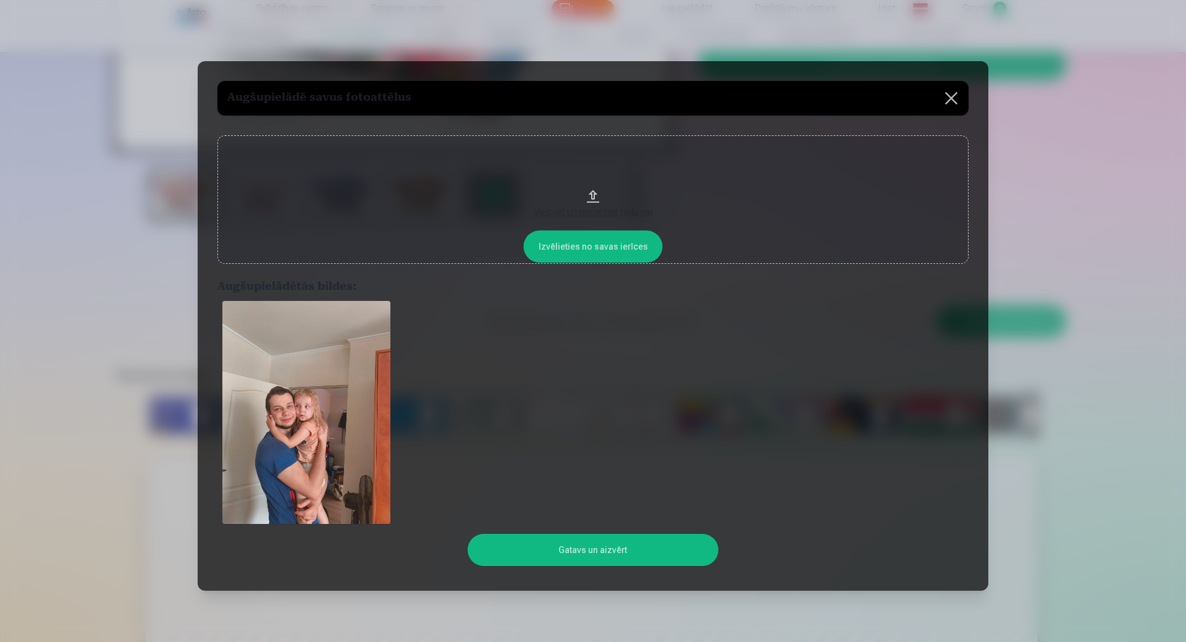
click at [654, 559] on button "Gatavs un aizvērt" at bounding box center [592, 550] width 250 height 32
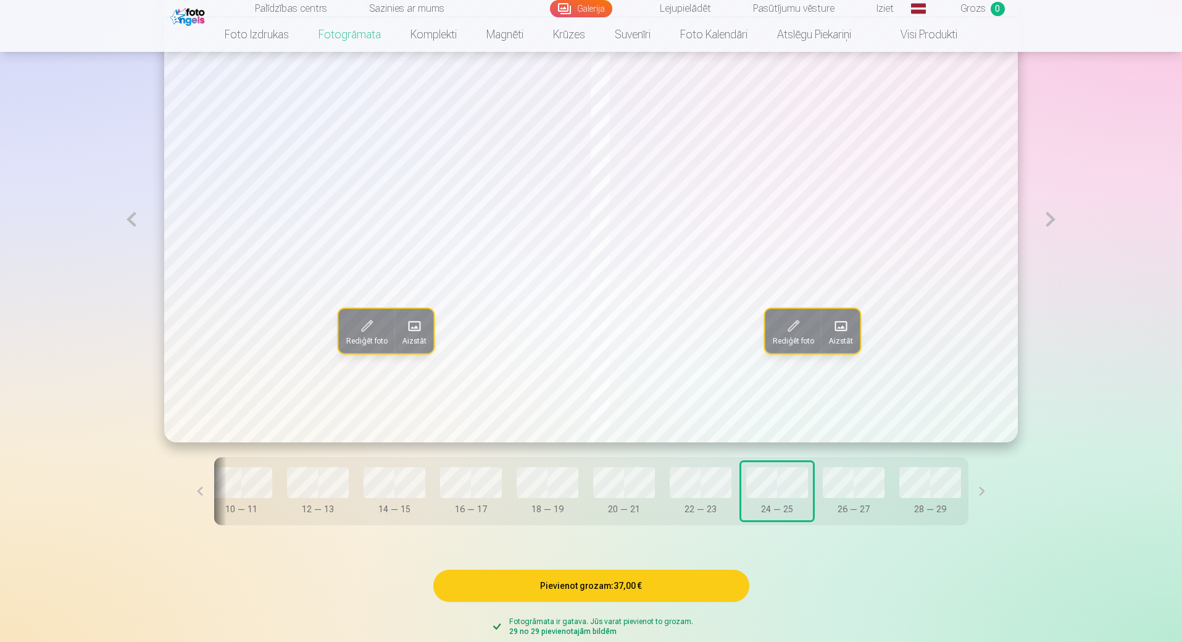
scroll to position [765, 0]
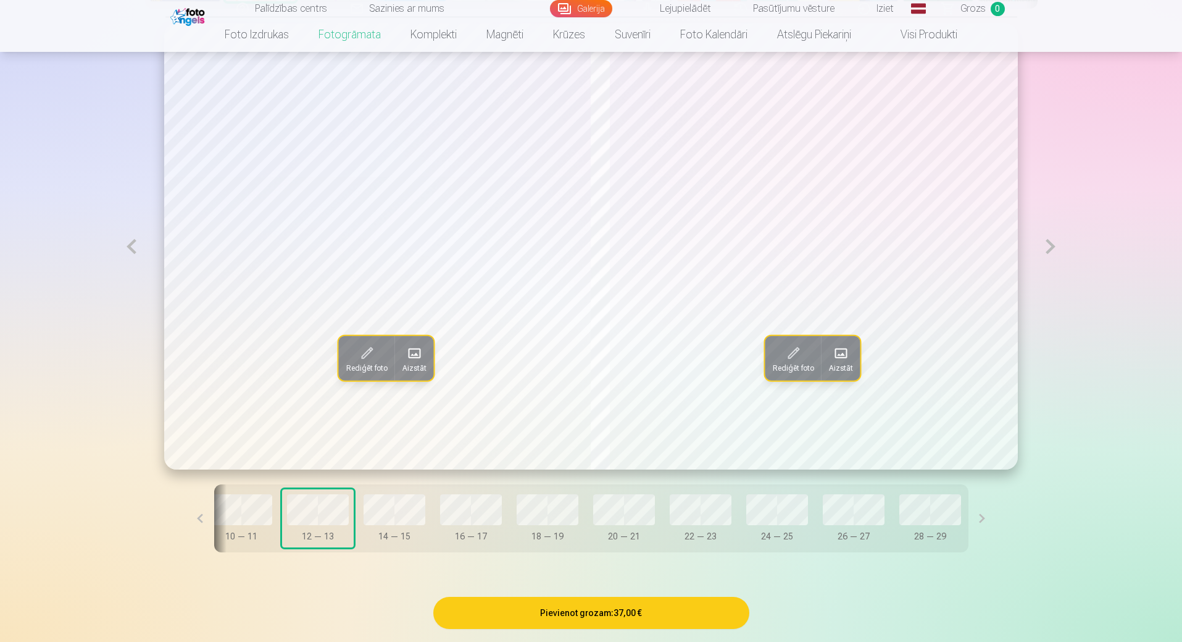
click at [257, 506] on button "10 — 11" at bounding box center [242, 518] width 72 height 58
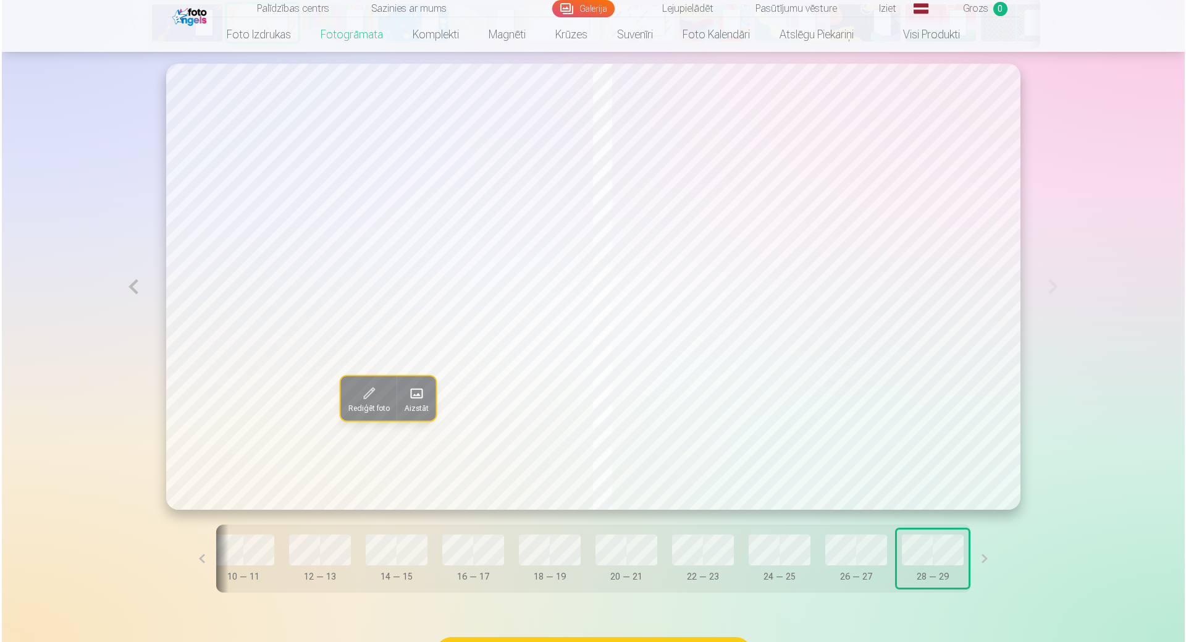
scroll to position [703, 0]
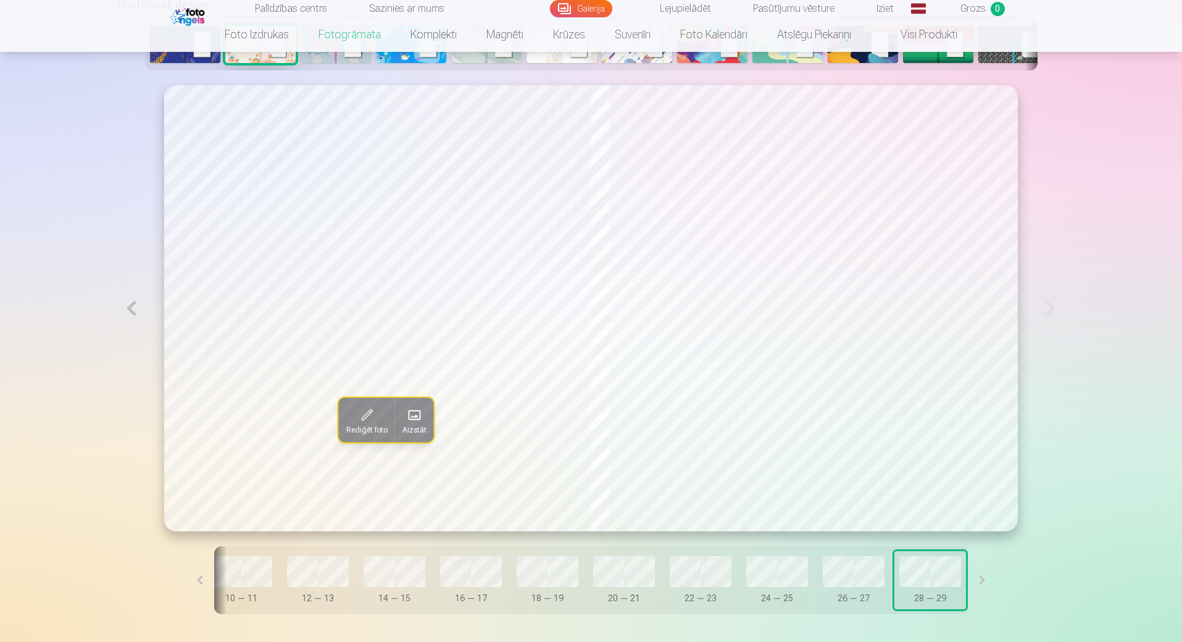
click at [132, 320] on button at bounding box center [131, 308] width 28 height 446
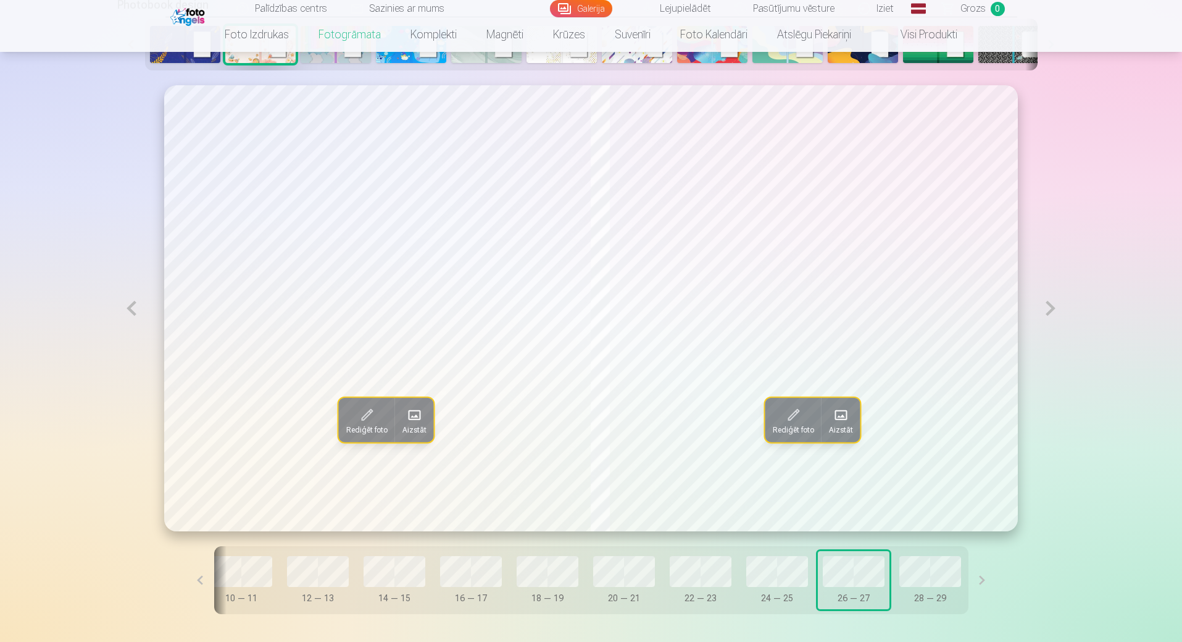
click at [404, 424] on span at bounding box center [414, 415] width 20 height 20
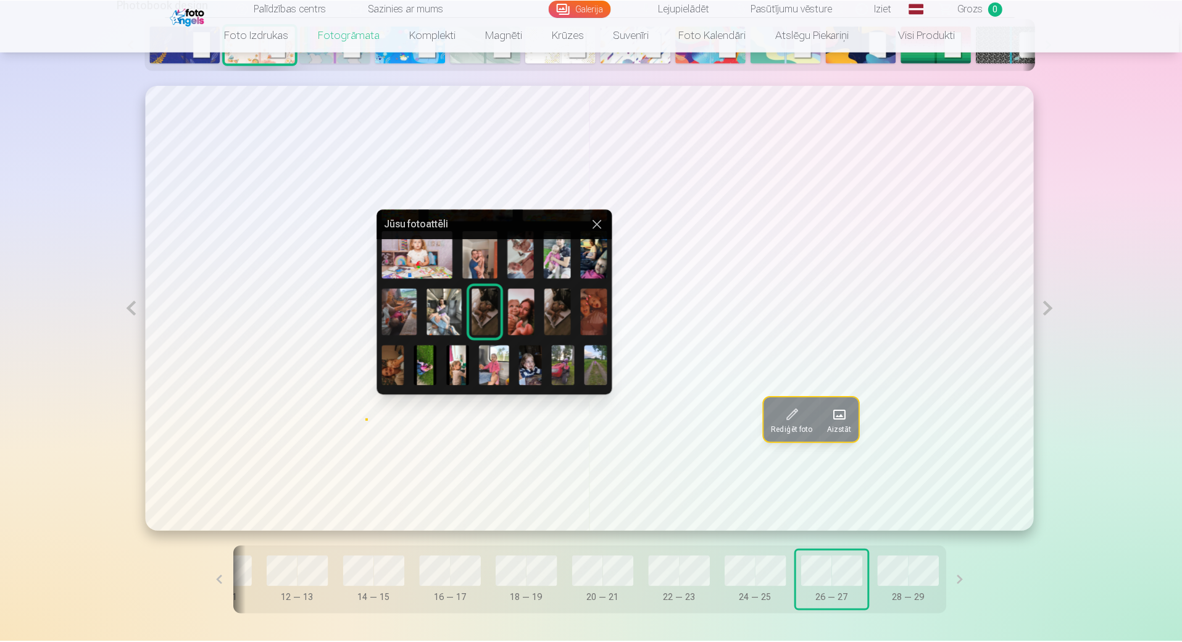
scroll to position [182, 0]
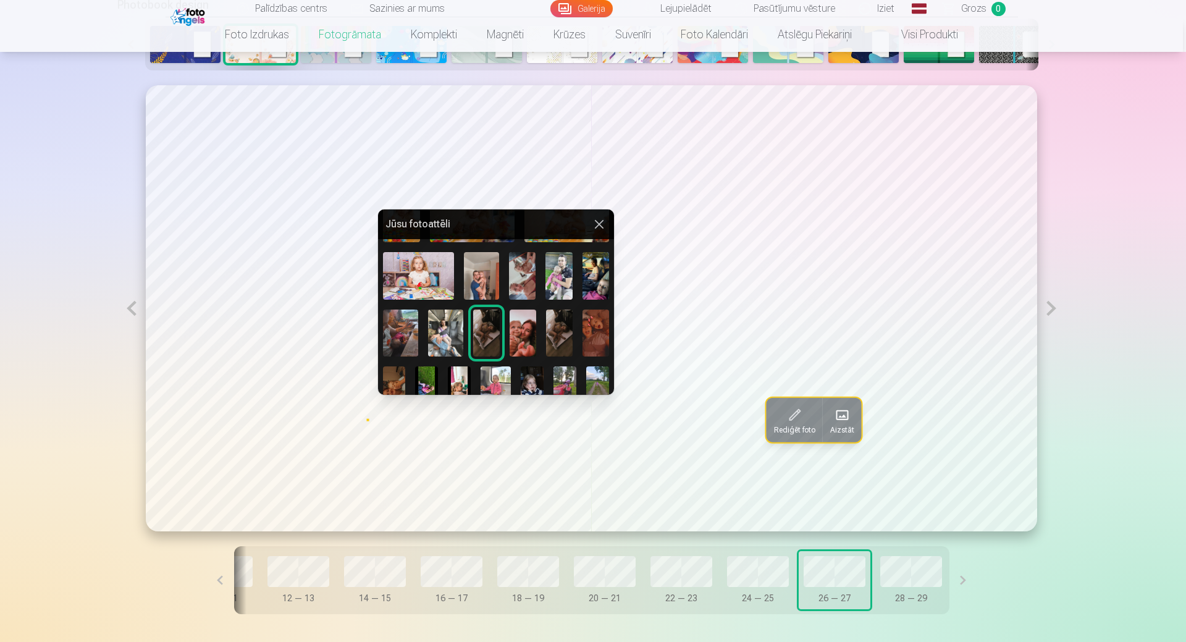
click at [485, 267] on img at bounding box center [482, 276] width 36 height 48
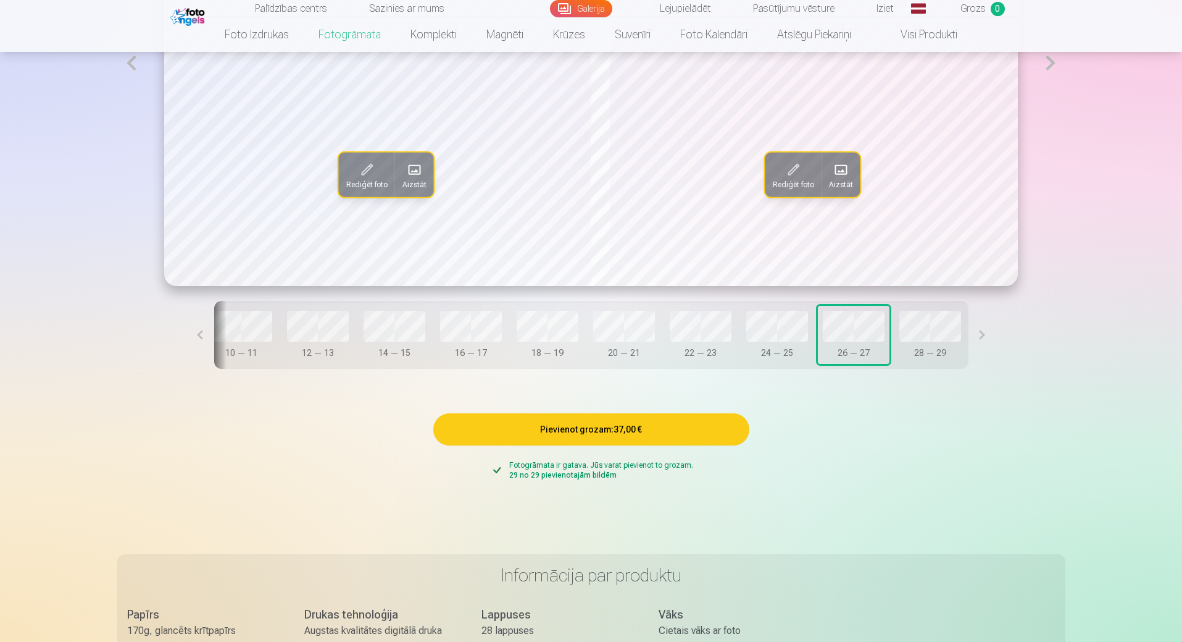
scroll to position [950, 0]
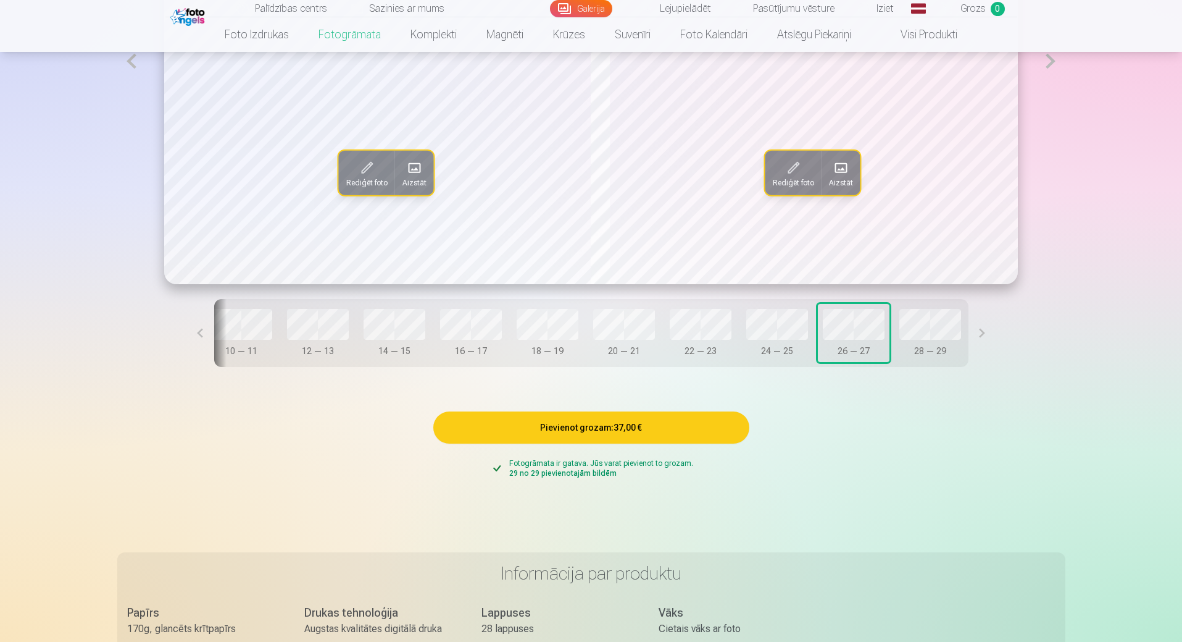
click at [622, 433] on button "Pievienot grozam : 37,00 €" at bounding box center [591, 427] width 316 height 32
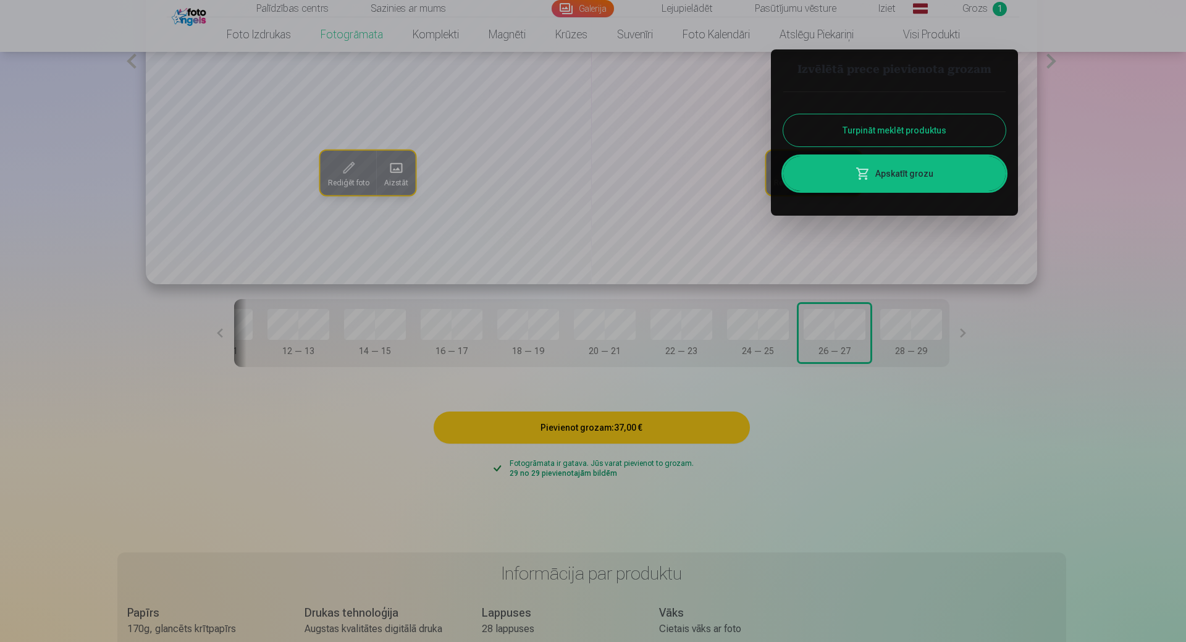
click at [948, 132] on button "Turpināt meklēt produktus" at bounding box center [894, 130] width 222 height 32
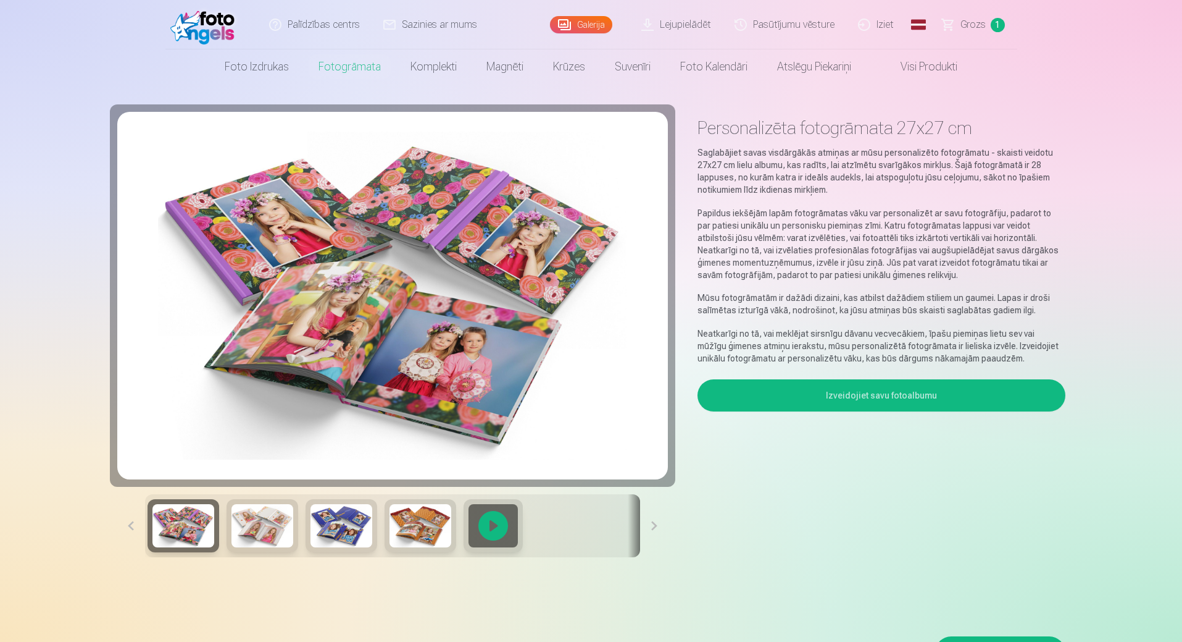
scroll to position [0, 0]
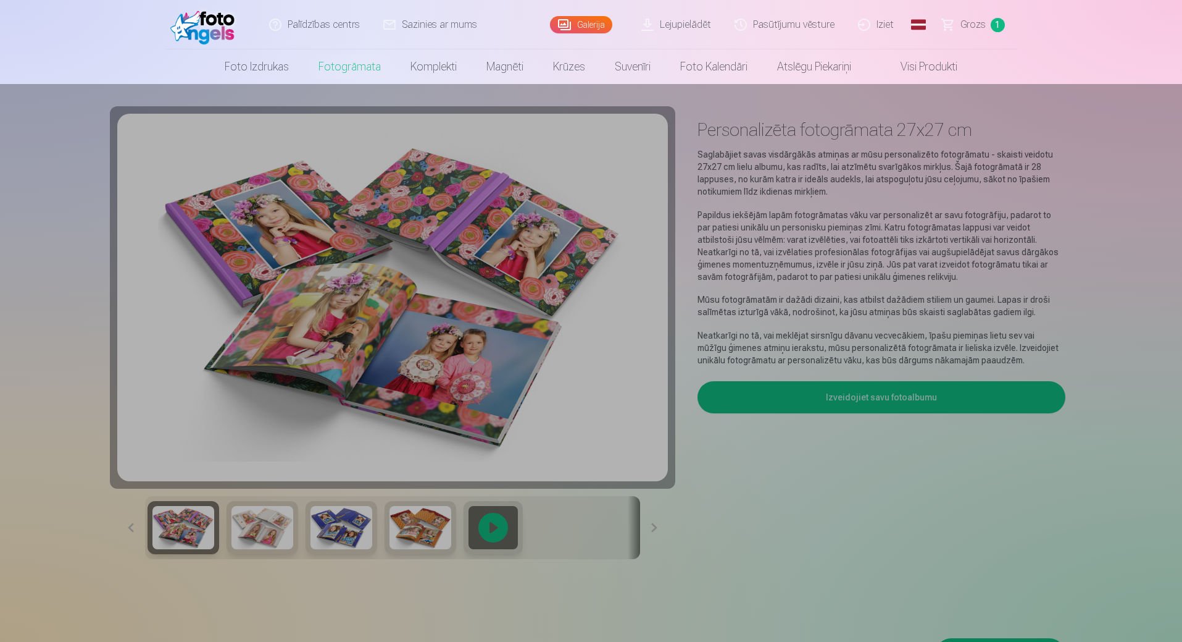
click at [239, 65] on link "Foto izdrukas" at bounding box center [257, 66] width 94 height 35
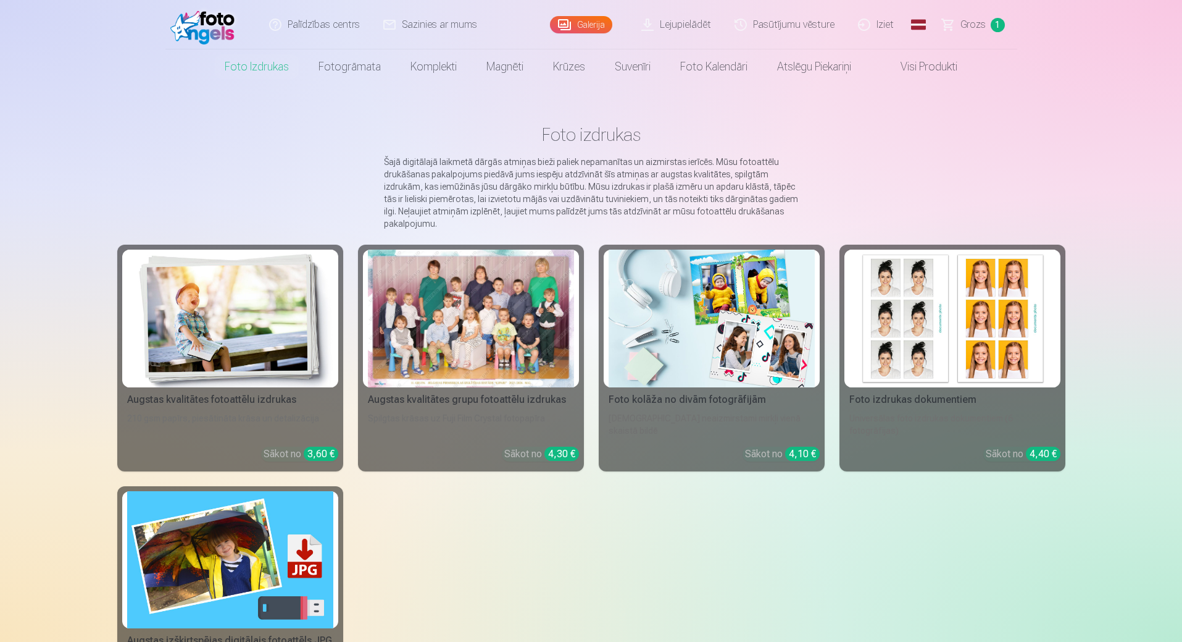
click at [261, 385] on img at bounding box center [230, 318] width 206 height 138
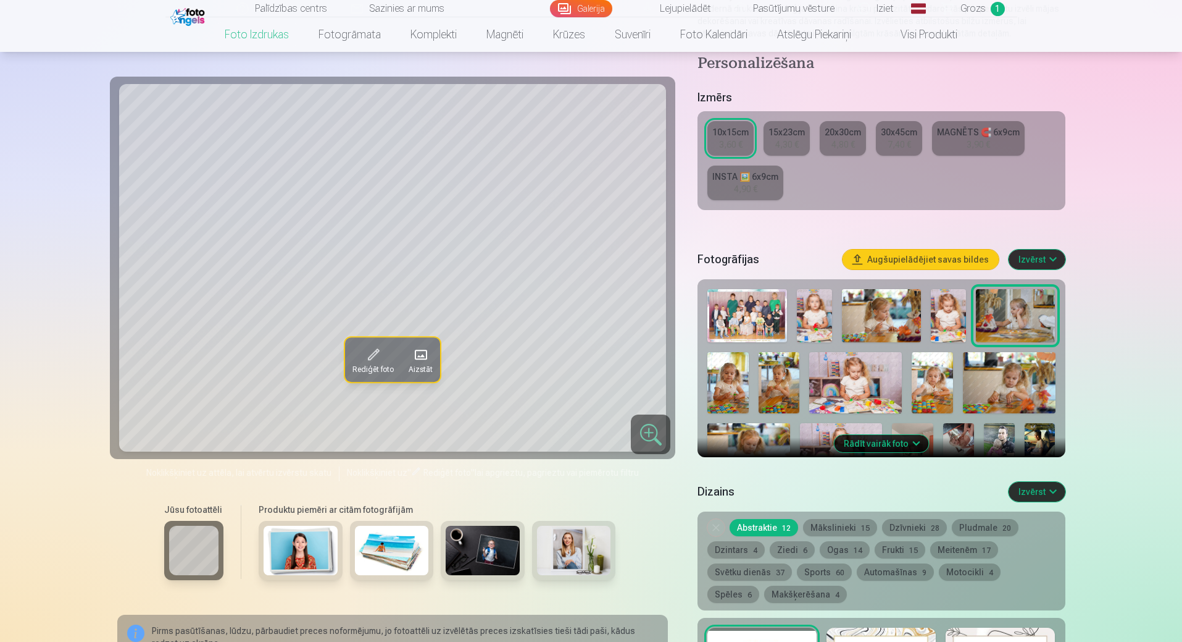
scroll to position [185, 0]
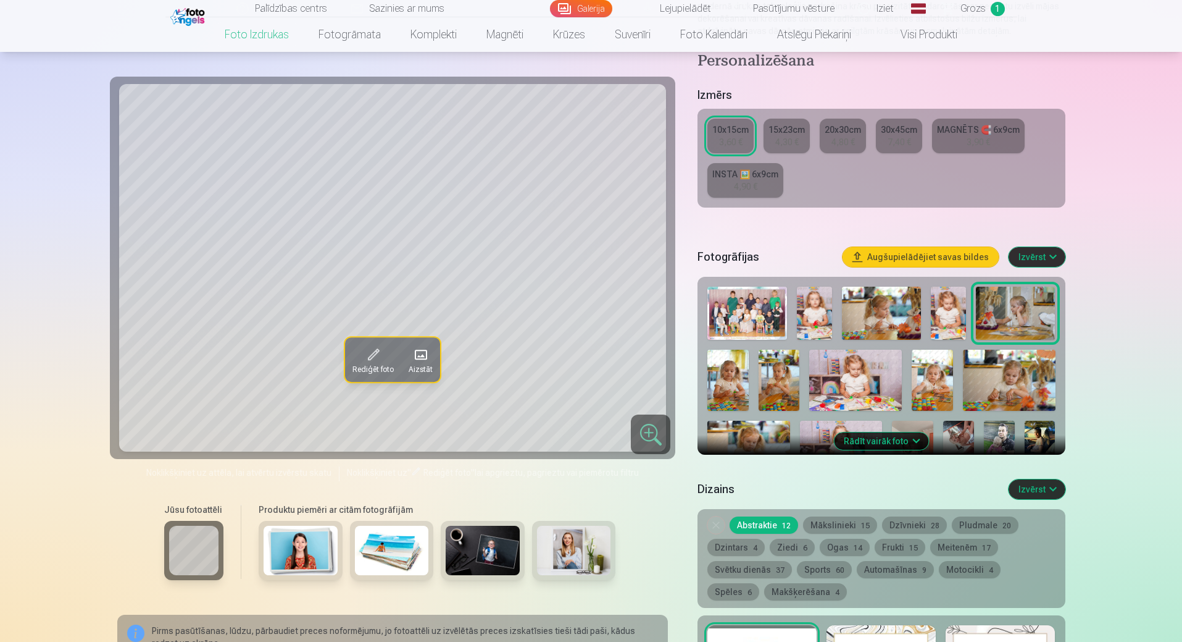
click at [742, 310] on img at bounding box center [747, 313] width 79 height 53
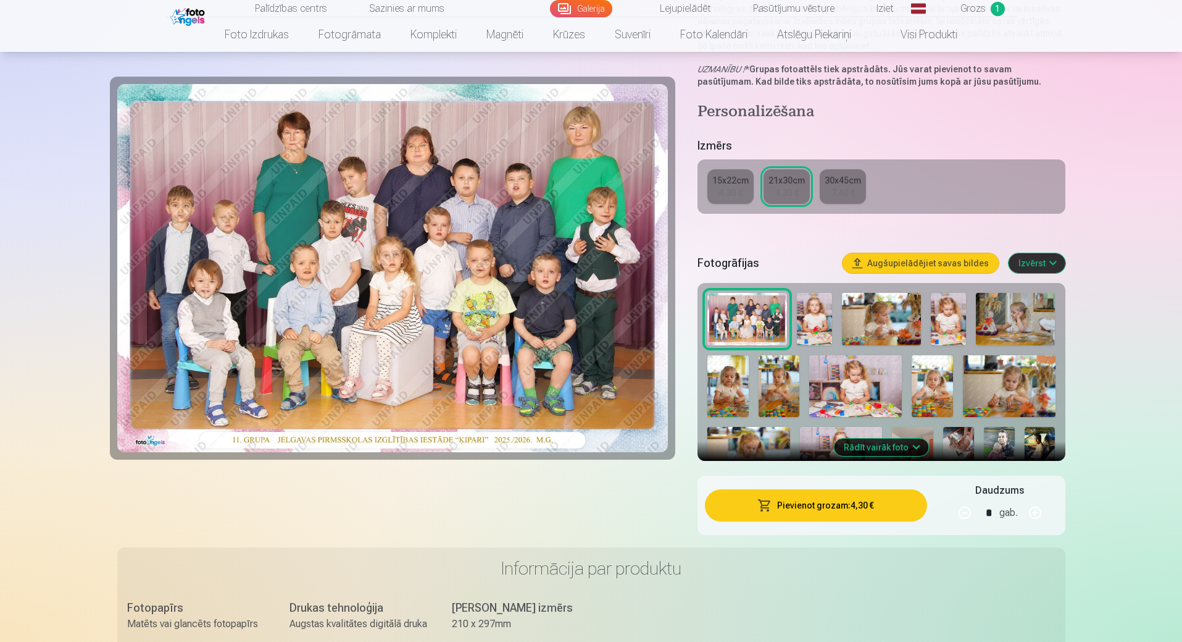
scroll to position [185, 0]
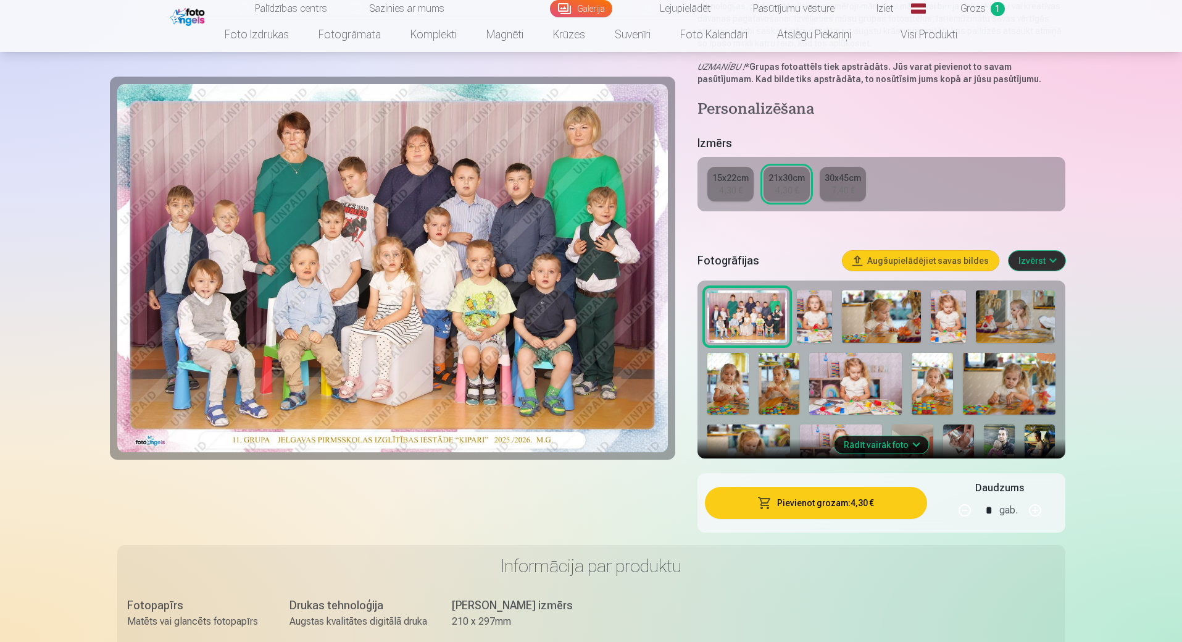
click at [845, 509] on button "Pievienot grozam : 4,30 €" at bounding box center [816, 503] width 222 height 32
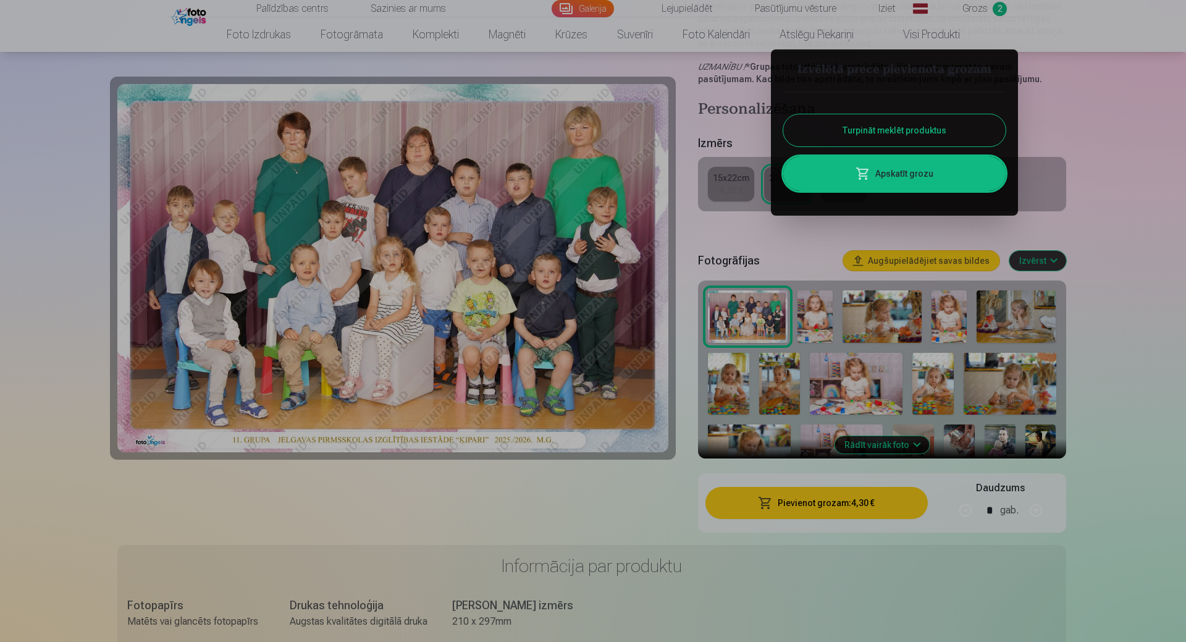
click at [928, 172] on link "Apskatīt grozu" at bounding box center [894, 173] width 222 height 35
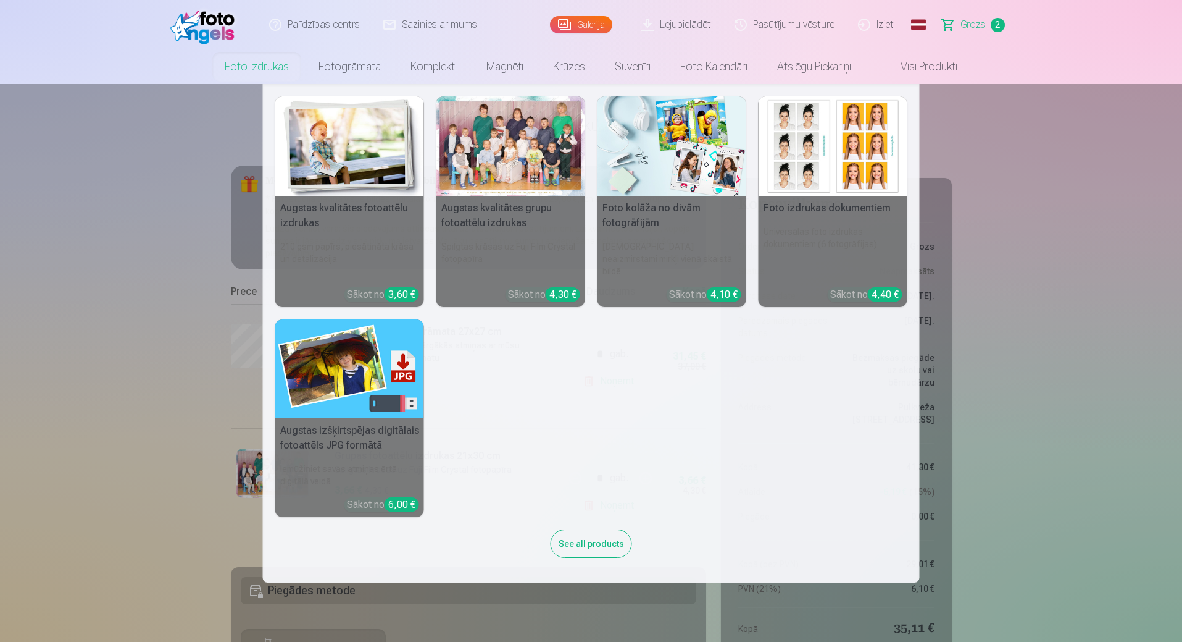
click at [228, 67] on link "Foto izdrukas" at bounding box center [257, 66] width 94 height 35
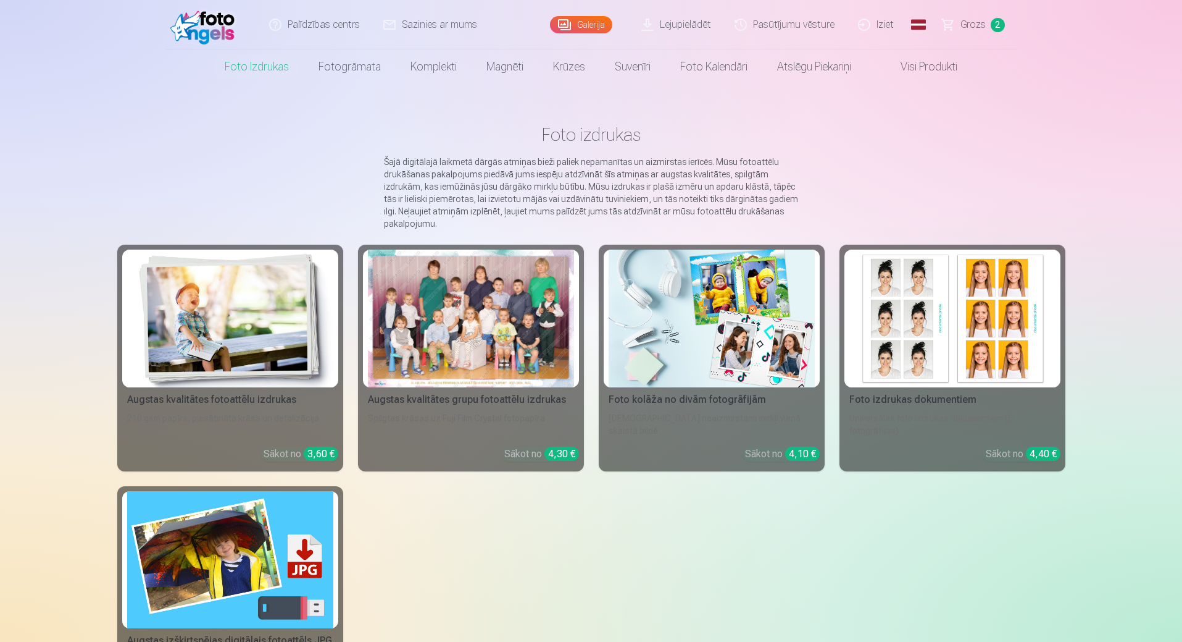
click at [911, 388] on link "Foto izdrukas dokumentiem Universālas foto izdrukas dokumentiem (6 fotogrāfijas…" at bounding box center [953, 358] width 226 height 227
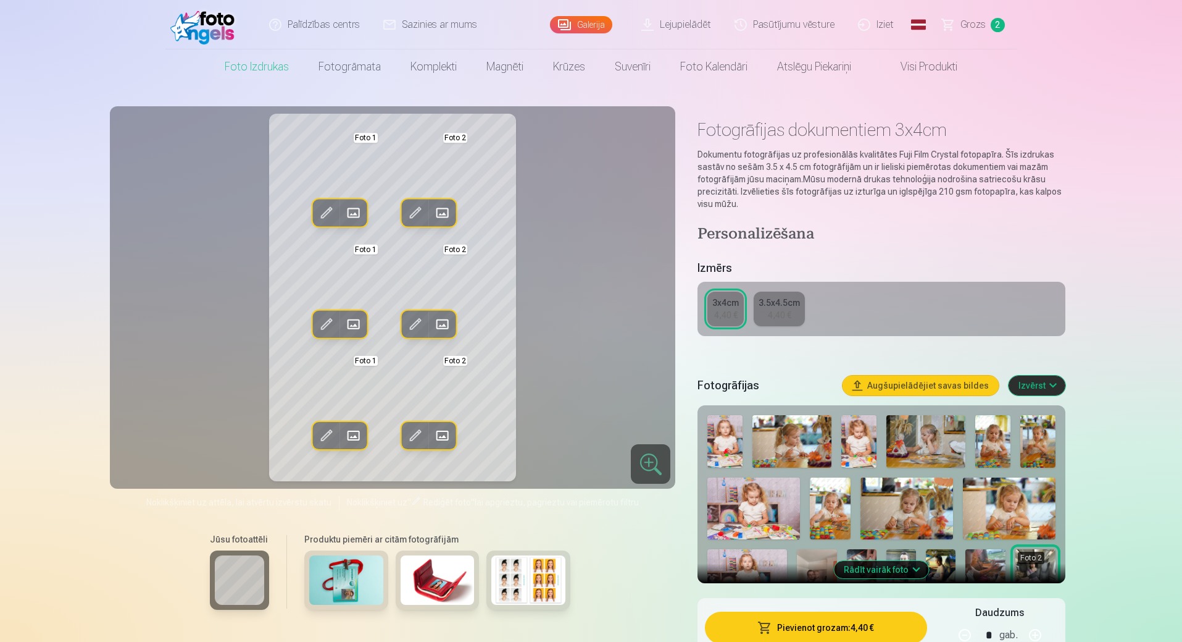
click at [779, 312] on div "4,40 €" at bounding box center [779, 315] width 23 height 12
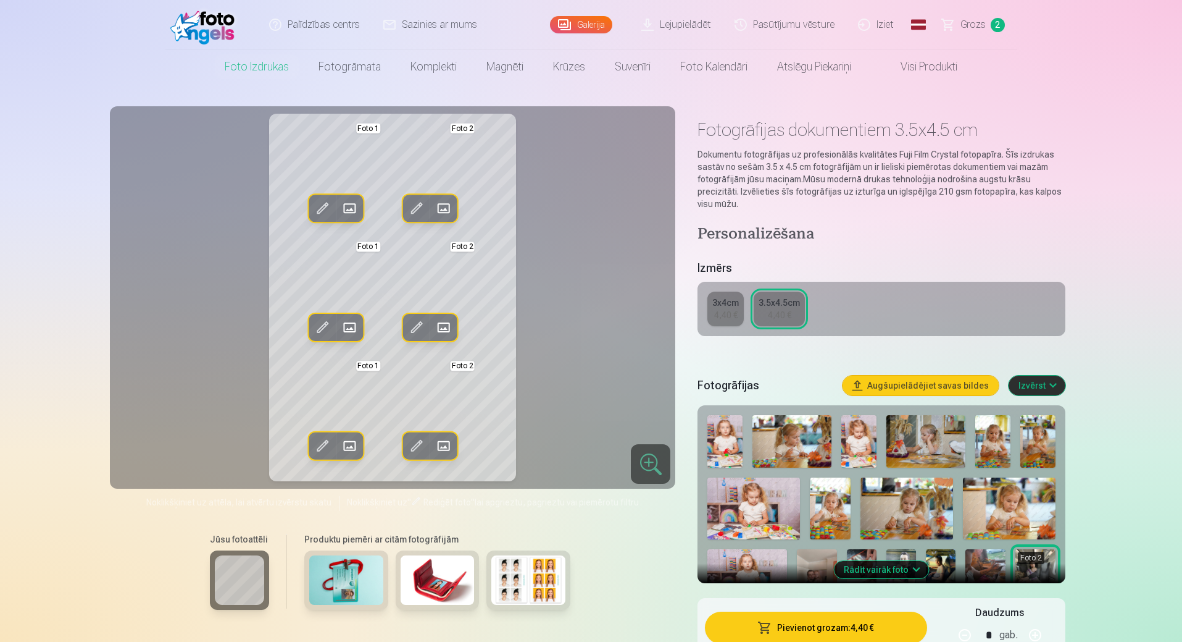
click at [352, 209] on span at bounding box center [350, 209] width 20 height 20
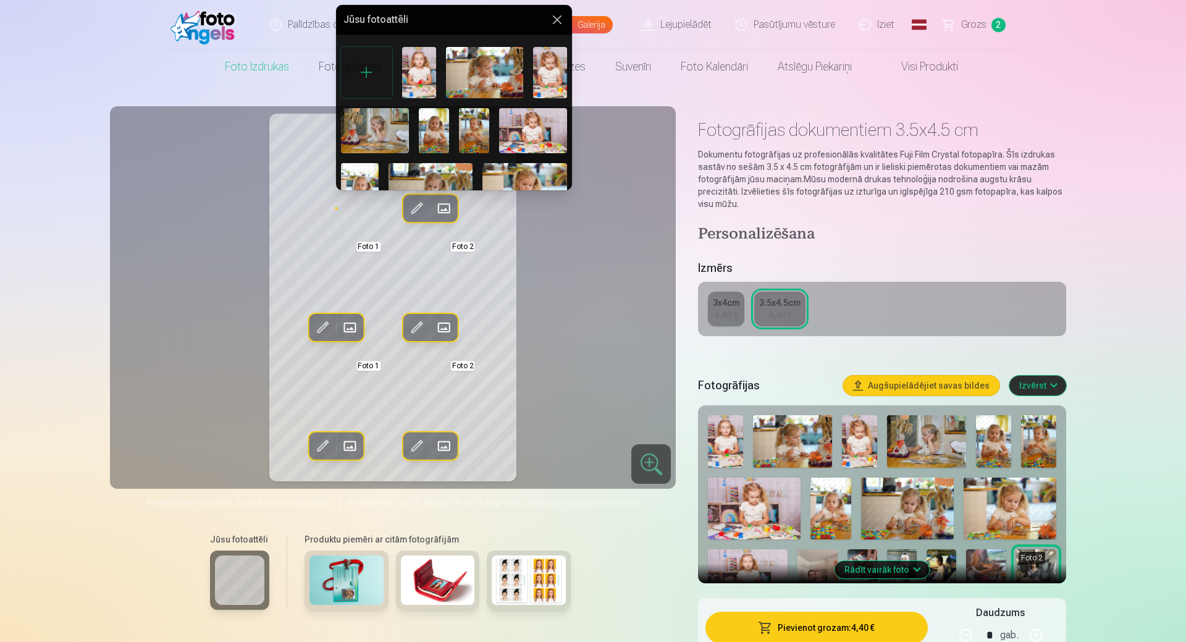
click at [413, 70] on img at bounding box center [419, 72] width 34 height 51
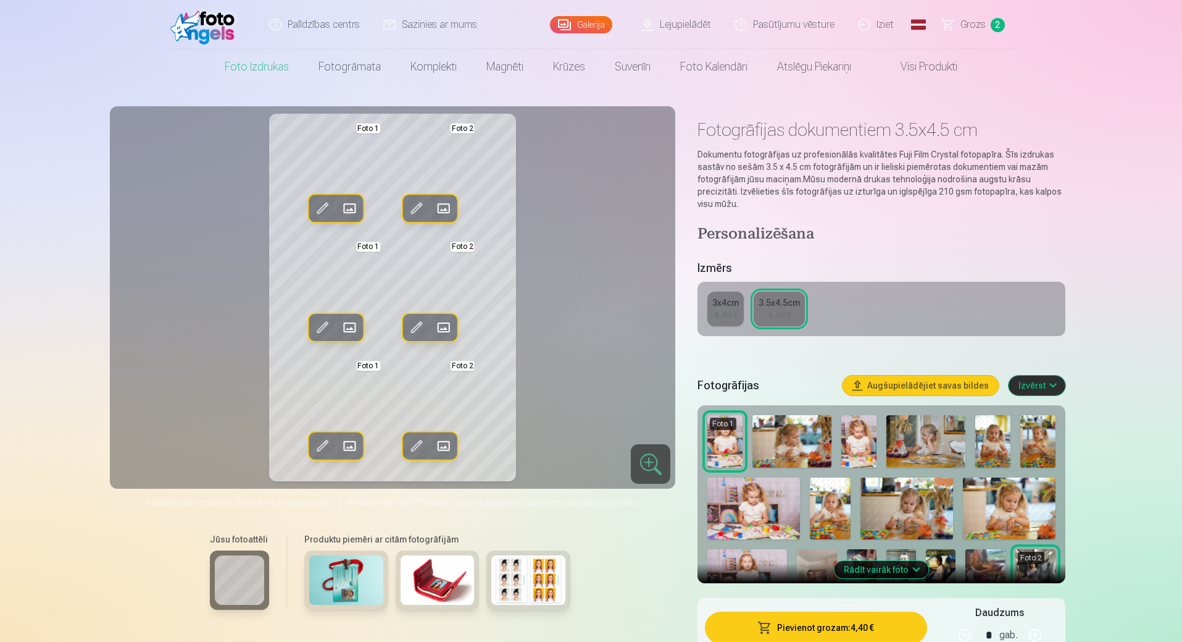
click at [443, 203] on span at bounding box center [444, 209] width 20 height 20
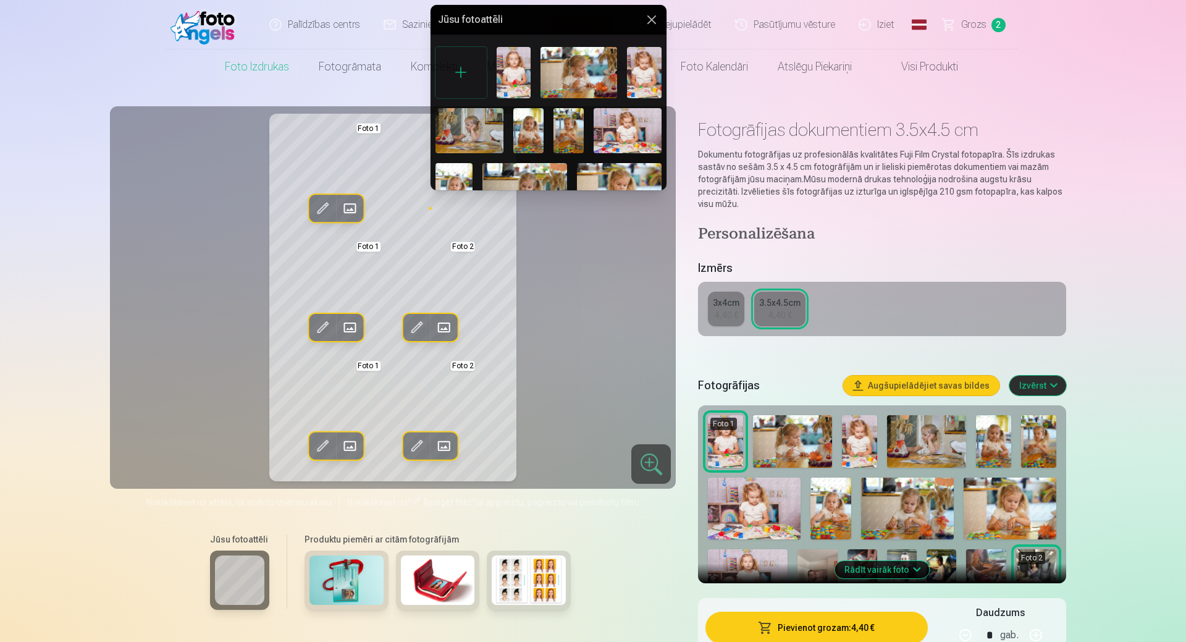
click at [475, 130] on img at bounding box center [469, 130] width 68 height 45
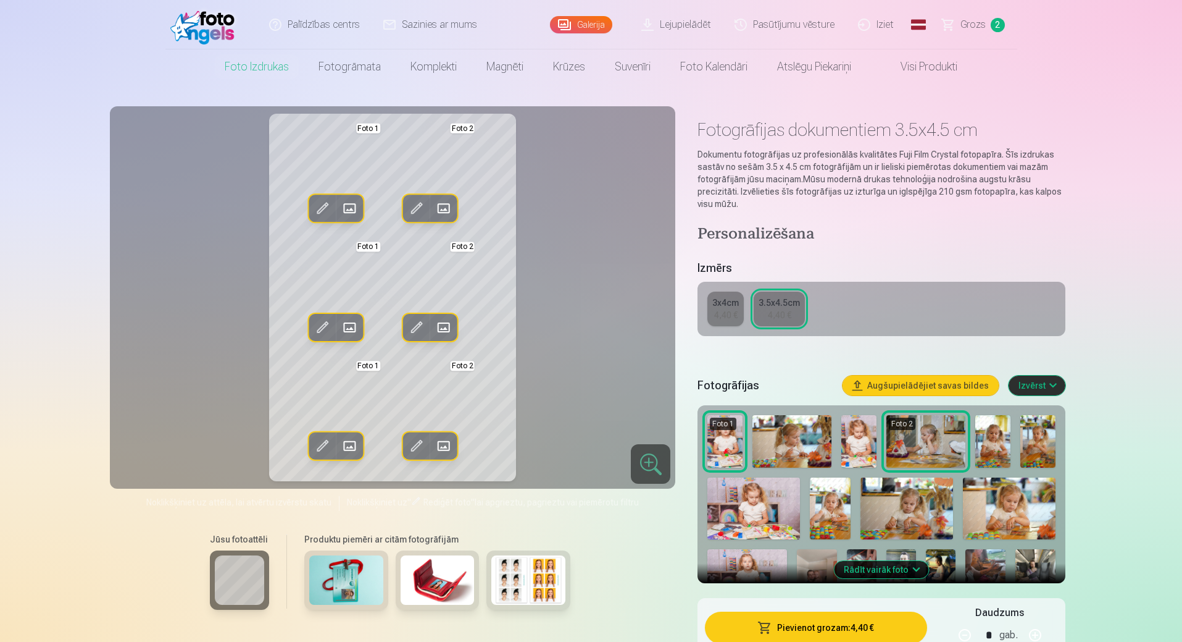
click at [415, 332] on span at bounding box center [417, 327] width 20 height 20
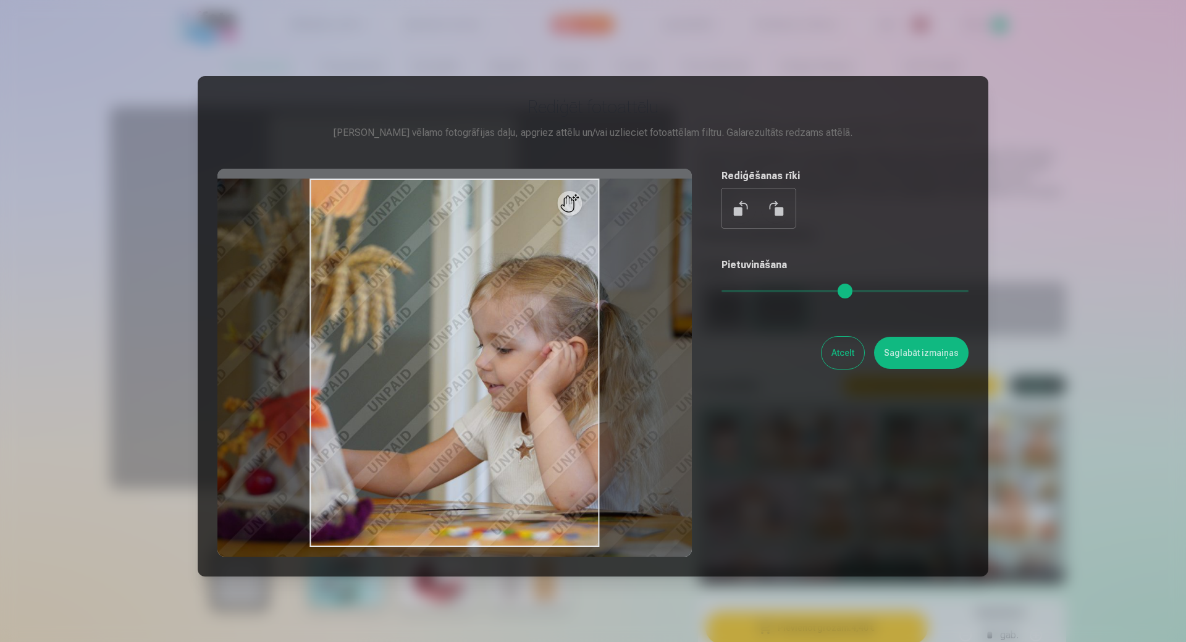
drag, startPoint x: 726, startPoint y: 288, endPoint x: 737, endPoint y: 288, distance: 11.7
click at [737, 290] on input "range" at bounding box center [844, 291] width 247 height 2
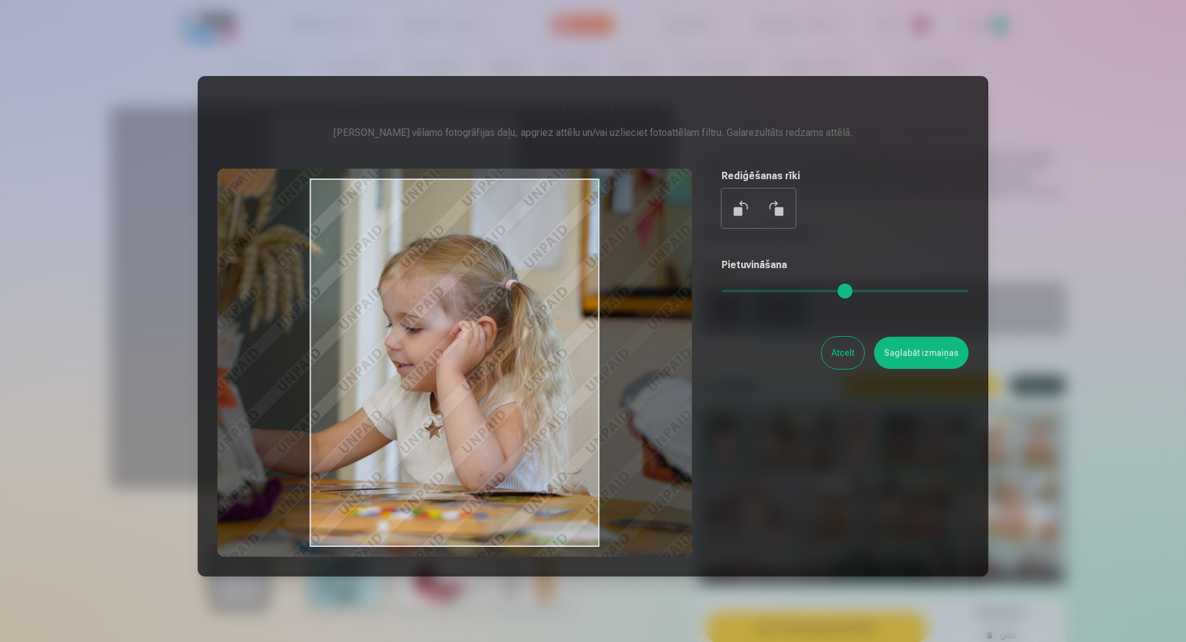
drag, startPoint x: 482, startPoint y: 369, endPoint x: 391, endPoint y: 348, distance: 93.0
click at [391, 348] on div at bounding box center [454, 363] width 474 height 388
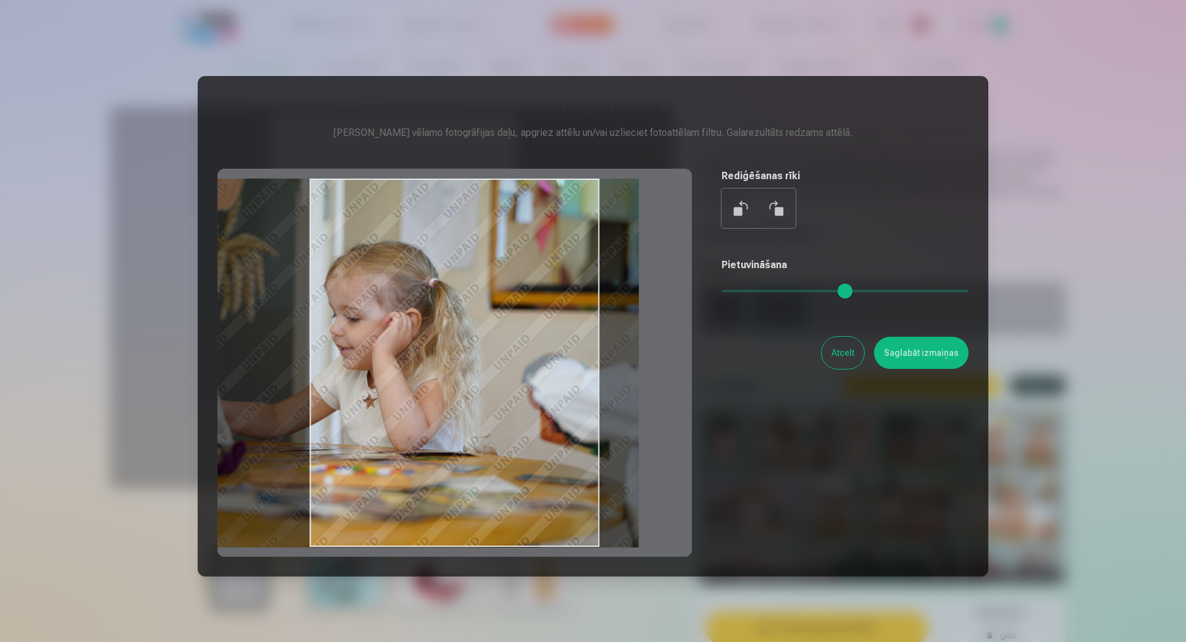
drag, startPoint x: 733, startPoint y: 285, endPoint x: 613, endPoint y: 306, distance: 122.2
type input "*"
click at [721, 292] on input "range" at bounding box center [844, 291] width 247 height 2
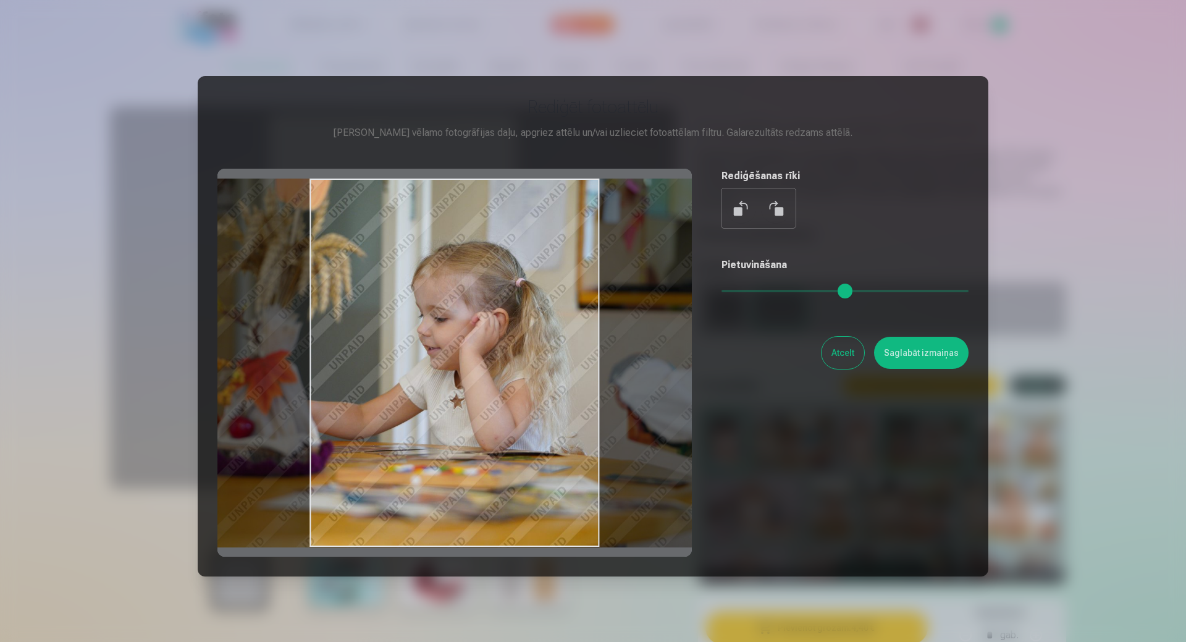
drag, startPoint x: 445, startPoint y: 370, endPoint x: 532, endPoint y: 365, distance: 87.2
click at [532, 365] on div at bounding box center [454, 363] width 474 height 388
click at [846, 353] on button "Atcelt" at bounding box center [842, 353] width 43 height 32
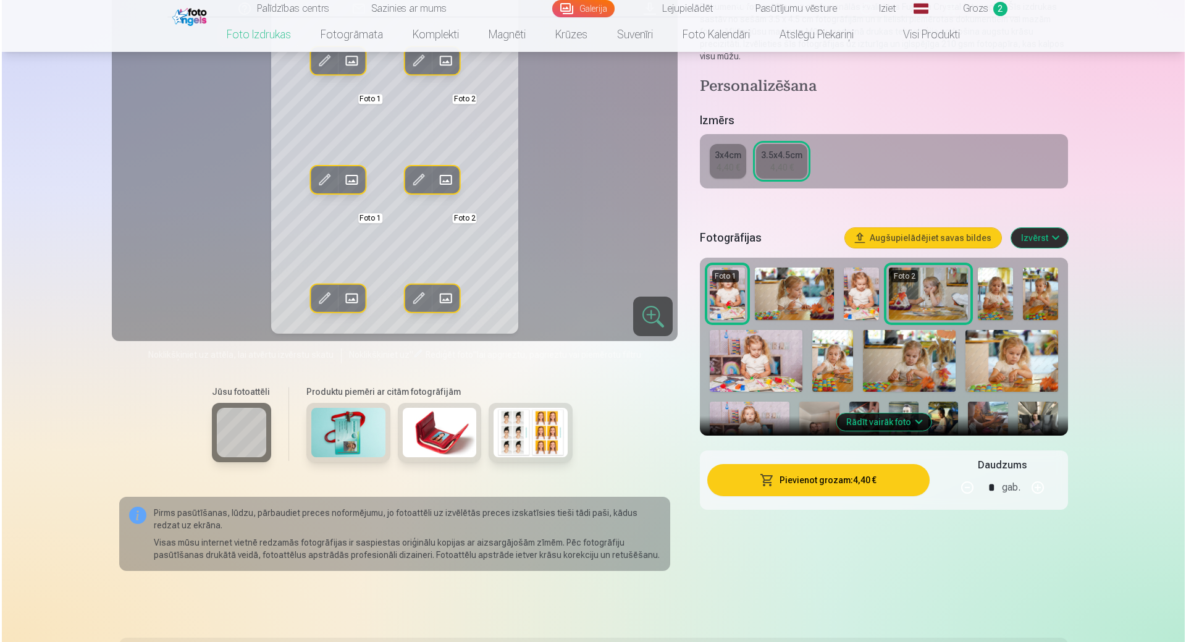
scroll to position [185, 0]
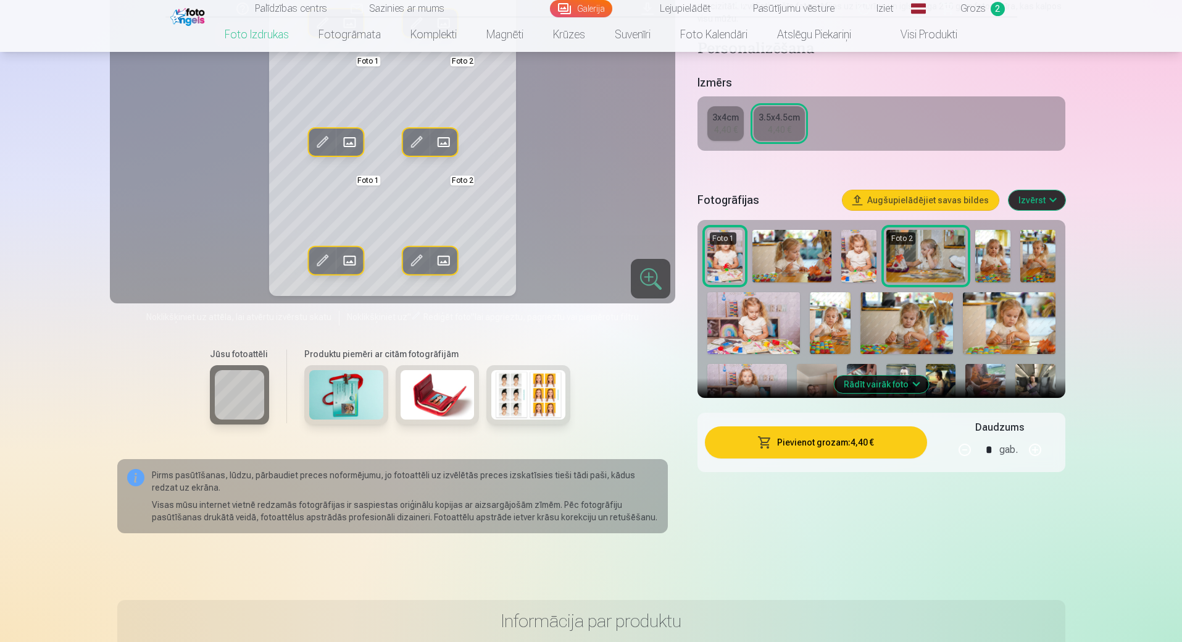
click at [860, 444] on button "Pievienot grozam : 4,40 €" at bounding box center [816, 442] width 222 height 32
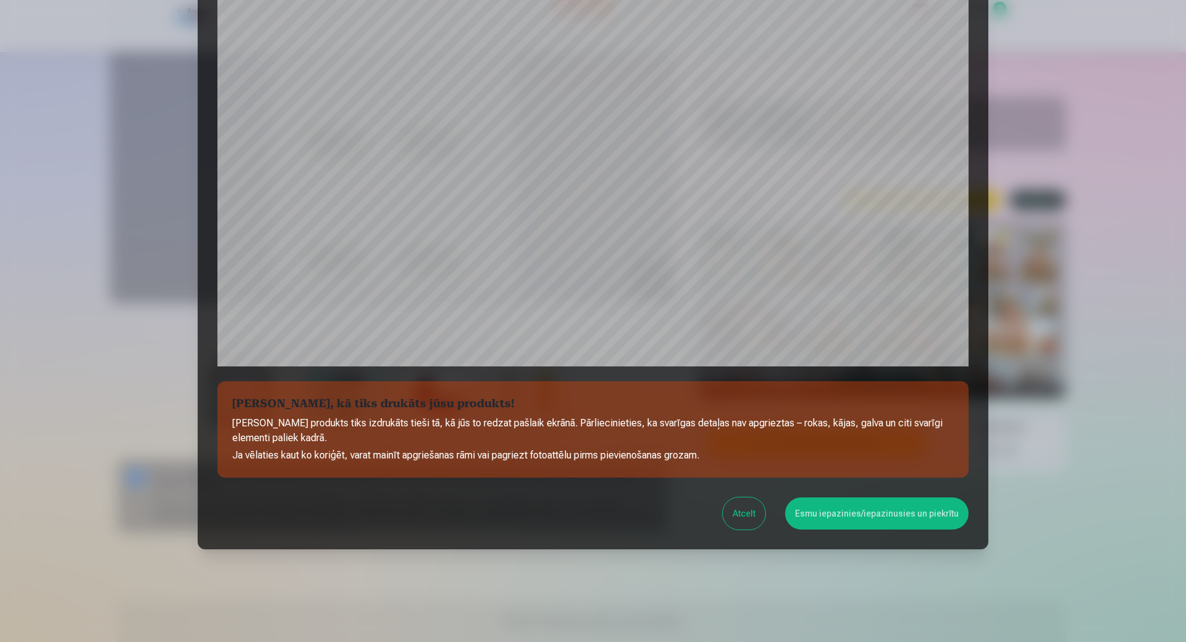
scroll to position [248, 0]
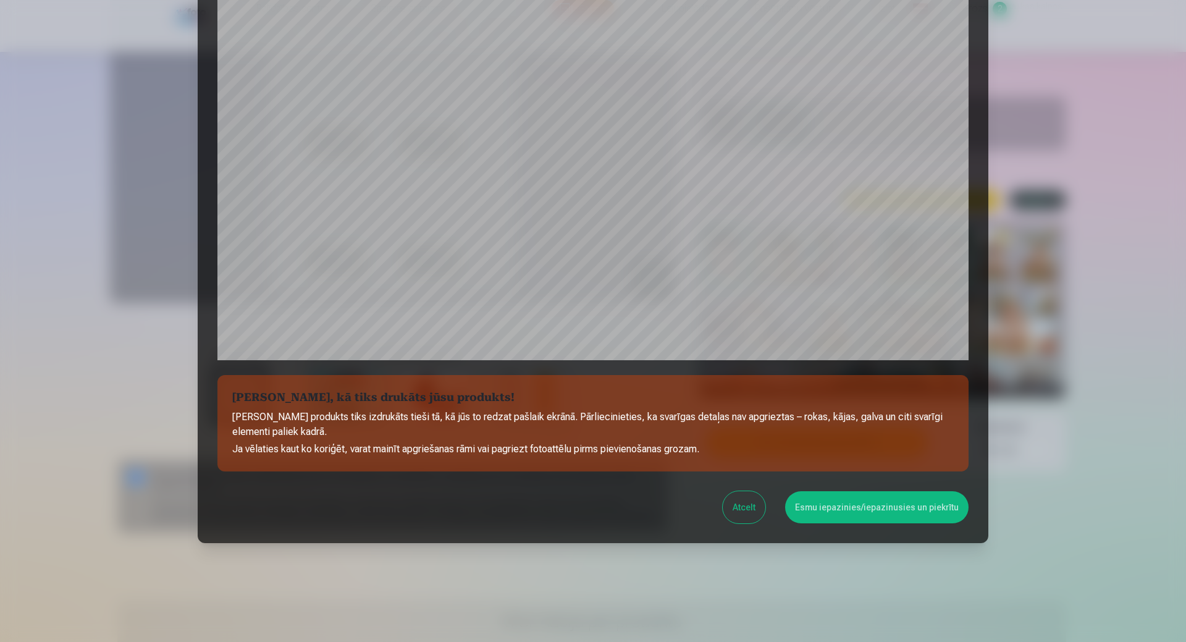
click at [855, 514] on button "Esmu iepazinies/iepazinusies un piekrītu" at bounding box center [876, 507] width 183 height 32
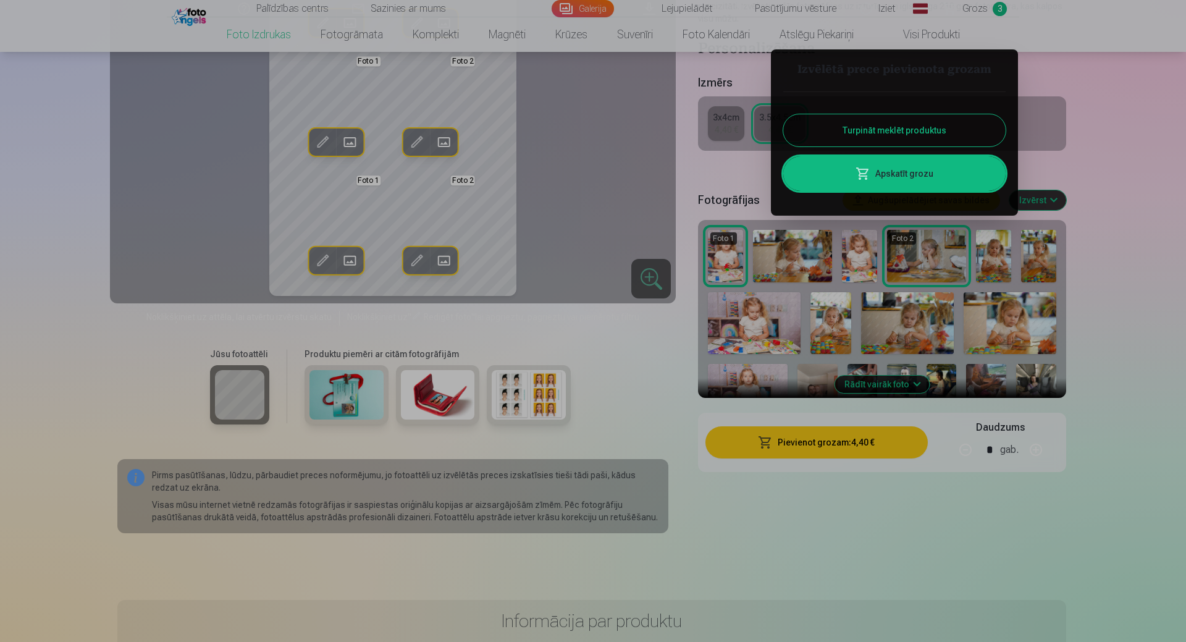
click at [909, 180] on link "Apskatīt grozu" at bounding box center [894, 173] width 222 height 35
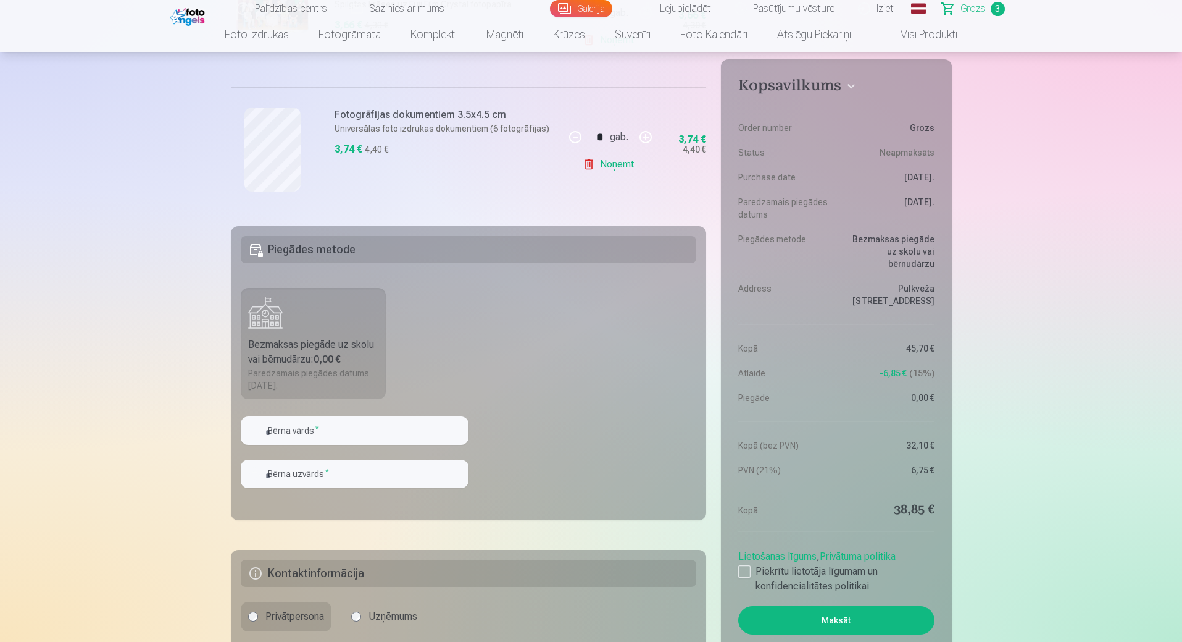
scroll to position [494, 0]
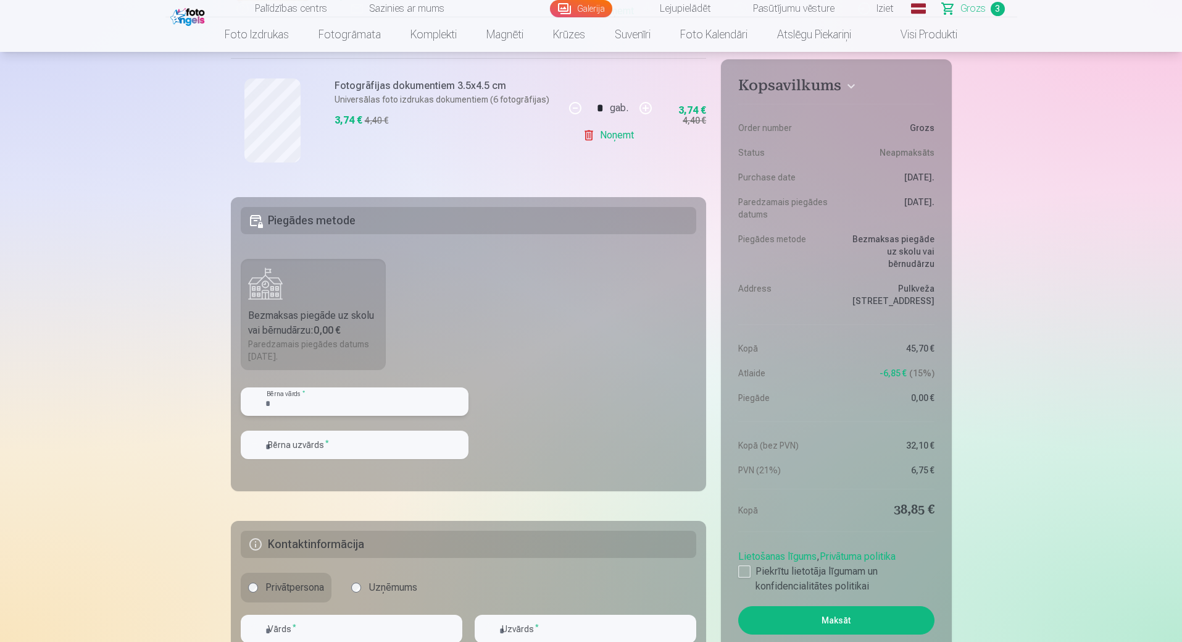
click at [370, 403] on input "text" at bounding box center [355, 401] width 228 height 28
type input "*******"
click at [393, 451] on input "text" at bounding box center [355, 444] width 228 height 28
type input "******"
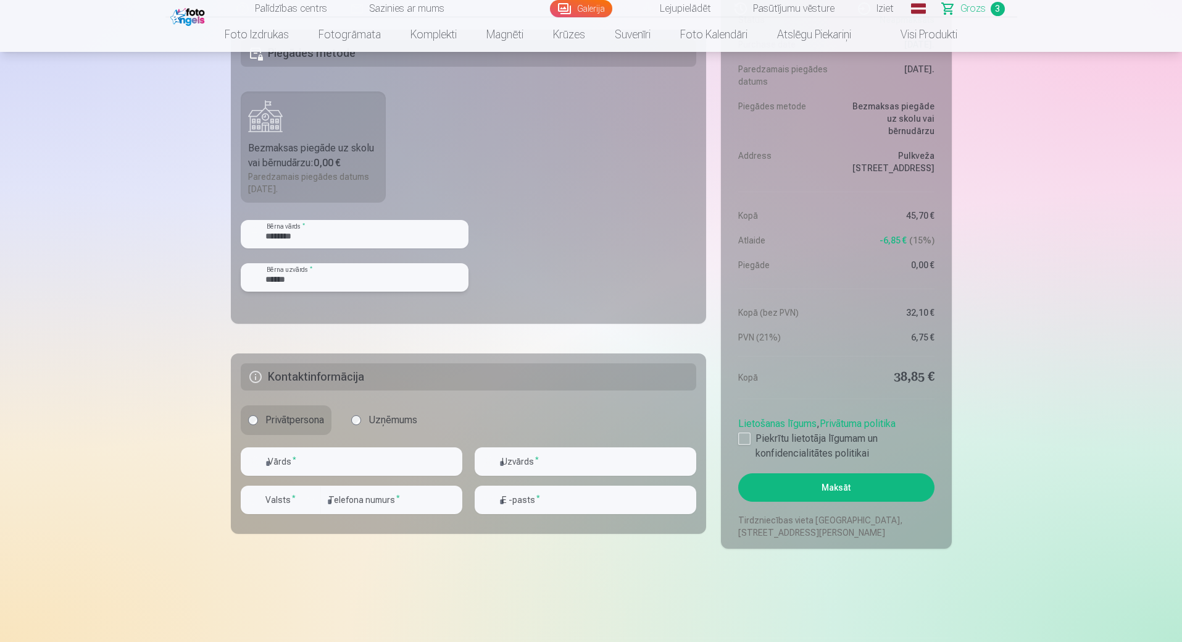
scroll to position [679, 0]
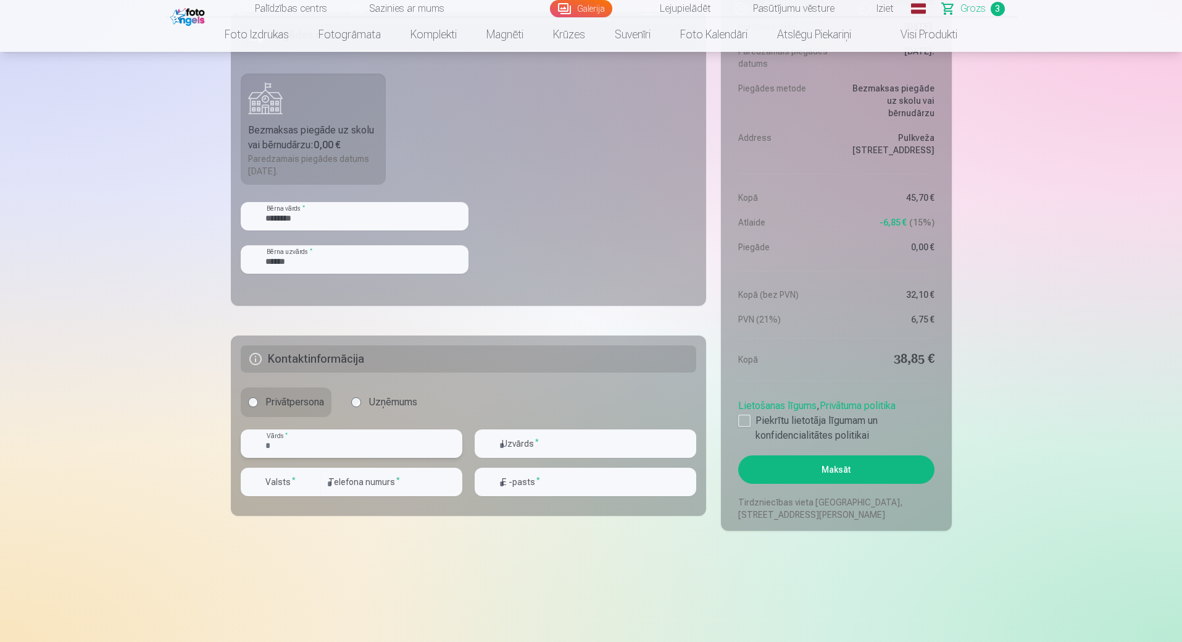
click at [399, 452] on input "text" at bounding box center [352, 443] width 222 height 28
type input "**********"
type input "******"
type input "********"
type input "**********"
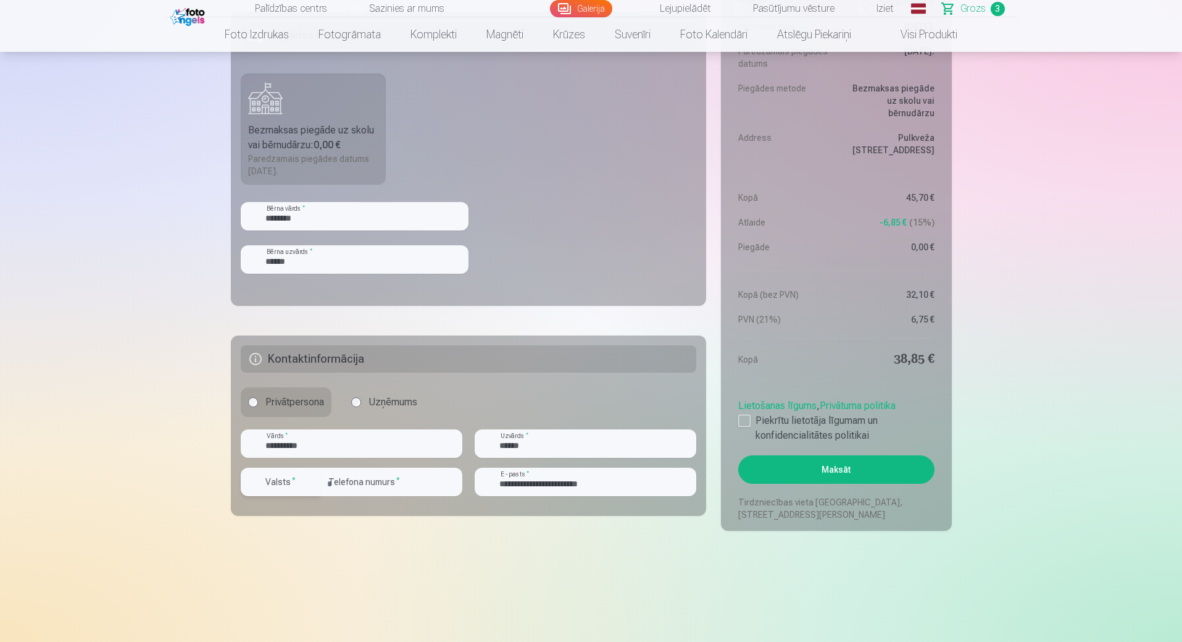
click at [312, 487] on div "button" at bounding box center [311, 481] width 15 height 15
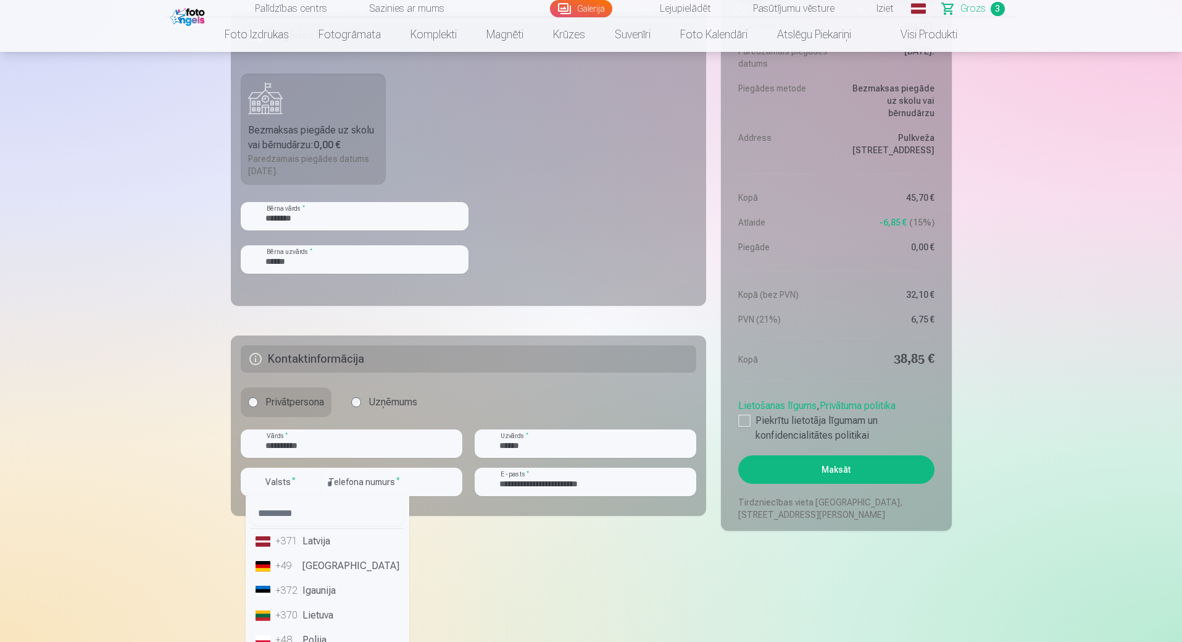
click at [309, 545] on li "+371 Latvija" at bounding box center [328, 541] width 154 height 25
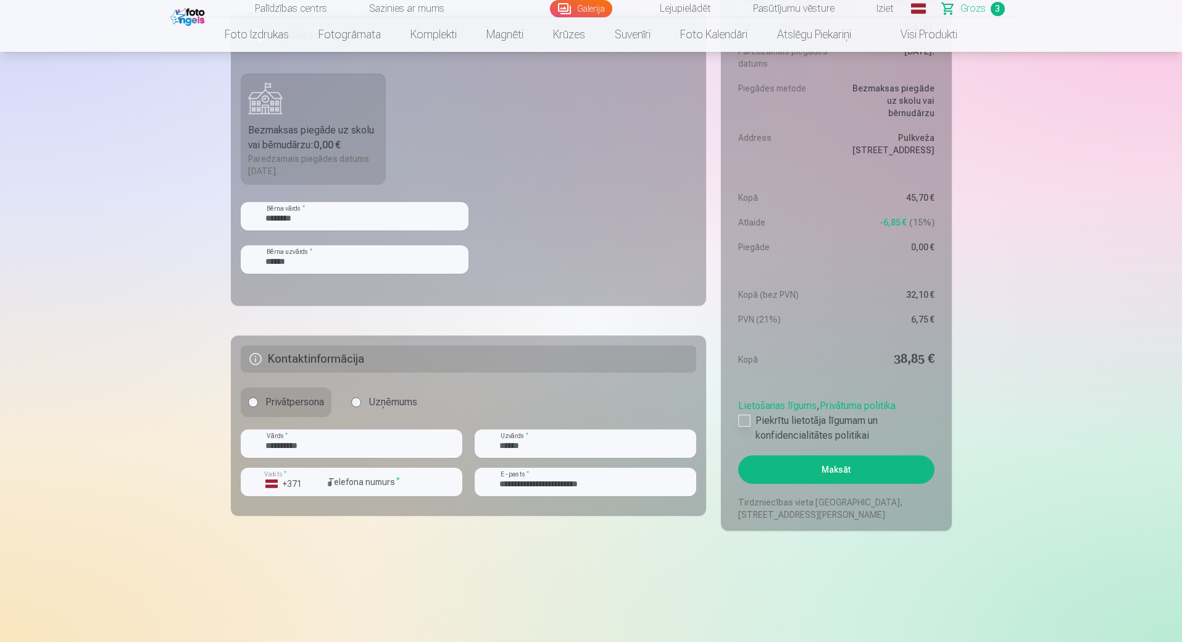
click at [748, 427] on label "Piekrītu lietotāja līgumam un konfidencialitātes politikai" at bounding box center [837, 428] width 196 height 30
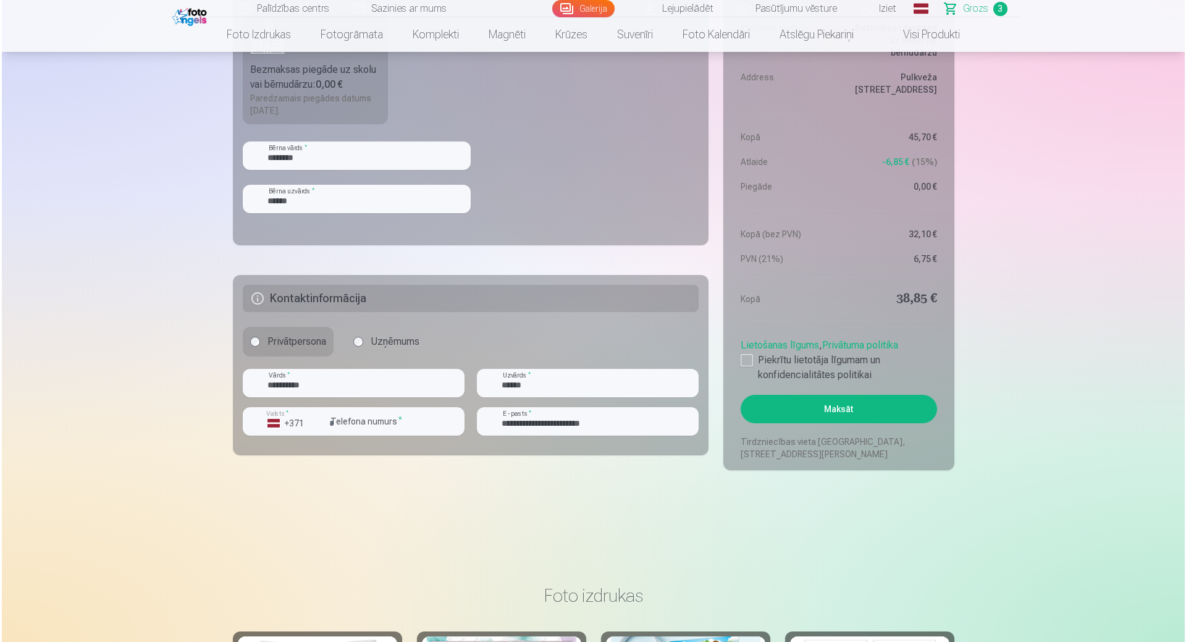
scroll to position [741, 0]
click at [776, 406] on button "Maksāt" at bounding box center [837, 407] width 196 height 28
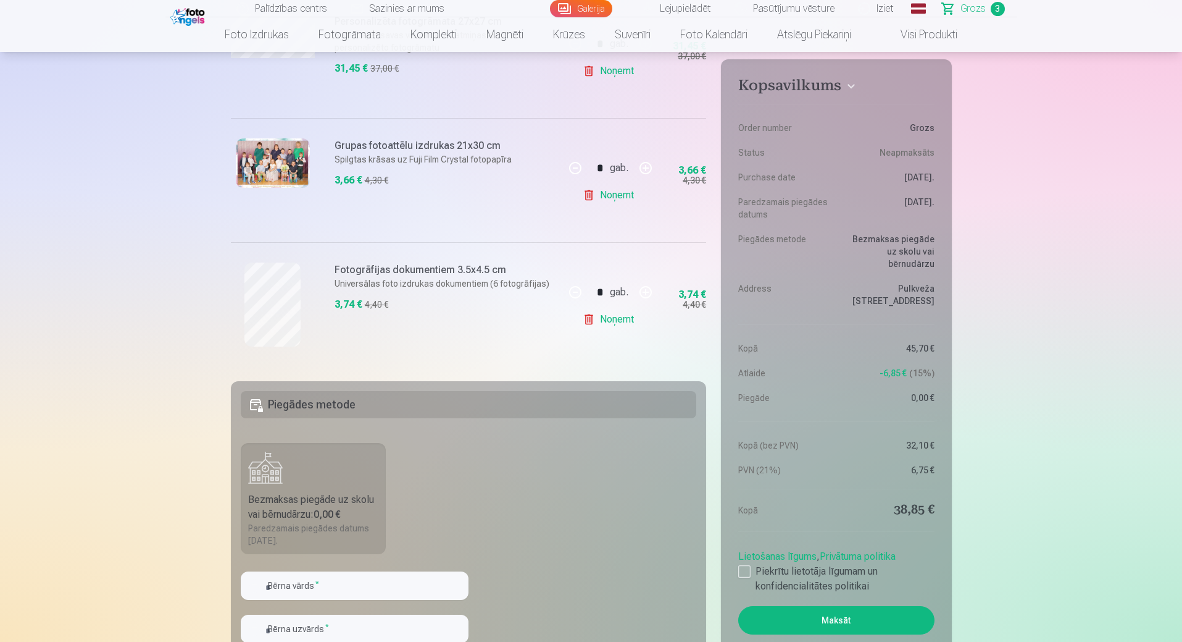
scroll to position [432, 0]
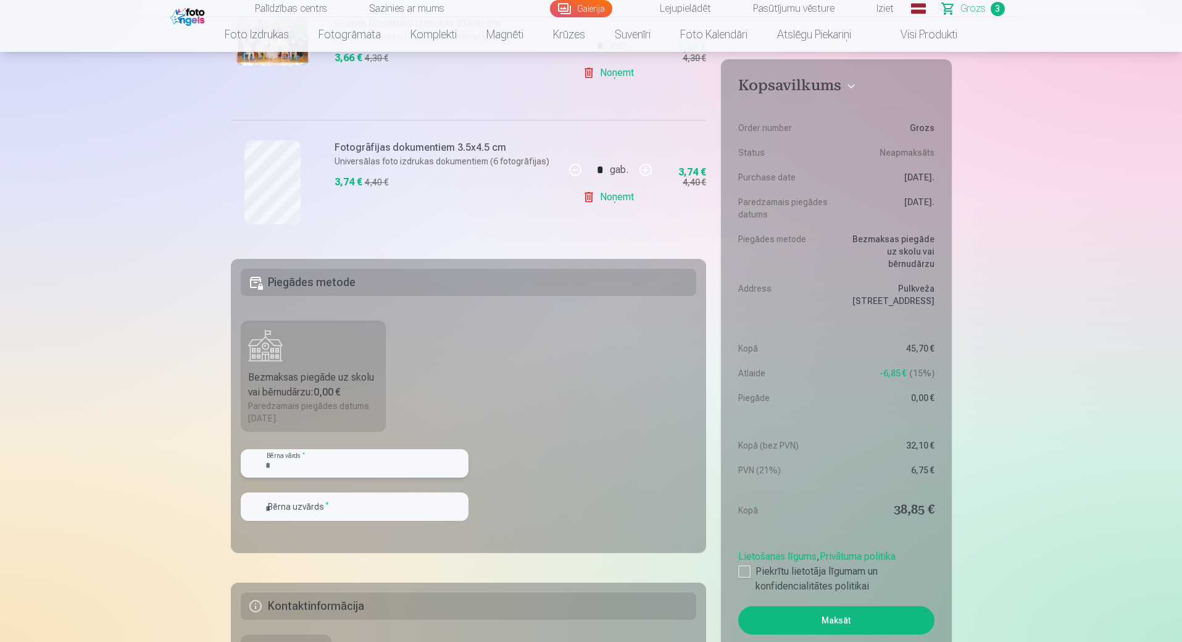
click at [385, 464] on input "text" at bounding box center [355, 463] width 228 height 28
type input "*****"
type input "******"
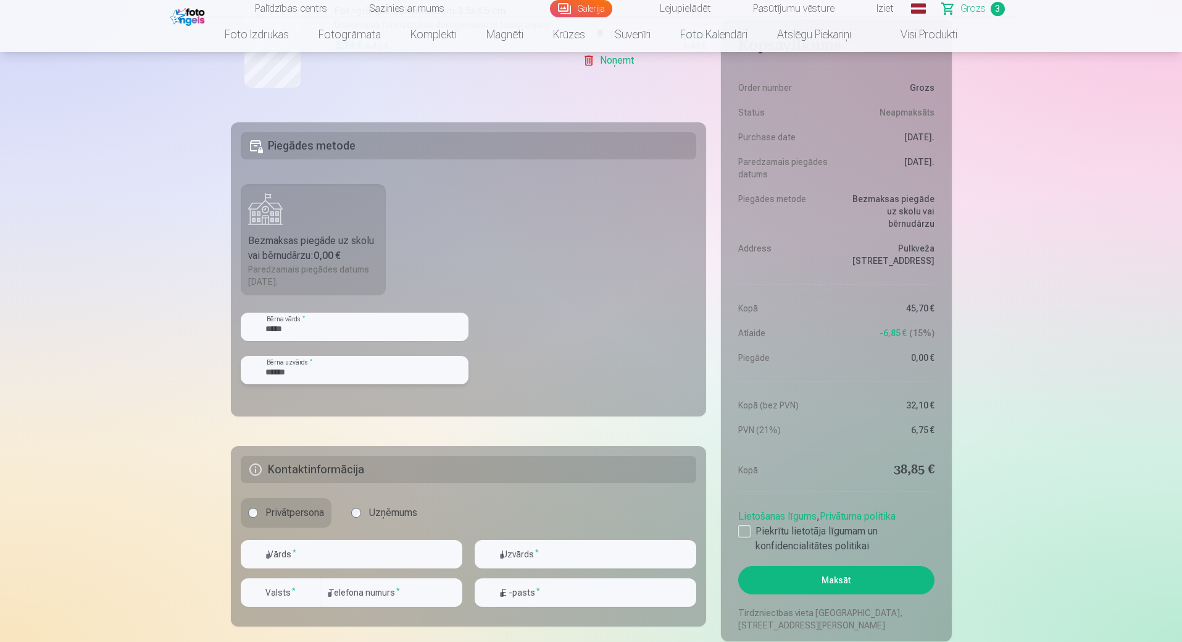
scroll to position [617, 0]
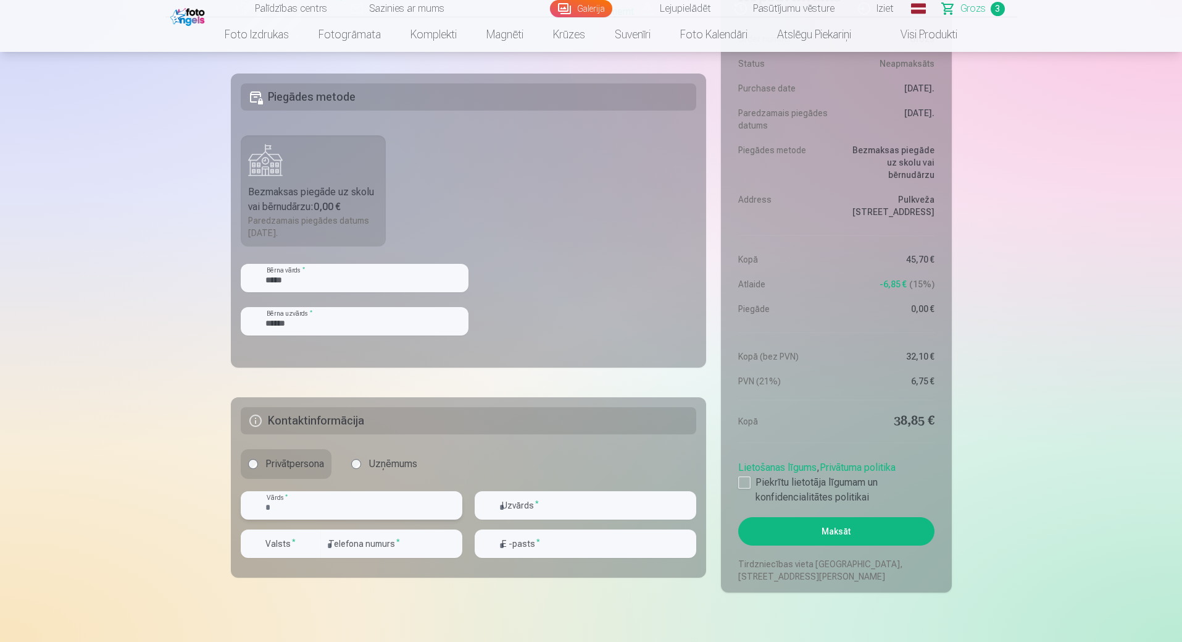
click at [362, 511] on input "text" at bounding box center [352, 505] width 222 height 28
type input "**********"
type input "******"
type input "********"
type input "**********"
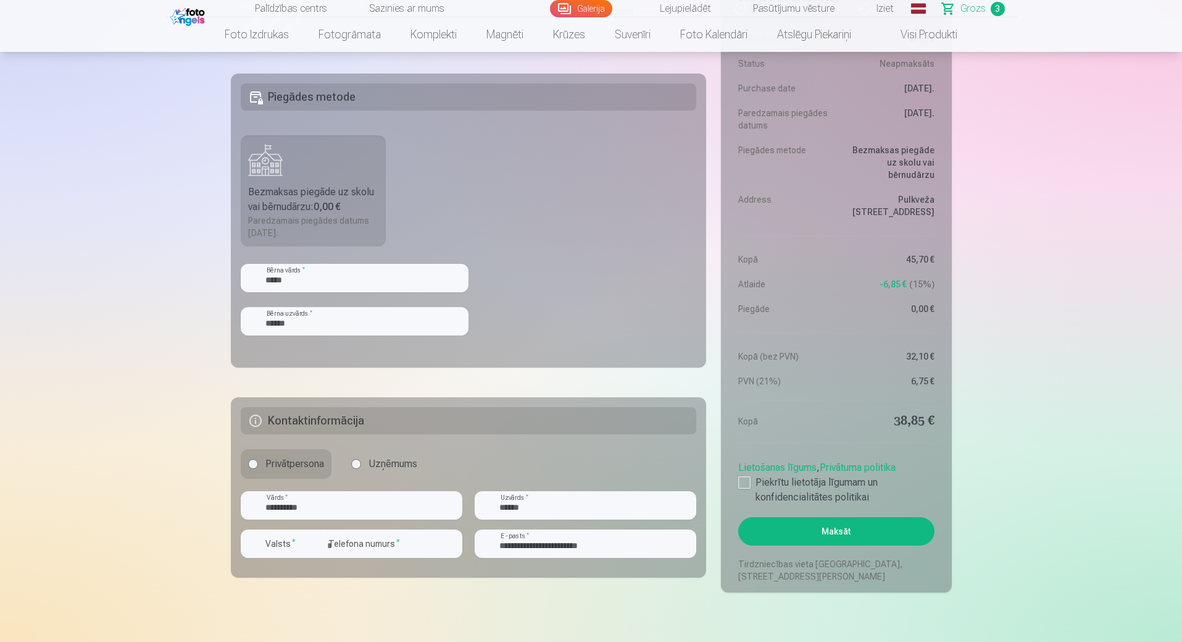
click at [295, 556] on div "Valsts *" at bounding box center [281, 548] width 80 height 38
click at [304, 546] on div "button" at bounding box center [311, 543] width 15 height 15
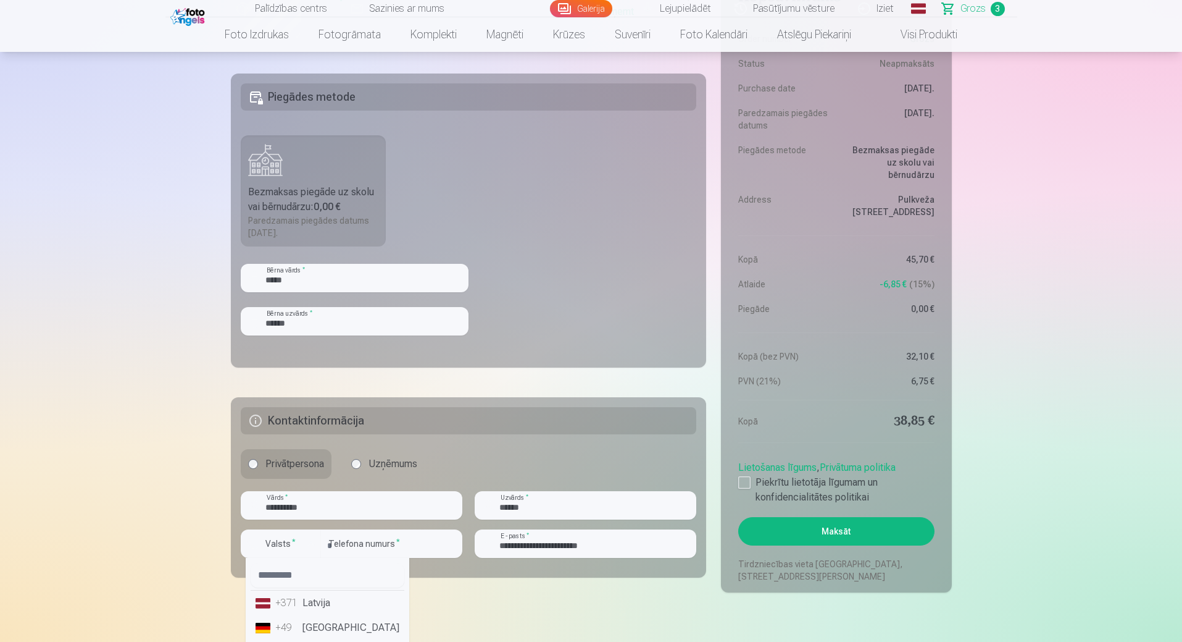
click at [317, 604] on li "+371 Latvija" at bounding box center [328, 602] width 154 height 25
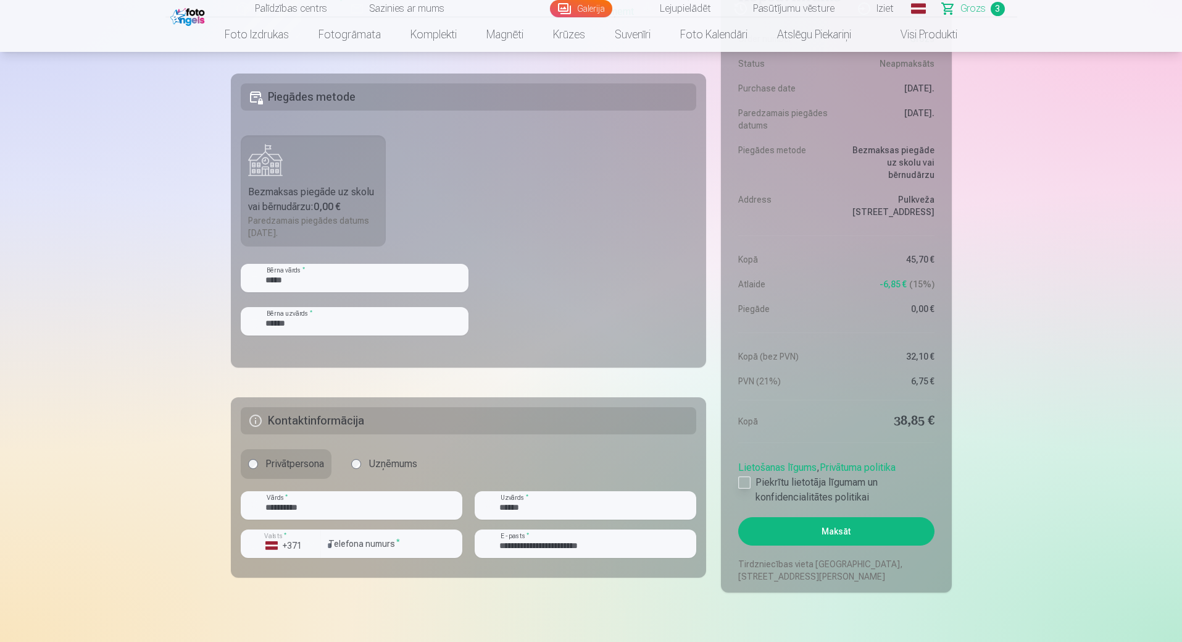
click at [743, 486] on div at bounding box center [745, 482] width 12 height 12
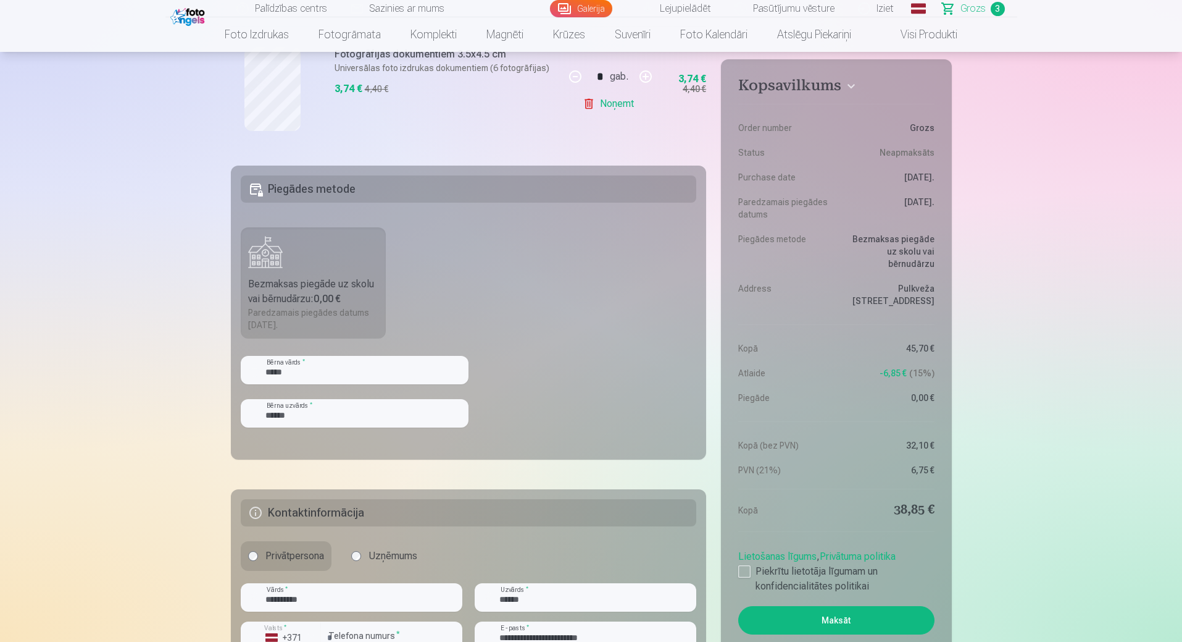
scroll to position [556, 0]
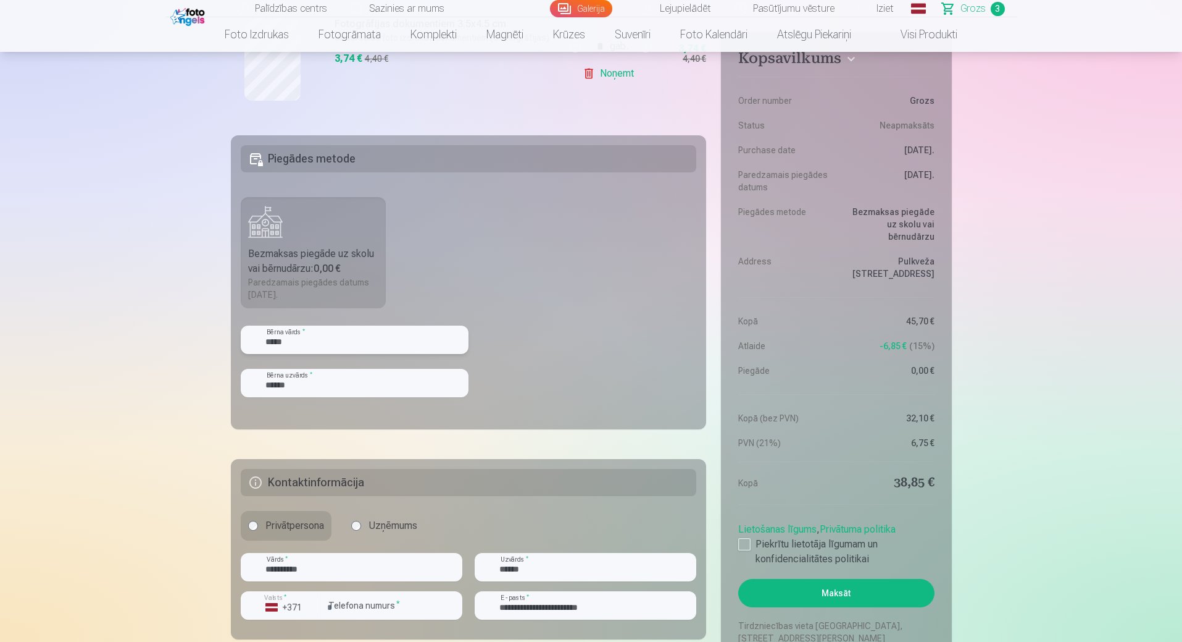
click at [344, 339] on input "*****" at bounding box center [355, 339] width 228 height 28
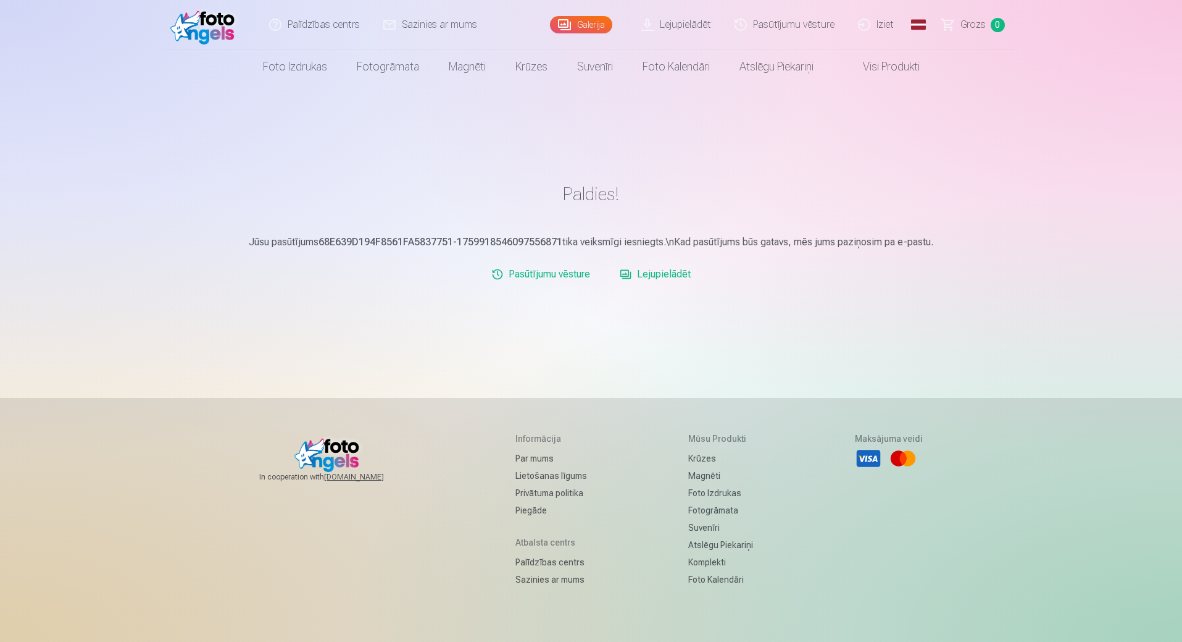
click at [879, 23] on link "Iziet" at bounding box center [876, 24] width 59 height 49
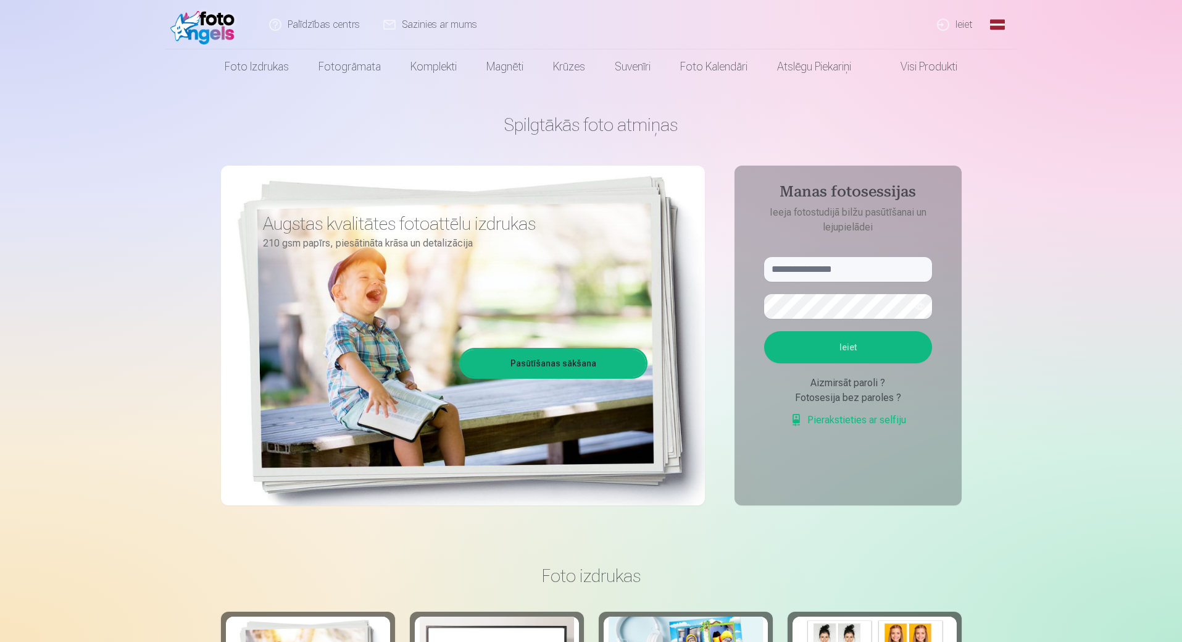
click at [952, 26] on link "Ieiet" at bounding box center [955, 24] width 59 height 49
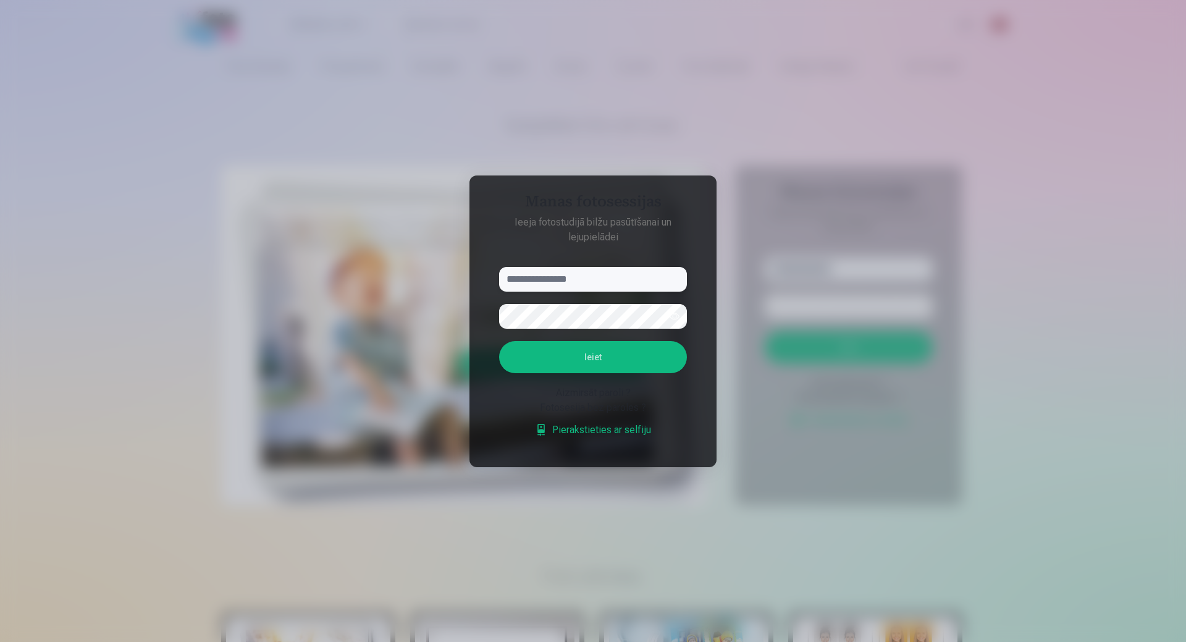
type input "**********"
click at [499, 341] on button "Ieiet" at bounding box center [593, 357] width 188 height 32
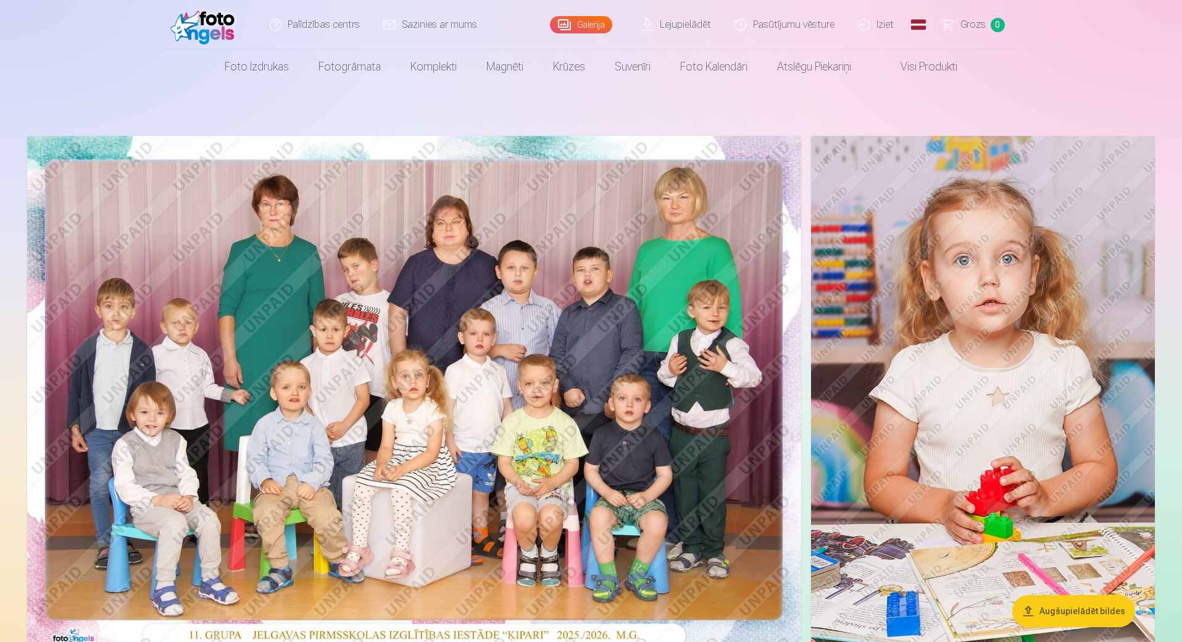
click at [868, 20] on link "Iziet" at bounding box center [876, 24] width 59 height 49
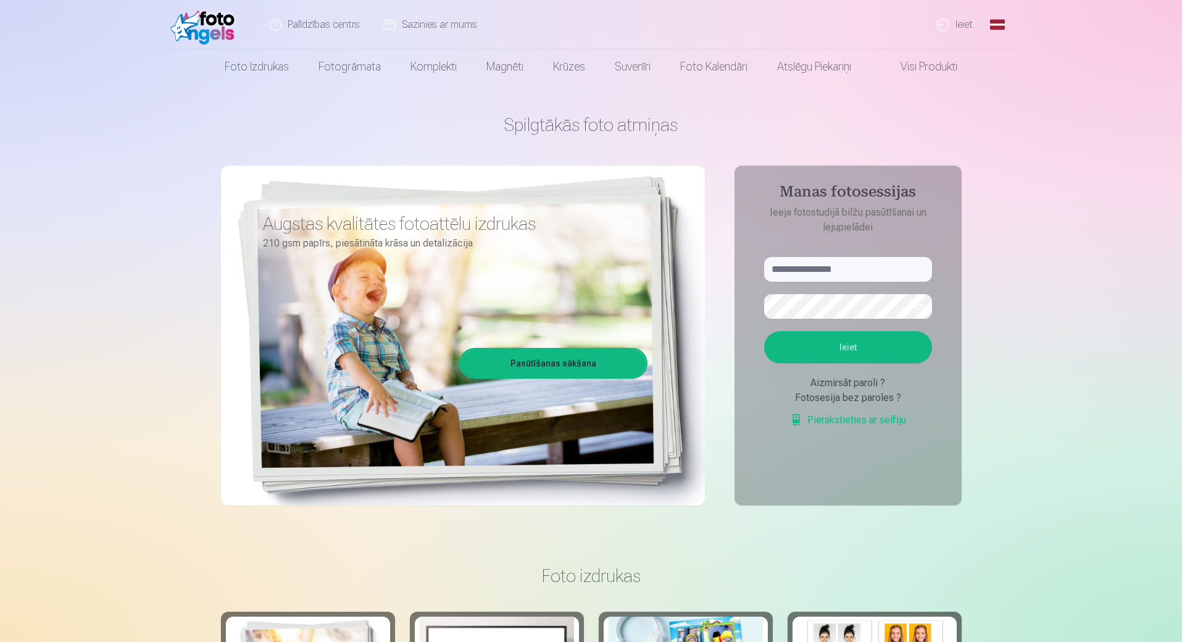
click at [947, 28] on link "Ieiet" at bounding box center [955, 24] width 59 height 49
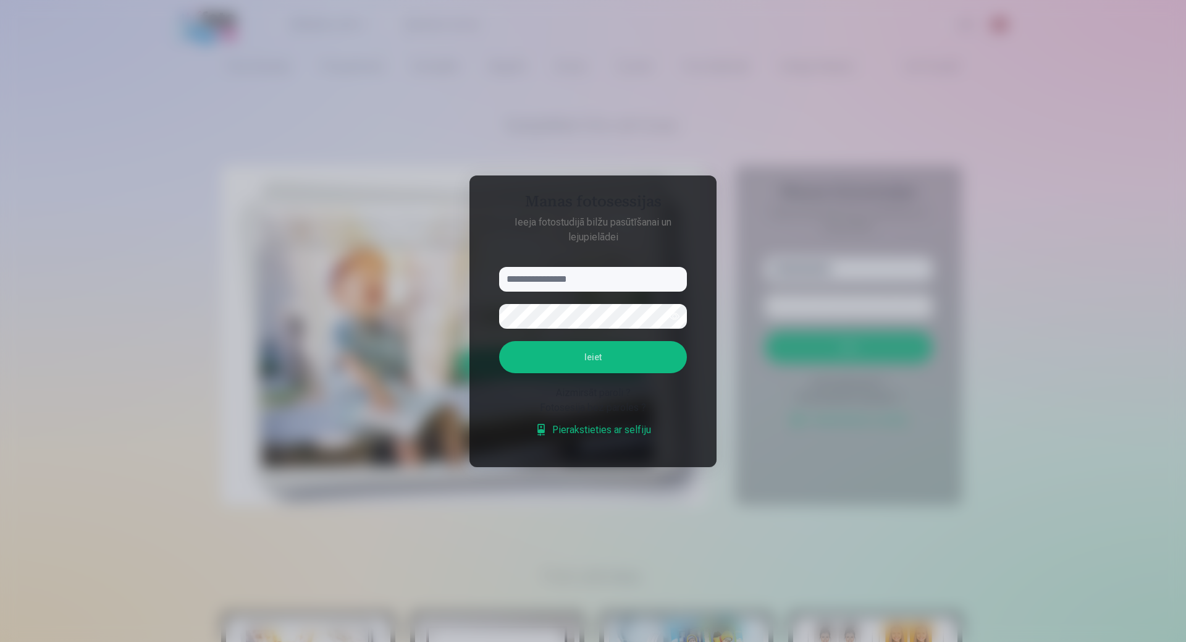
type input "**********"
click at [619, 353] on button "Ieiet" at bounding box center [593, 357] width 188 height 32
